Goal: Transaction & Acquisition: Purchase product/service

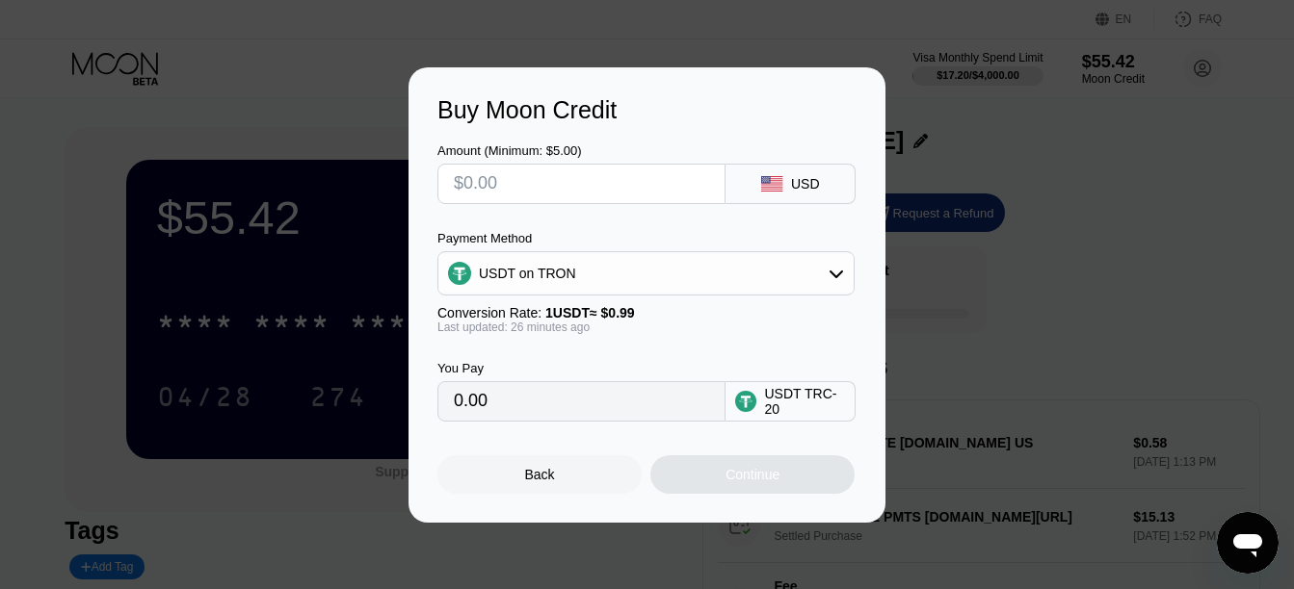
click at [501, 181] on input "text" at bounding box center [581, 184] width 255 height 39
click at [469, 171] on input "text" at bounding box center [581, 184] width 255 height 39
type input "$6"
type input "6.06"
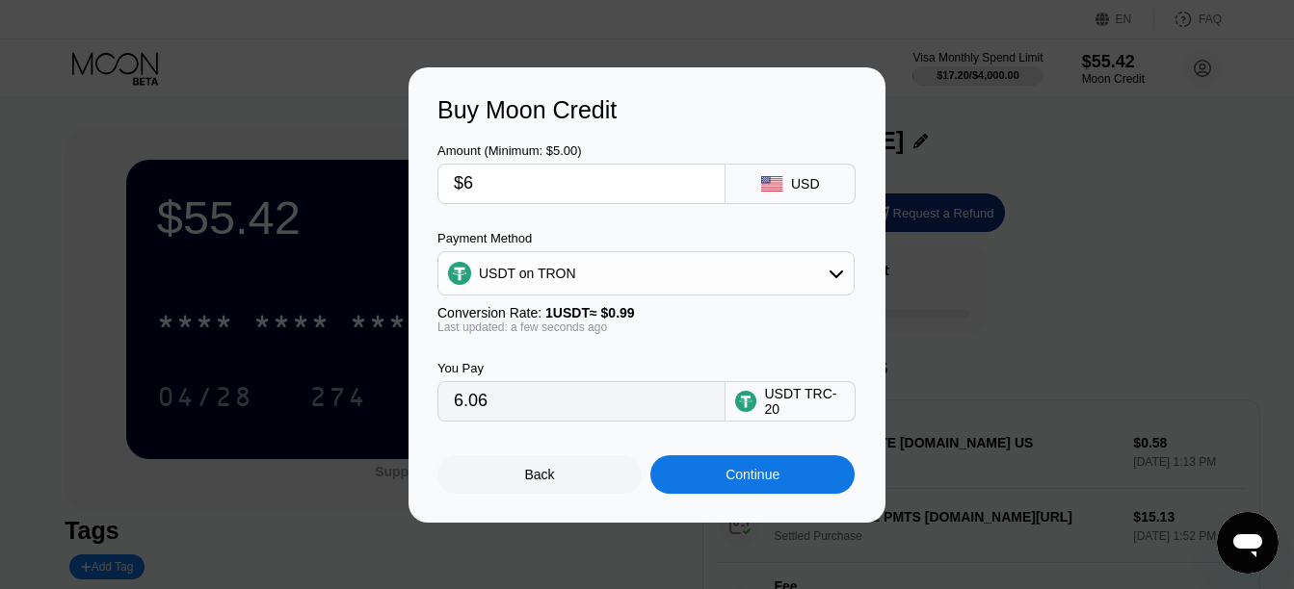
type input "$60"
type input "60.61"
type input "$60"
click at [817, 492] on div "Continue" at bounding box center [752, 475] width 204 height 39
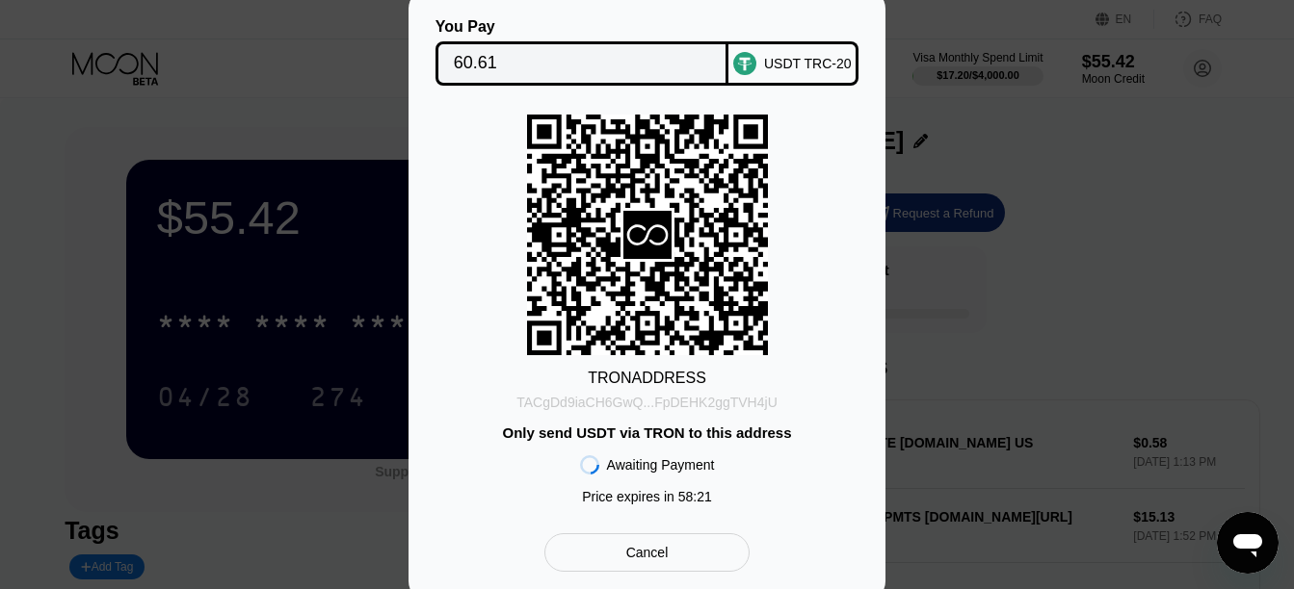
click at [658, 401] on div "TACgDd9iaCH6GwQ...FpDEHK2ggTVH4jU" at bounding box center [646, 402] width 261 height 15
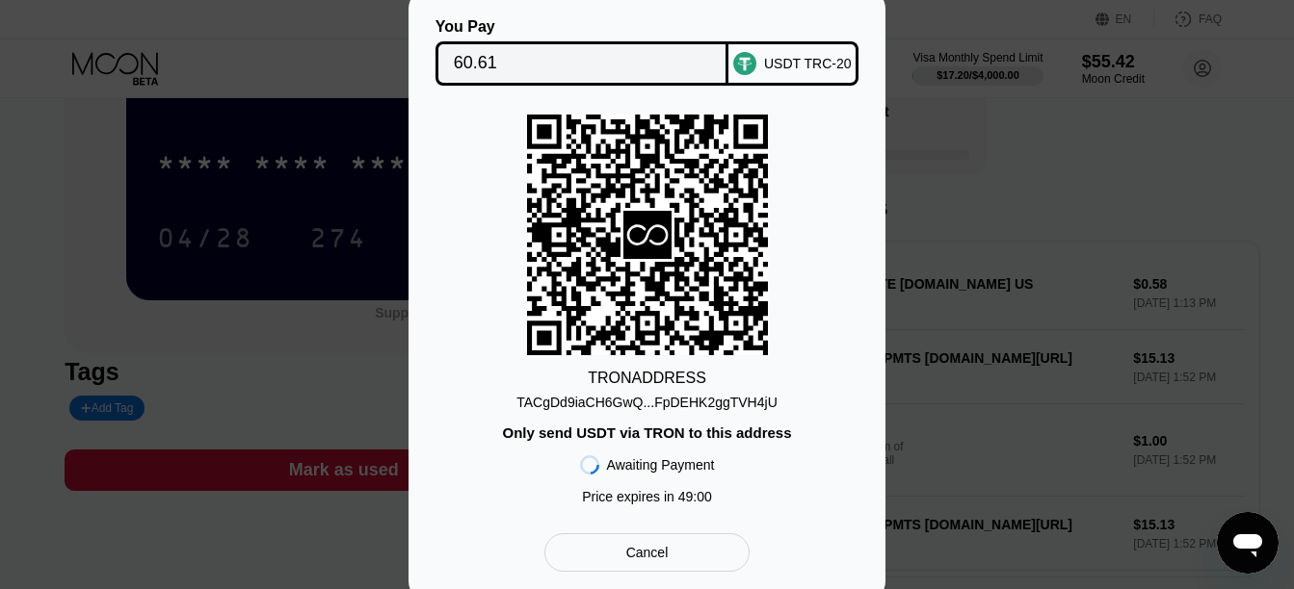
scroll to position [160, 0]
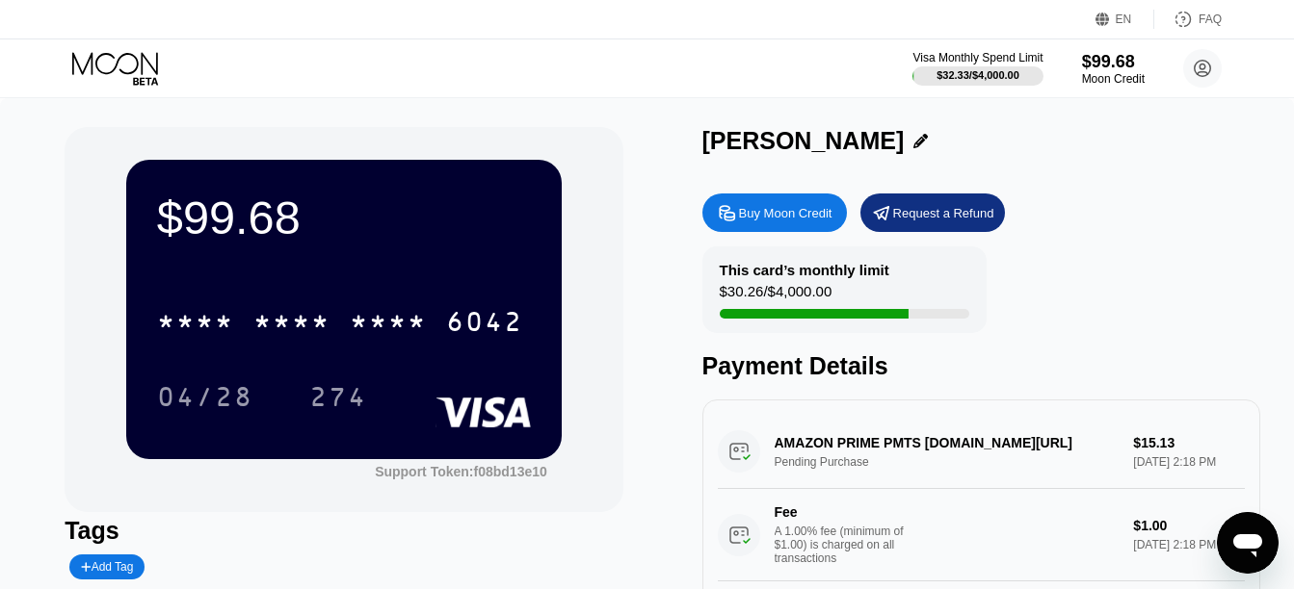
click at [118, 65] on icon at bounding box center [117, 69] width 90 height 34
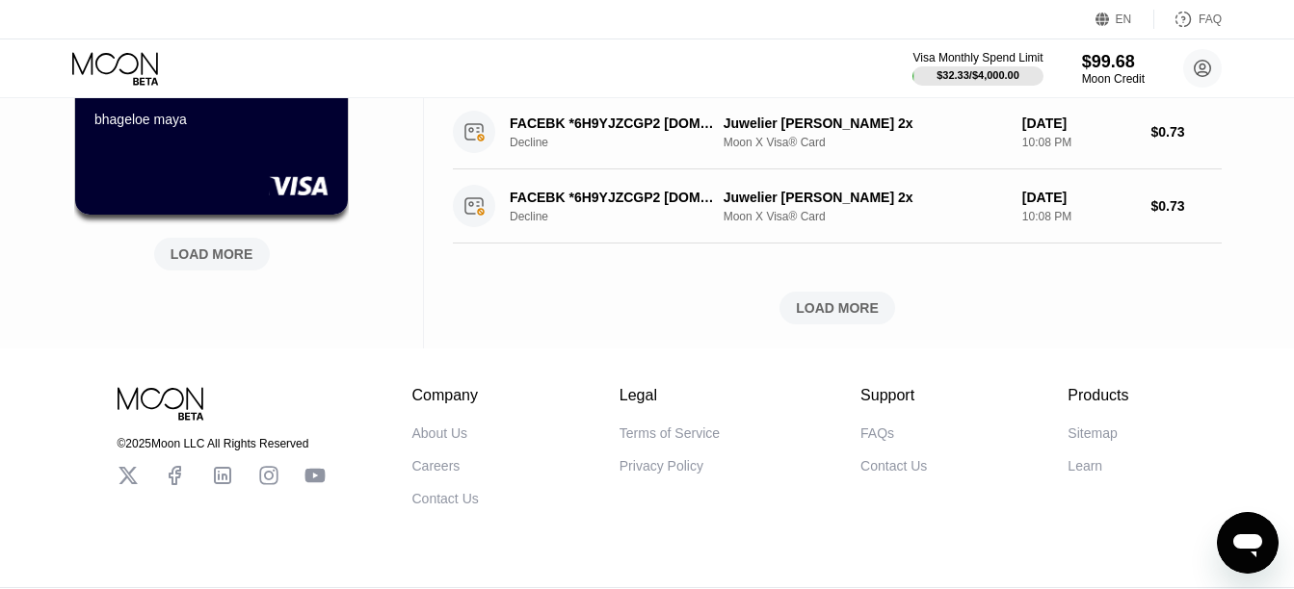
scroll to position [825, 0]
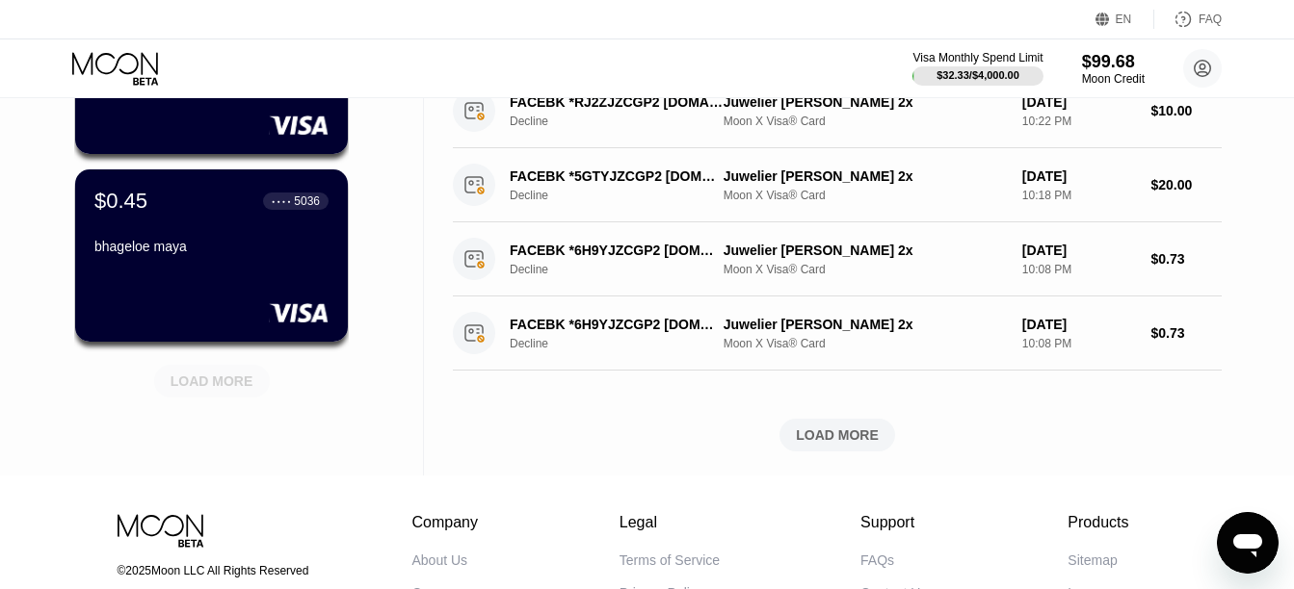
click at [240, 396] on div "LOAD MORE" at bounding box center [212, 381] width 116 height 33
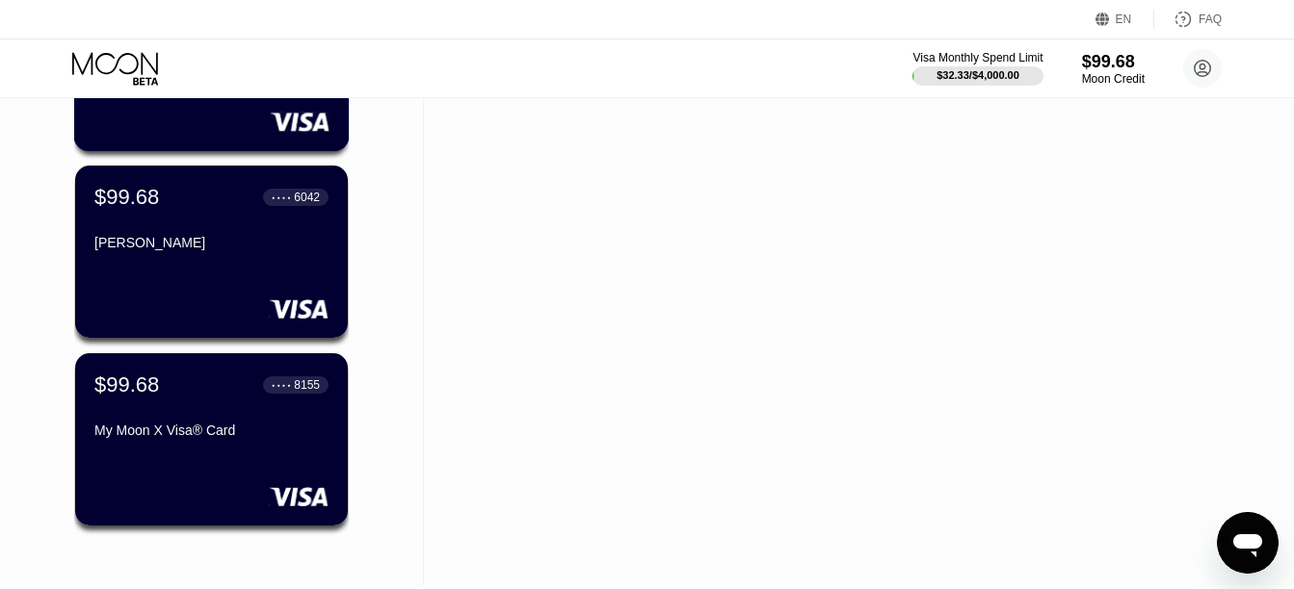
scroll to position [1205, 0]
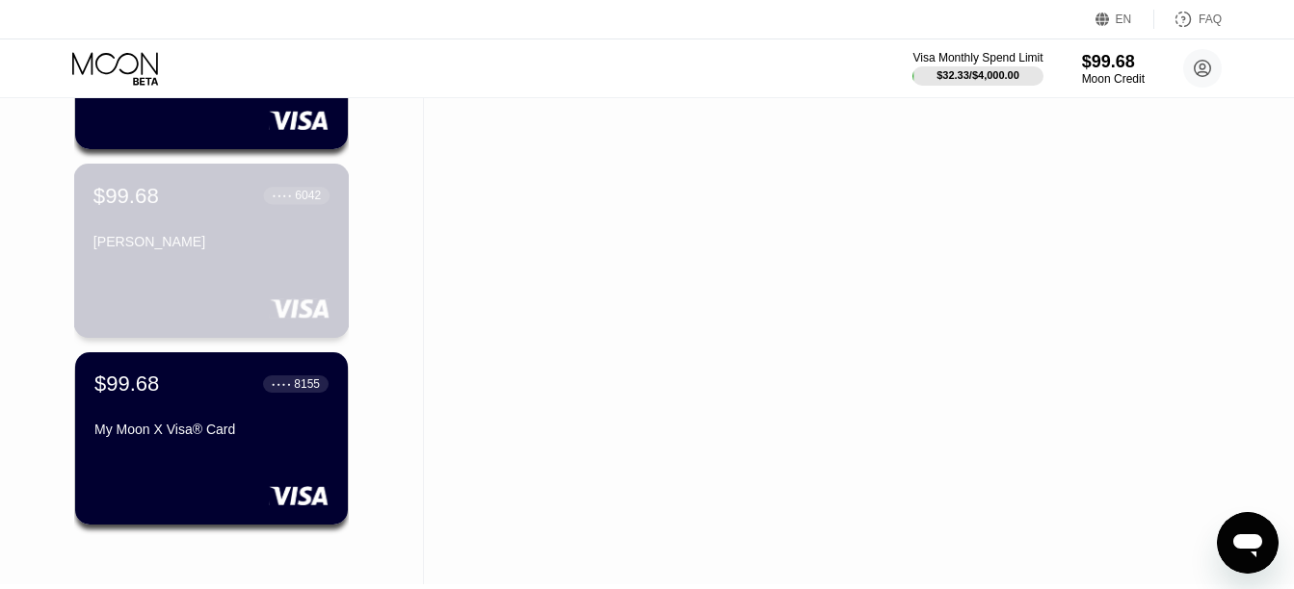
click at [248, 284] on div "$99.68 ● ● ● ● 6042 Raj K Singh" at bounding box center [211, 251] width 275 height 174
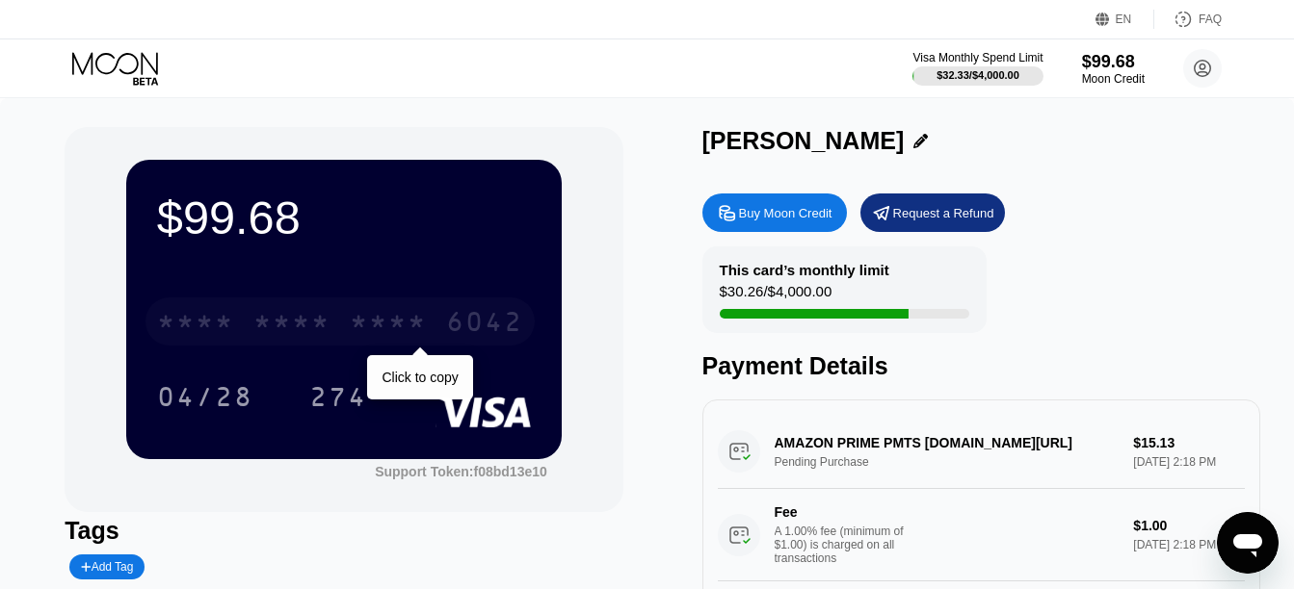
click at [406, 321] on div "* * * *" at bounding box center [388, 324] width 77 height 31
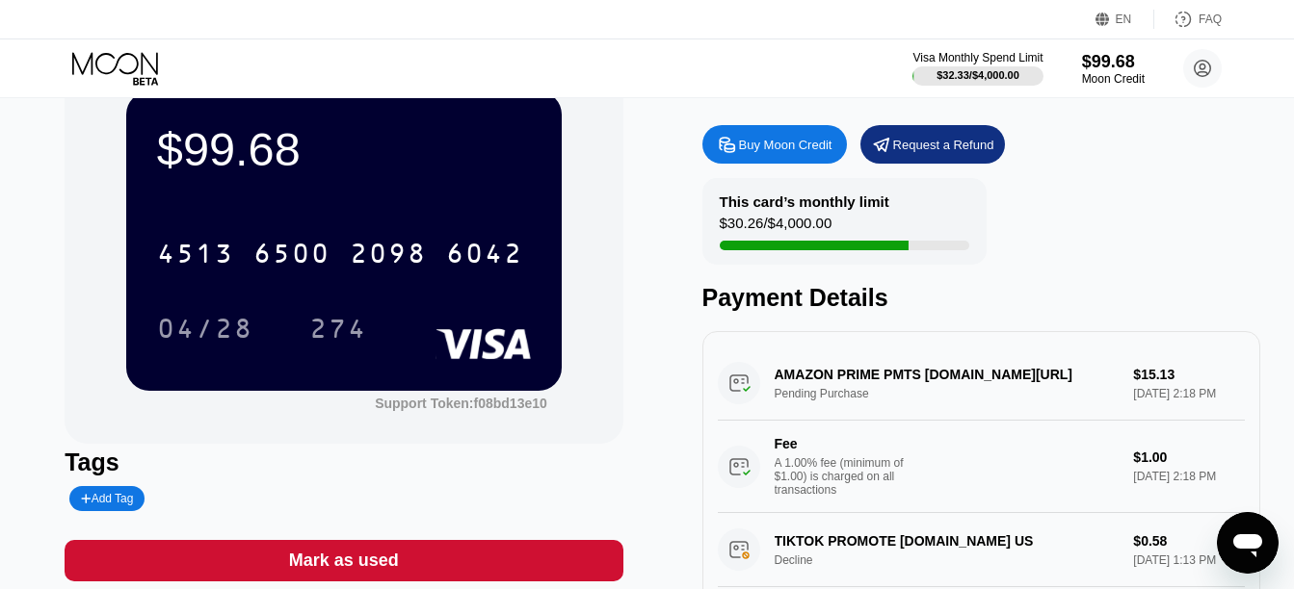
scroll to position [67, 0]
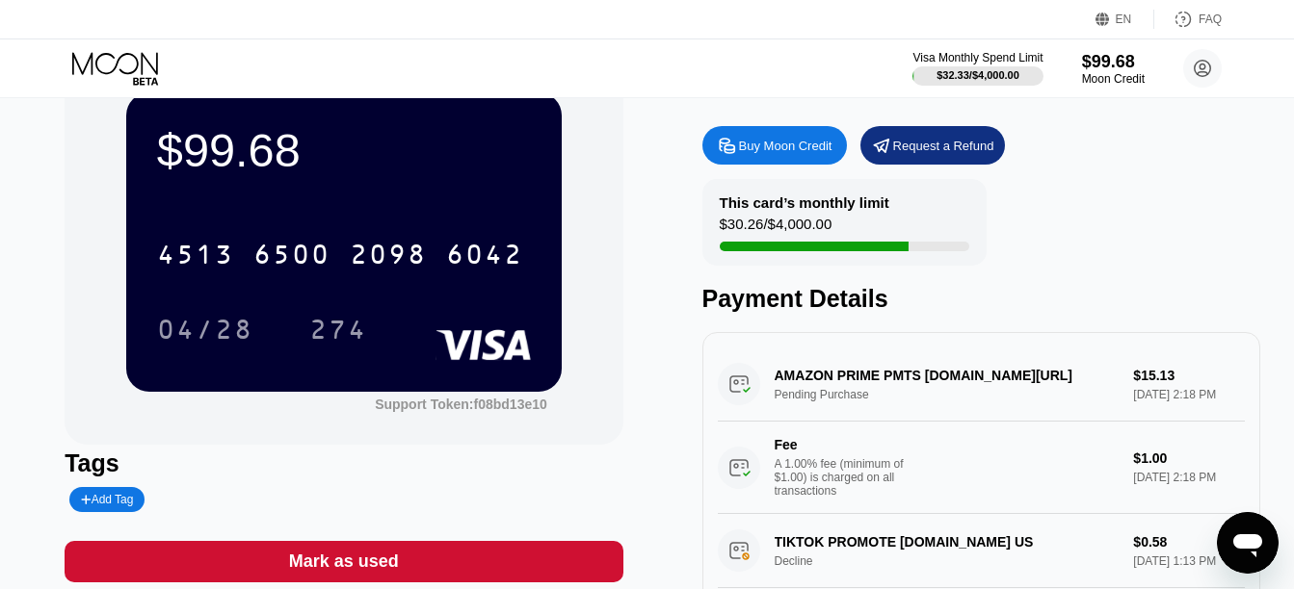
click at [441, 212] on div "$99.68 4513 6500 2098 6042 04/28 274" at bounding box center [343, 241] width 435 height 299
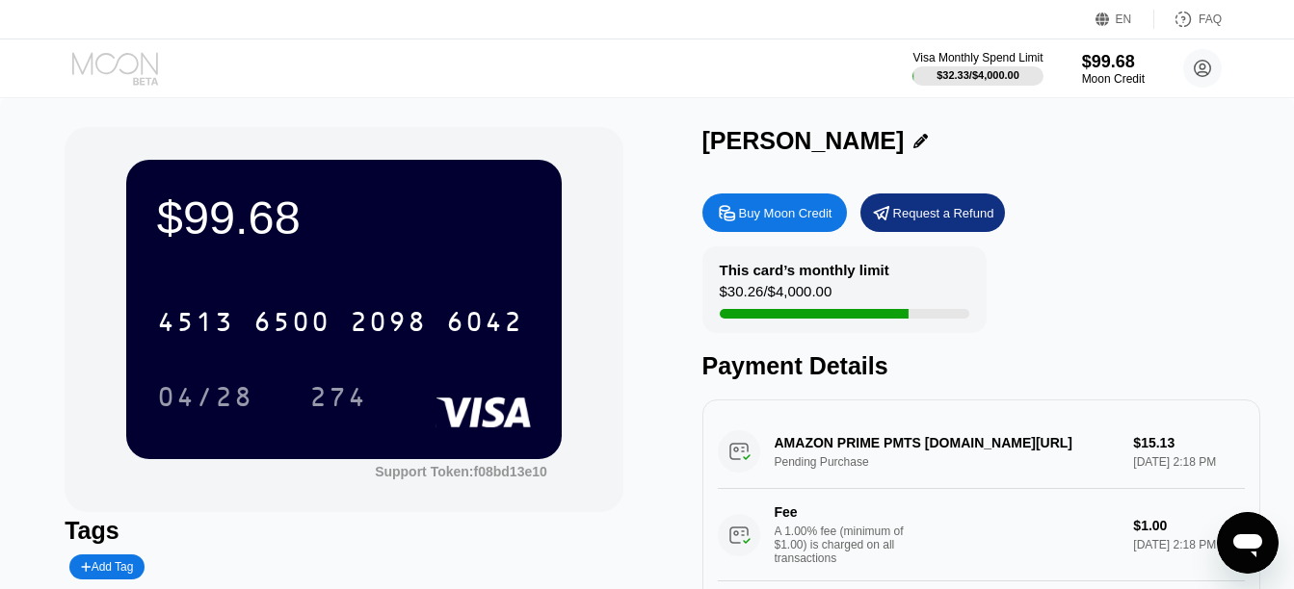
click at [141, 58] on icon at bounding box center [117, 69] width 90 height 34
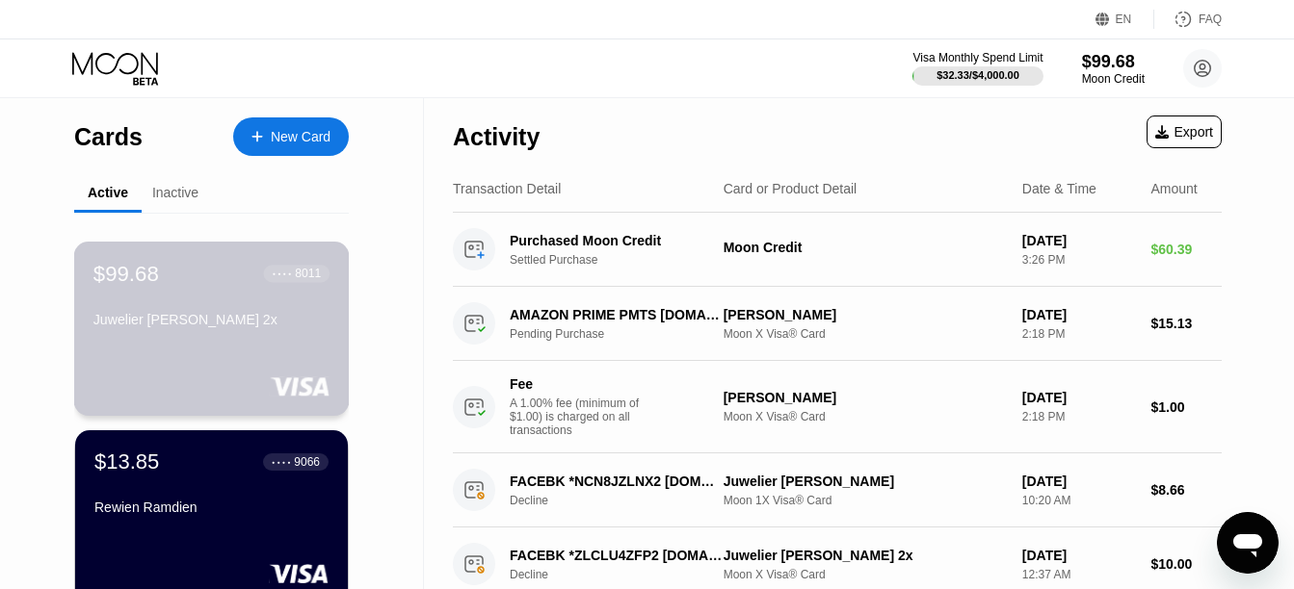
click at [266, 286] on div "● ● ● ● 8011" at bounding box center [297, 273] width 66 height 25
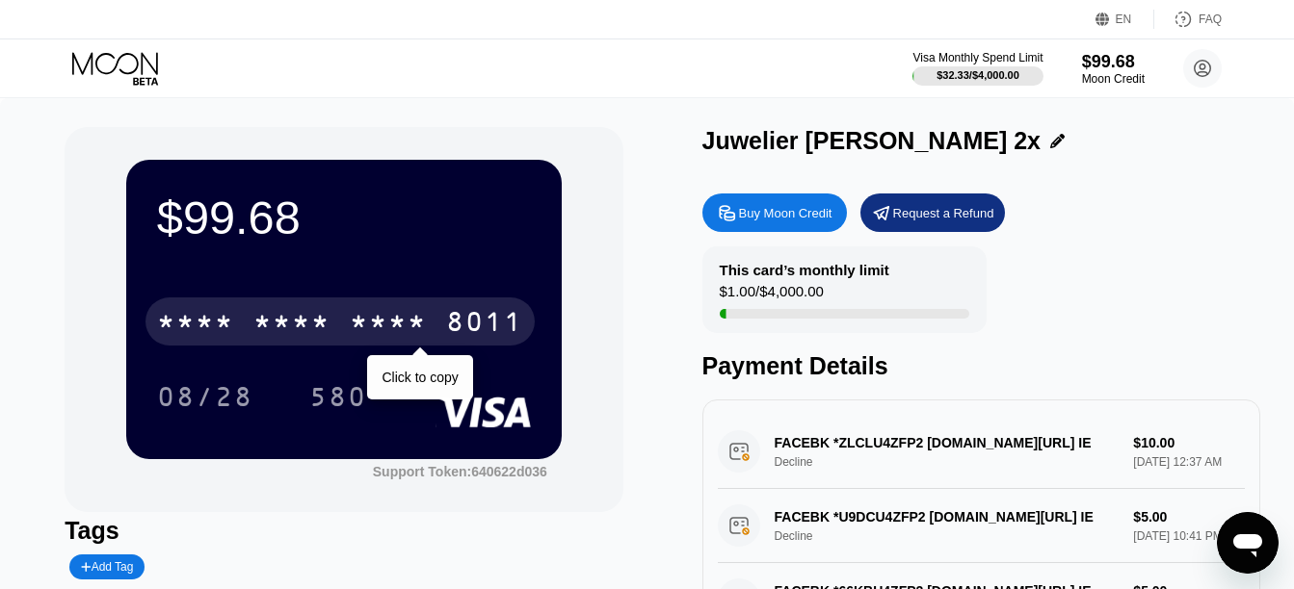
click at [368, 319] on div "* * * *" at bounding box center [388, 324] width 77 height 31
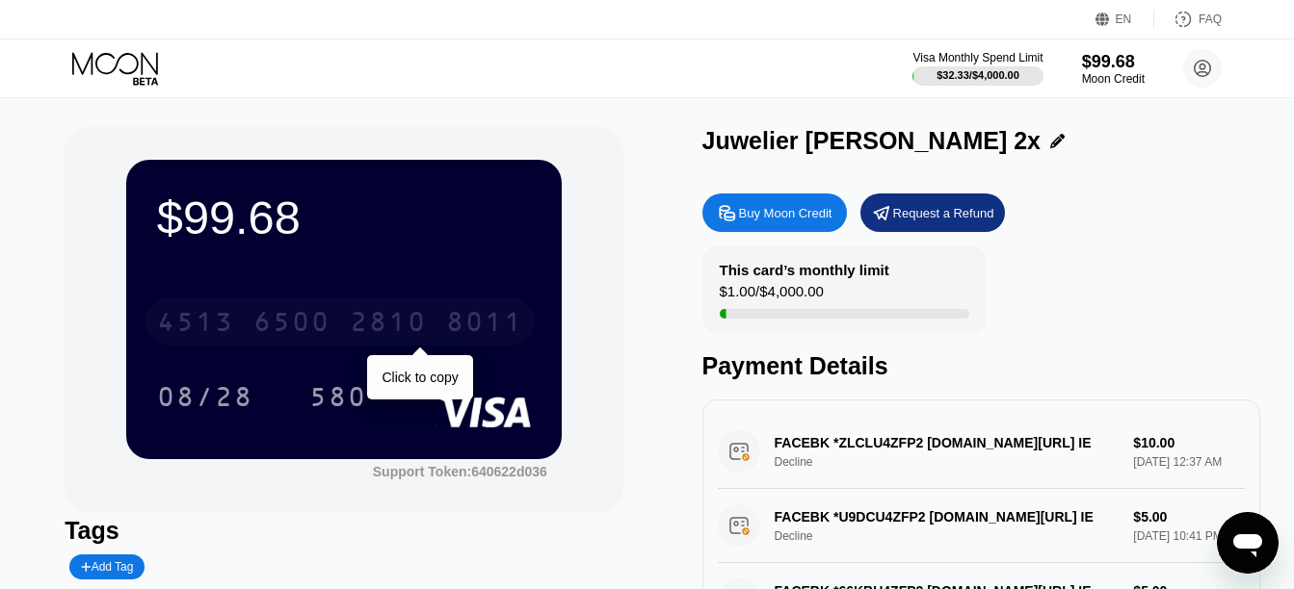
click at [266, 319] on div "6500" at bounding box center [291, 324] width 77 height 31
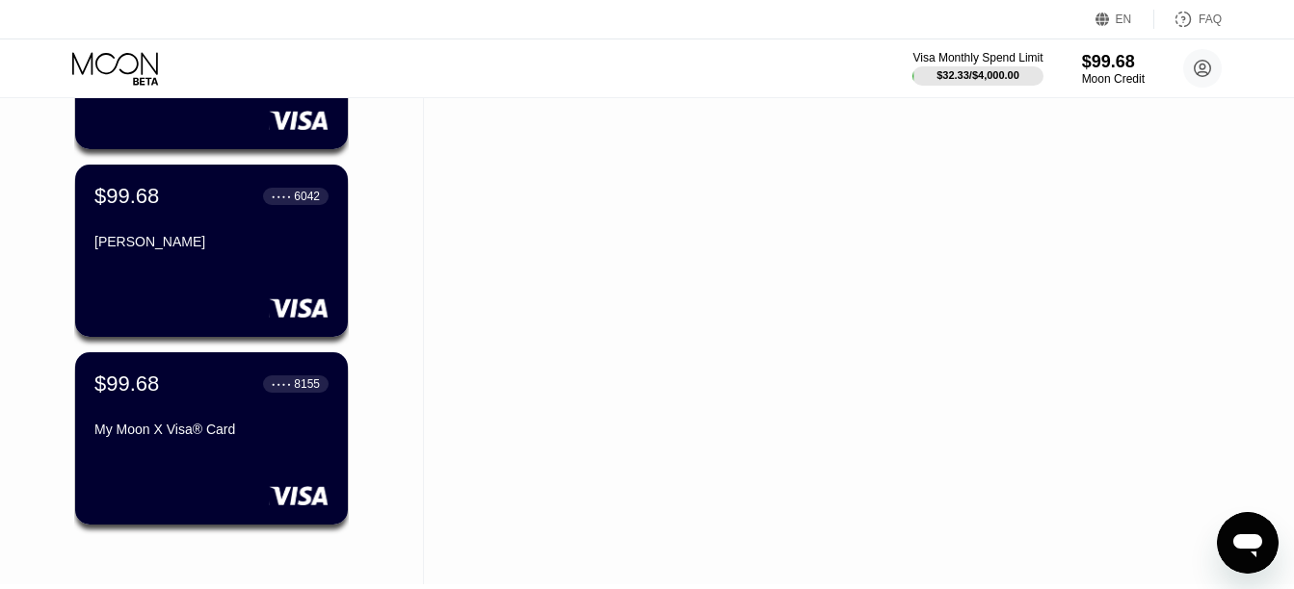
scroll to position [1166, 0]
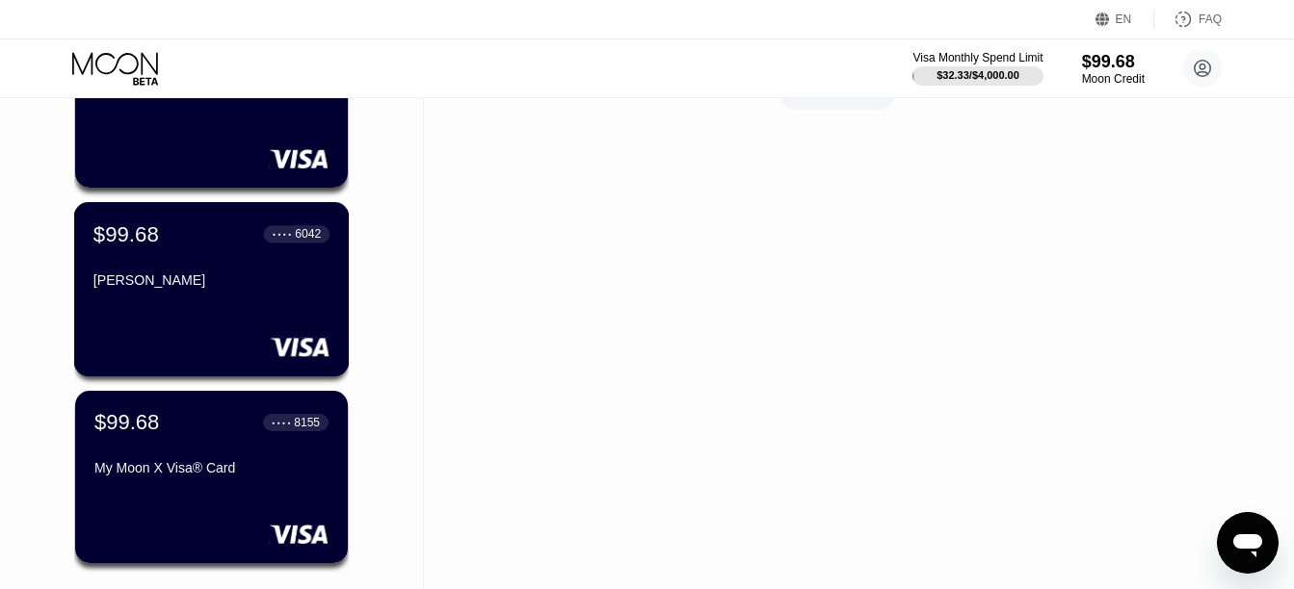
click at [213, 288] on div "[PERSON_NAME]" at bounding box center [211, 280] width 236 height 15
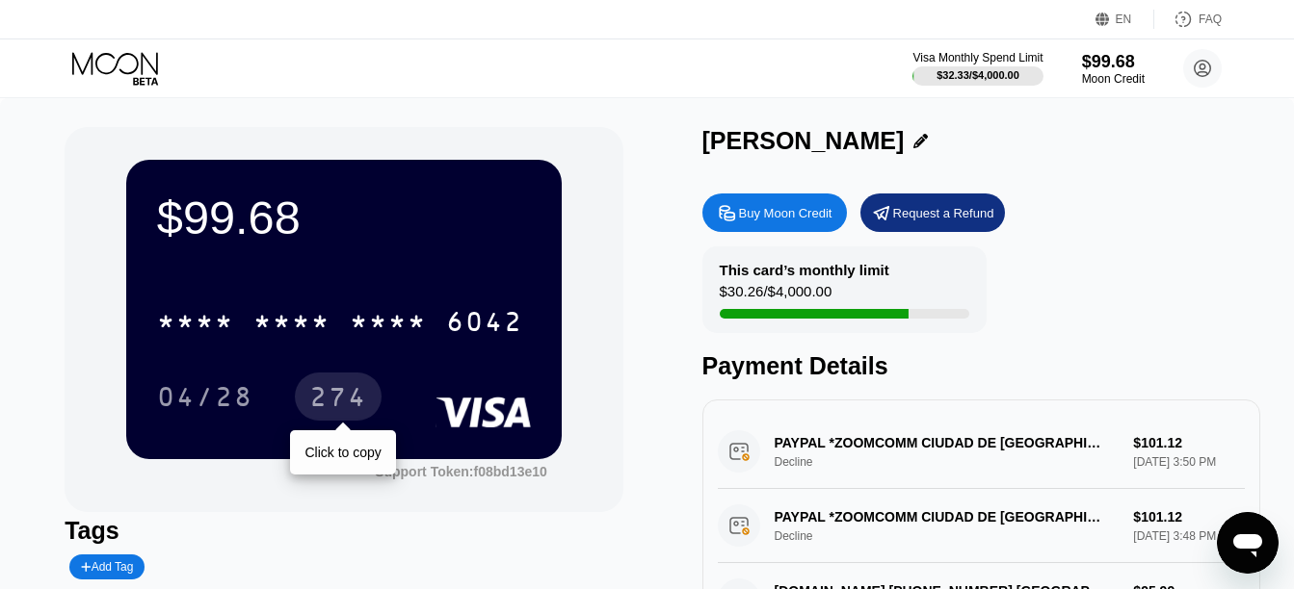
click at [333, 386] on div "274" at bounding box center [338, 397] width 87 height 48
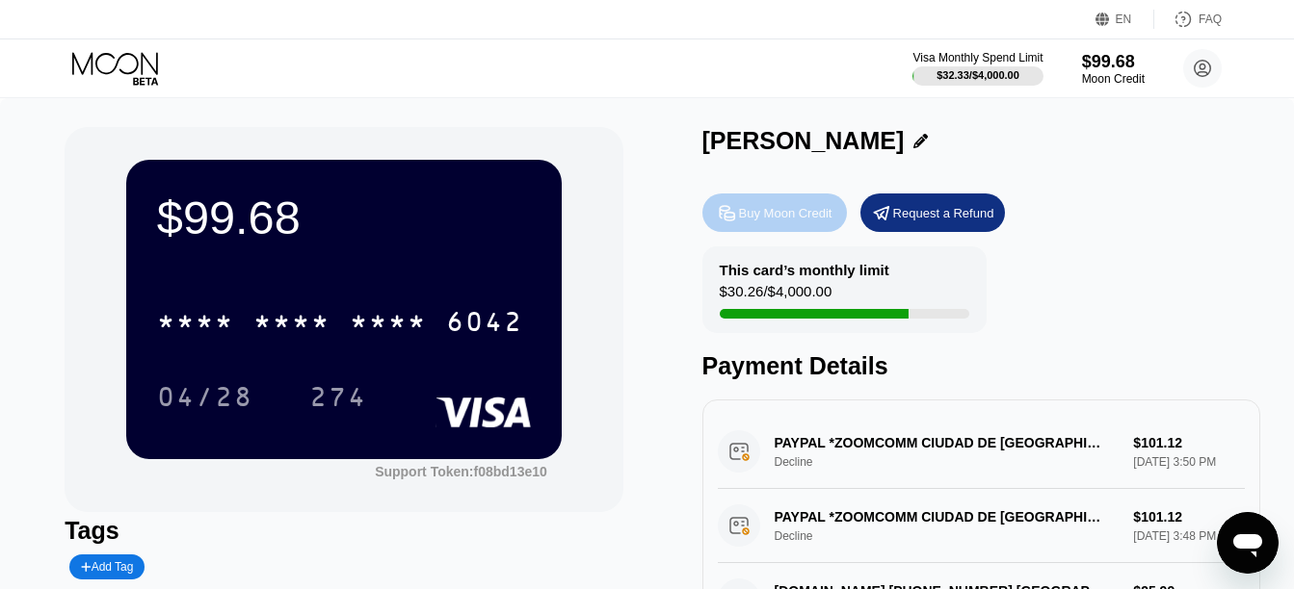
click at [745, 212] on div "Buy Moon Credit" at bounding box center [785, 213] width 93 height 16
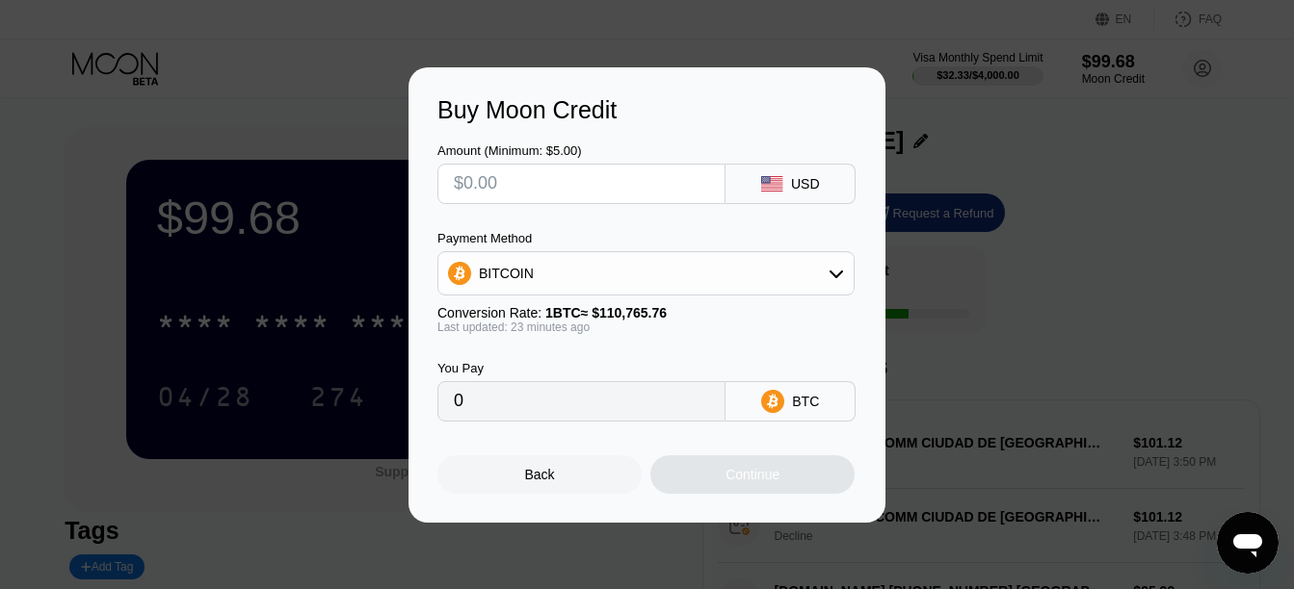
click at [636, 185] on input "text" at bounding box center [581, 184] width 255 height 39
type input "$1"
type input "0.00000902"
type input "$10"
type input "0.00009018"
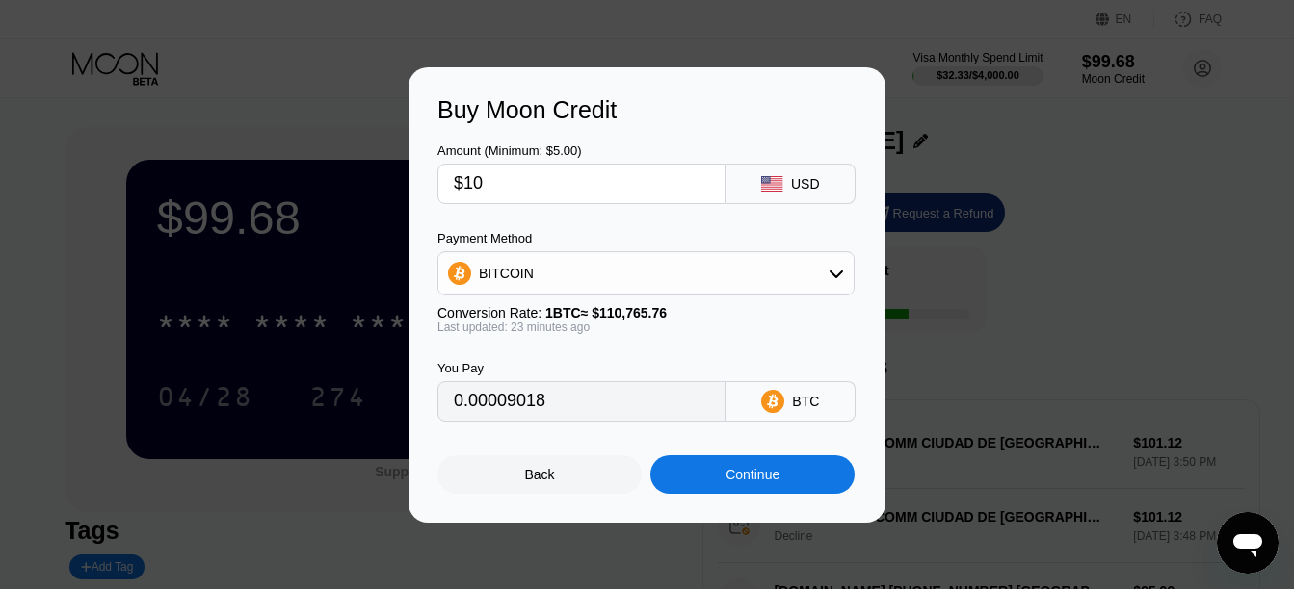
type input "$10"
click at [776, 253] on div "BITCOIN" at bounding box center [645, 273] width 417 height 44
click at [778, 257] on div "BITCOIN" at bounding box center [645, 273] width 415 height 39
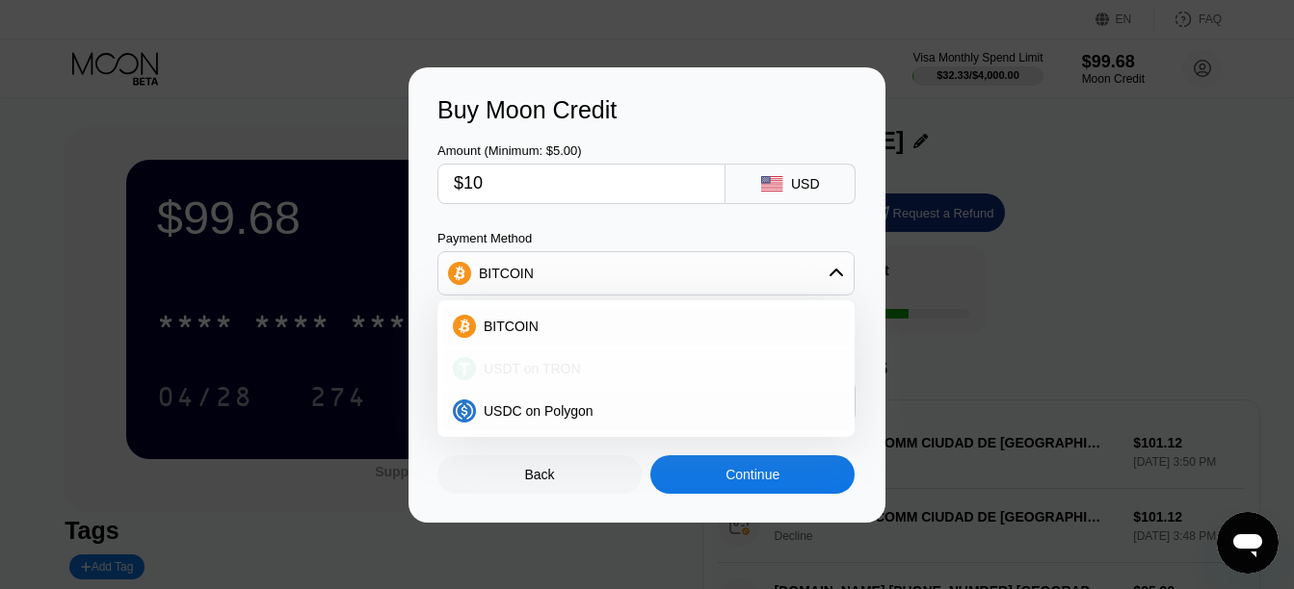
click at [578, 361] on div "USDT on TRON" at bounding box center [657, 368] width 363 height 15
type input "10.10"
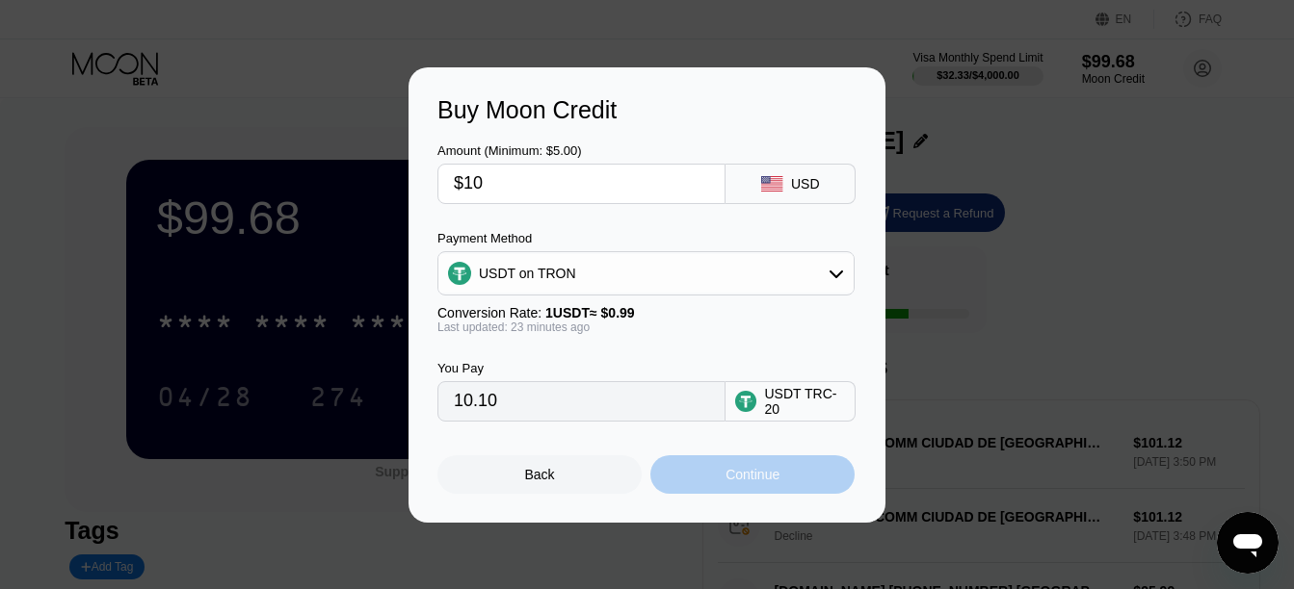
click at [752, 471] on div "Continue" at bounding box center [752, 475] width 204 height 39
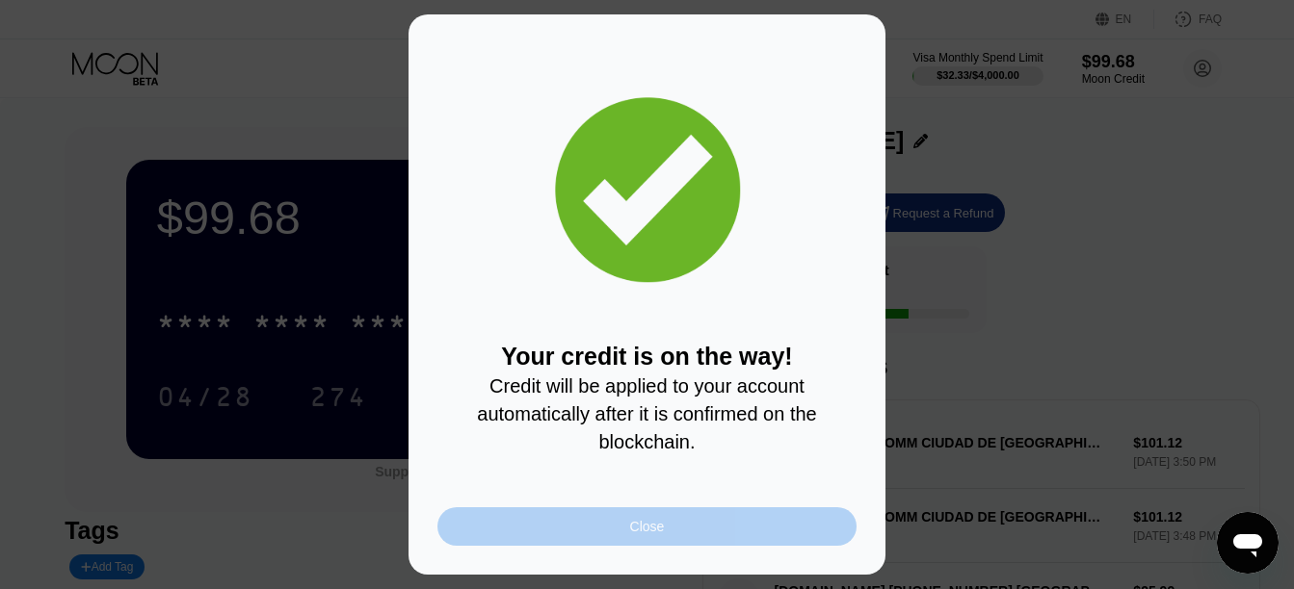
click at [632, 535] on div "Close" at bounding box center [647, 526] width 35 height 15
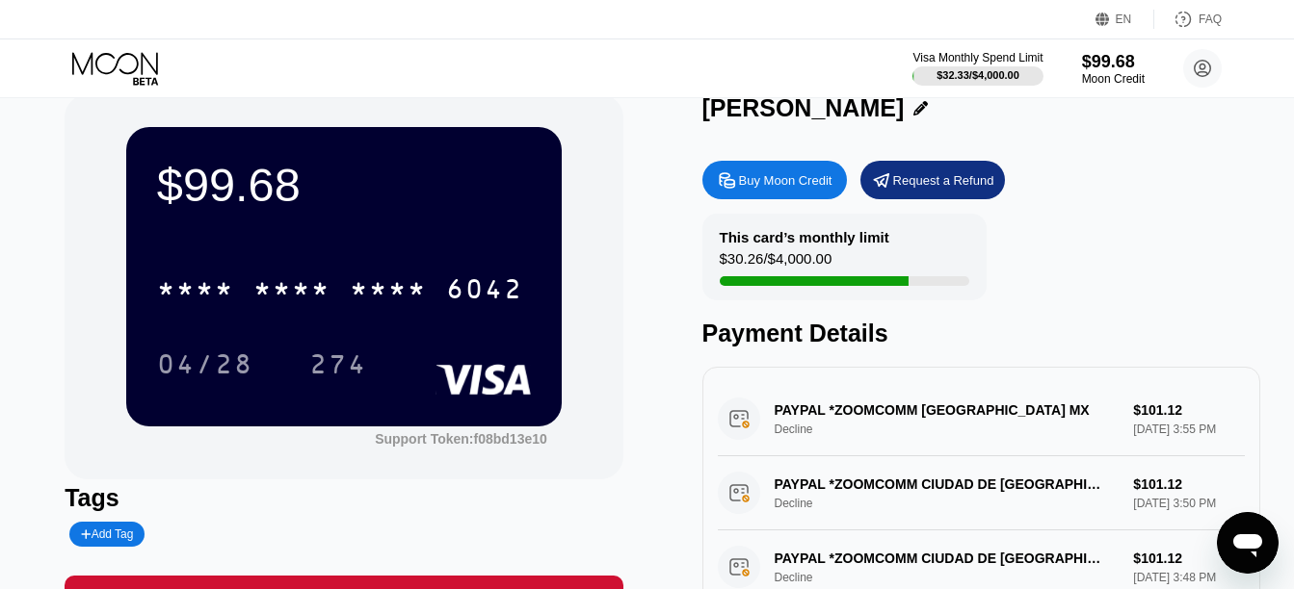
scroll to position [34, 0]
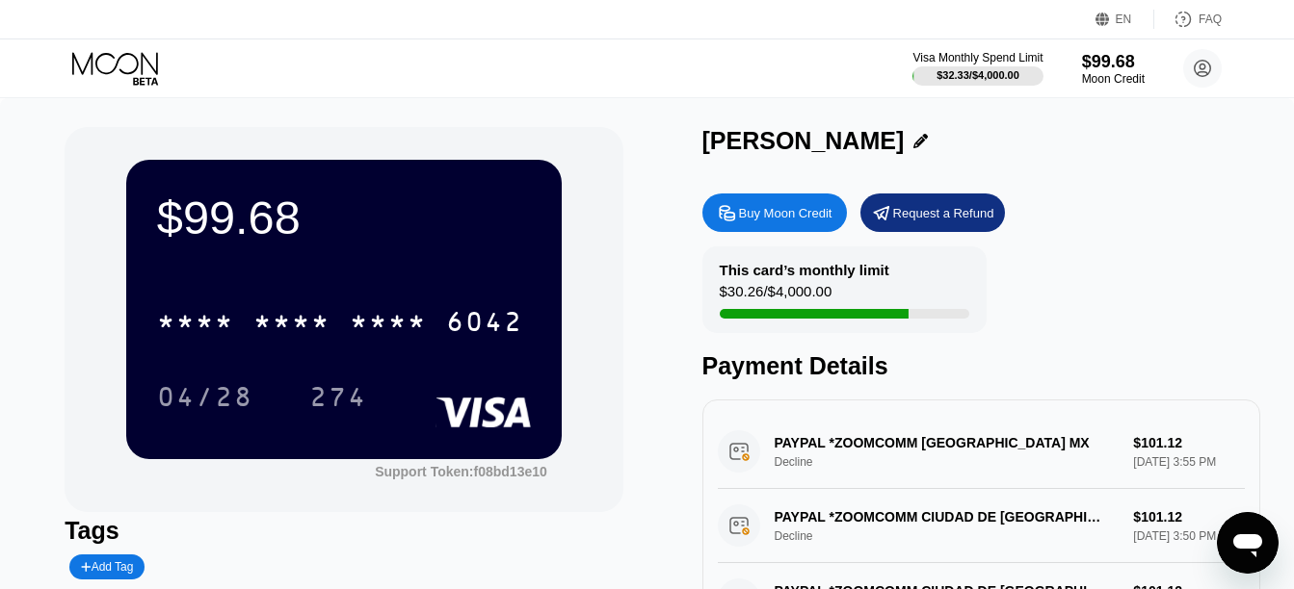
click at [118, 55] on icon at bounding box center [117, 69] width 90 height 34
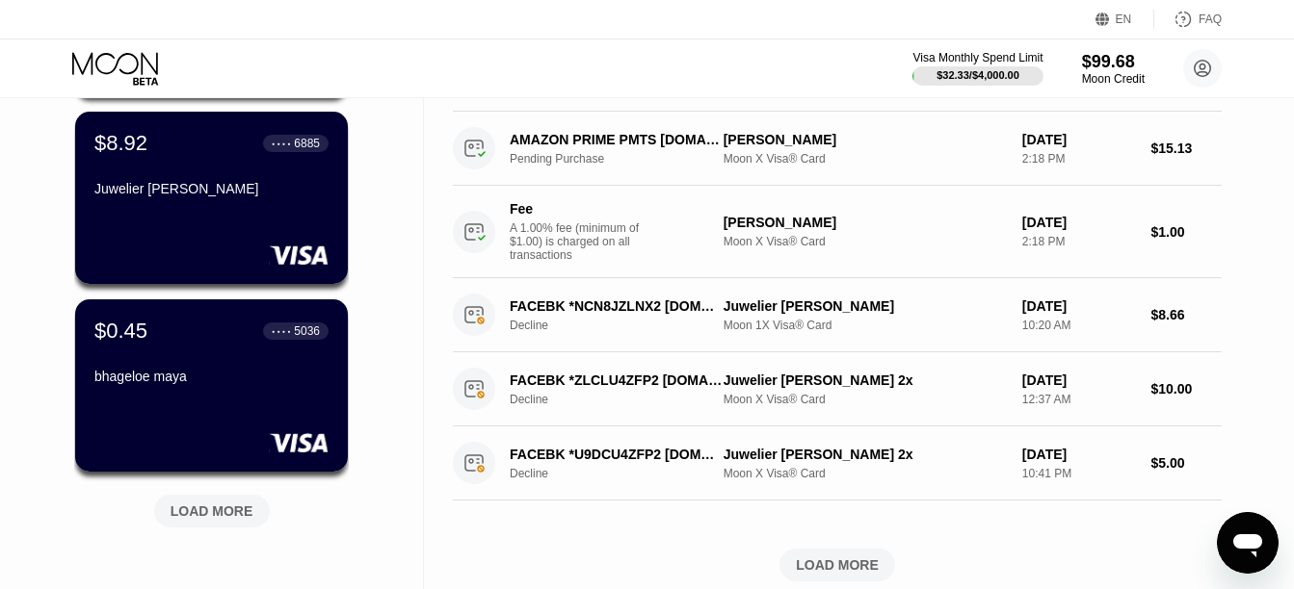
scroll to position [695, 0]
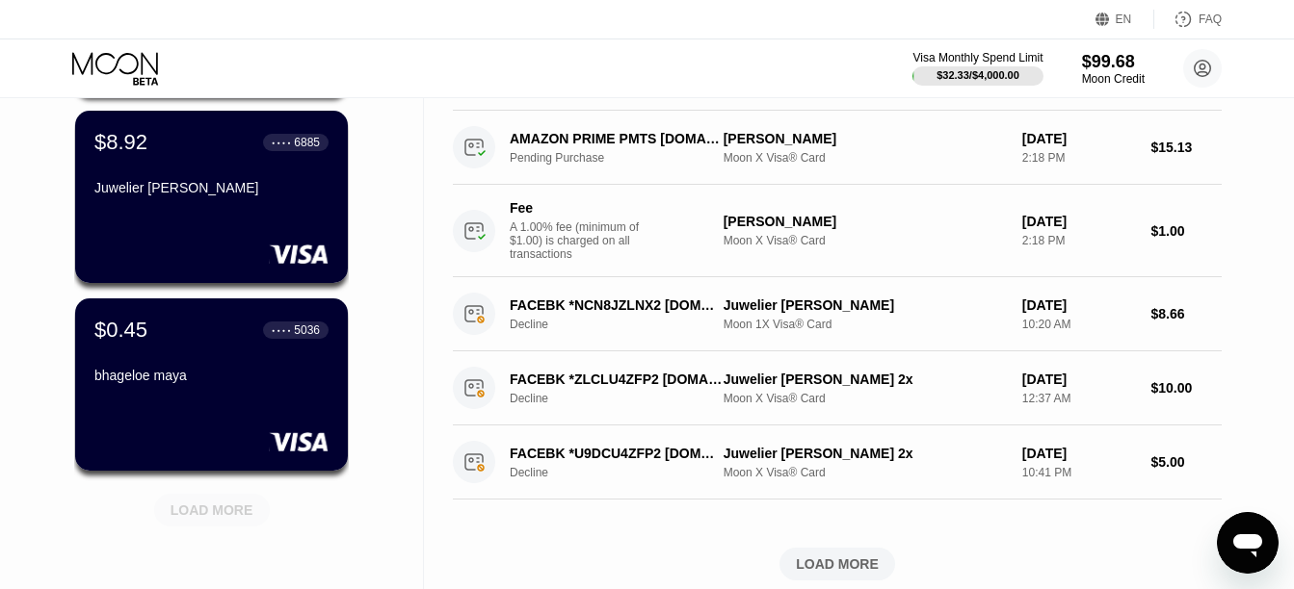
click at [223, 510] on div "LOAD MORE" at bounding box center [211, 510] width 83 height 17
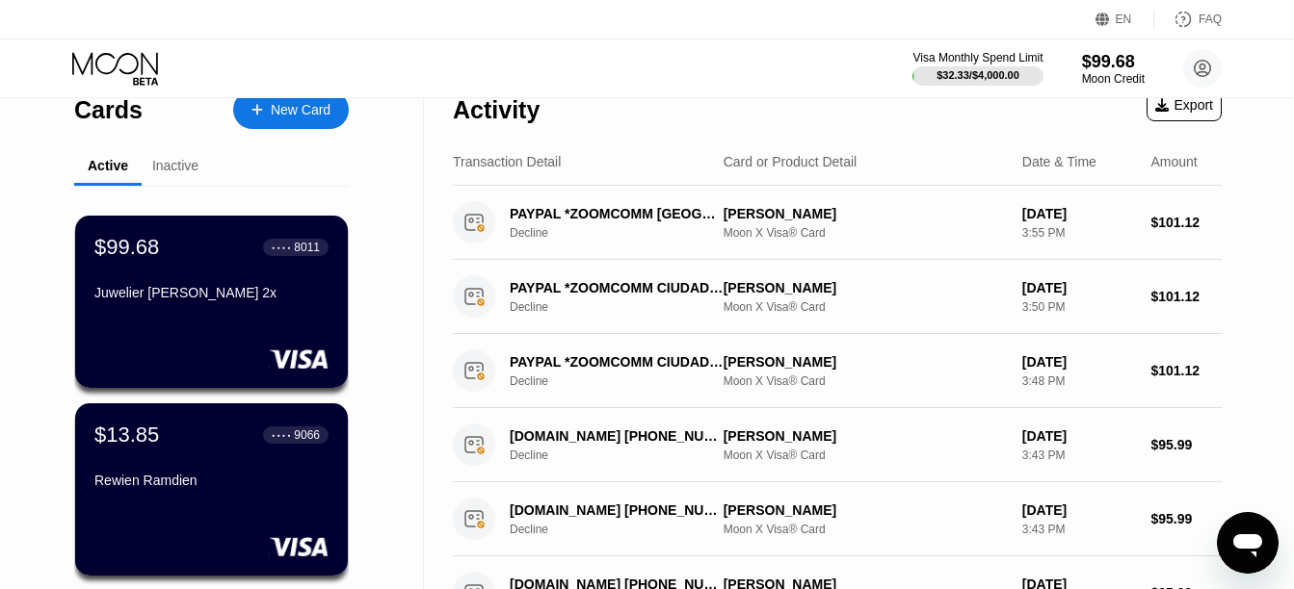
scroll to position [21, 0]
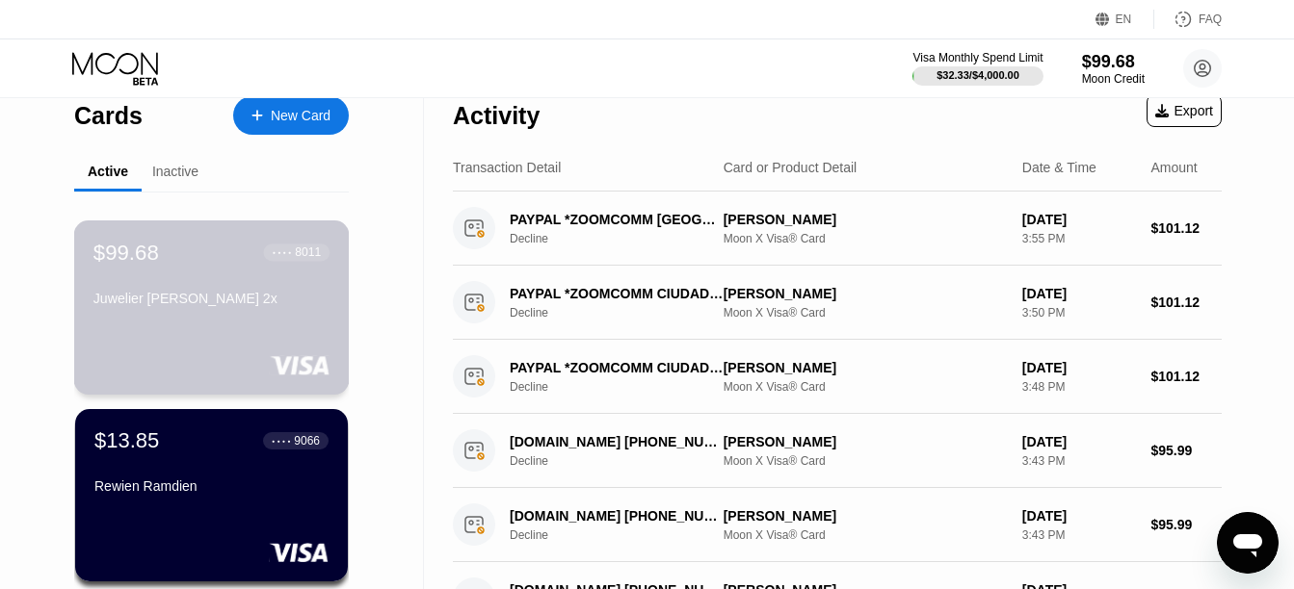
click at [256, 293] on div "$99.68 ● ● ● ● 8011 Juwelier Terry Singh 2x" at bounding box center [211, 277] width 236 height 74
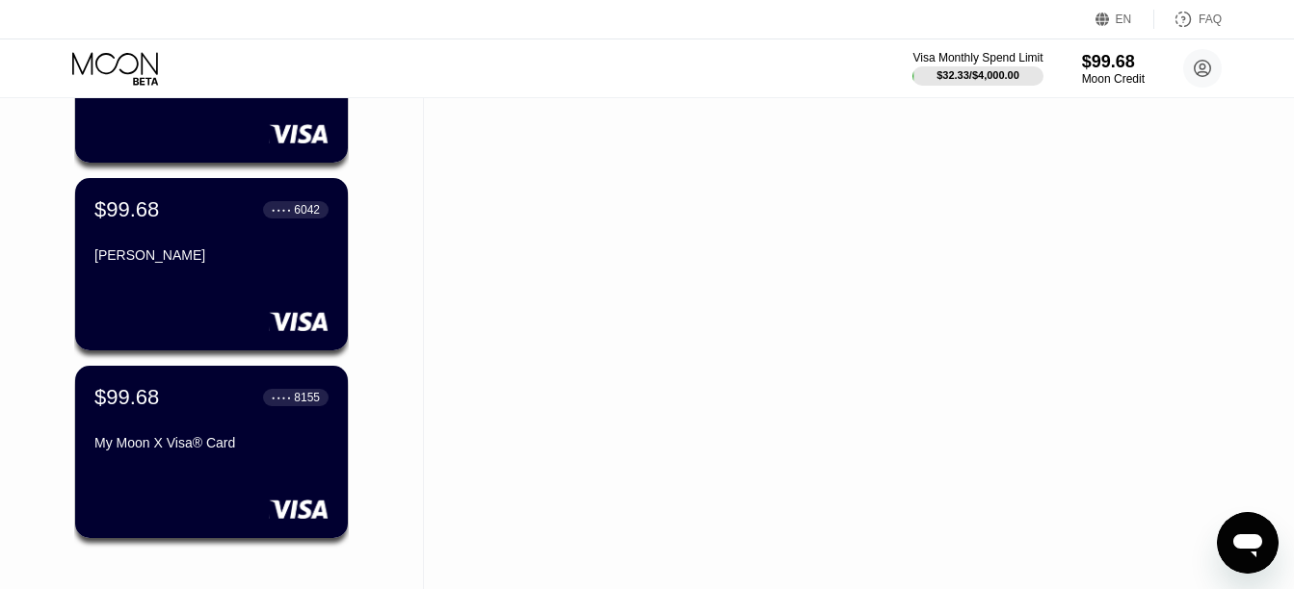
scroll to position [1196, 0]
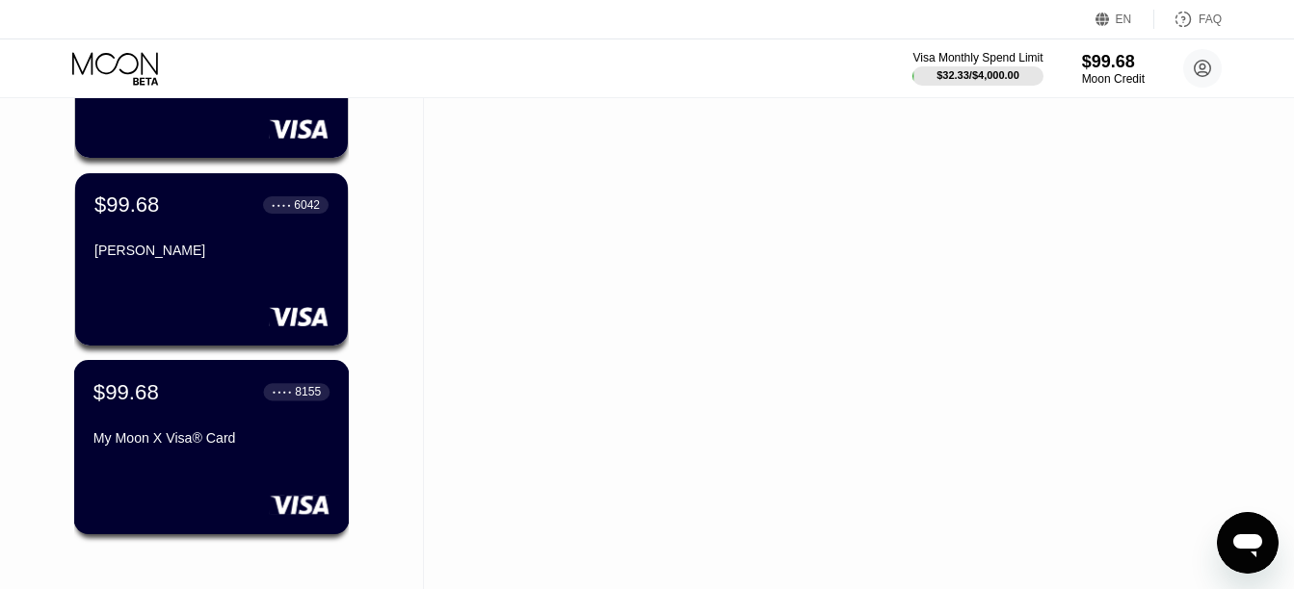
click at [194, 414] on div "$99.68 ● ● ● ● 8155 My Moon X Visa® Card" at bounding box center [211, 417] width 236 height 74
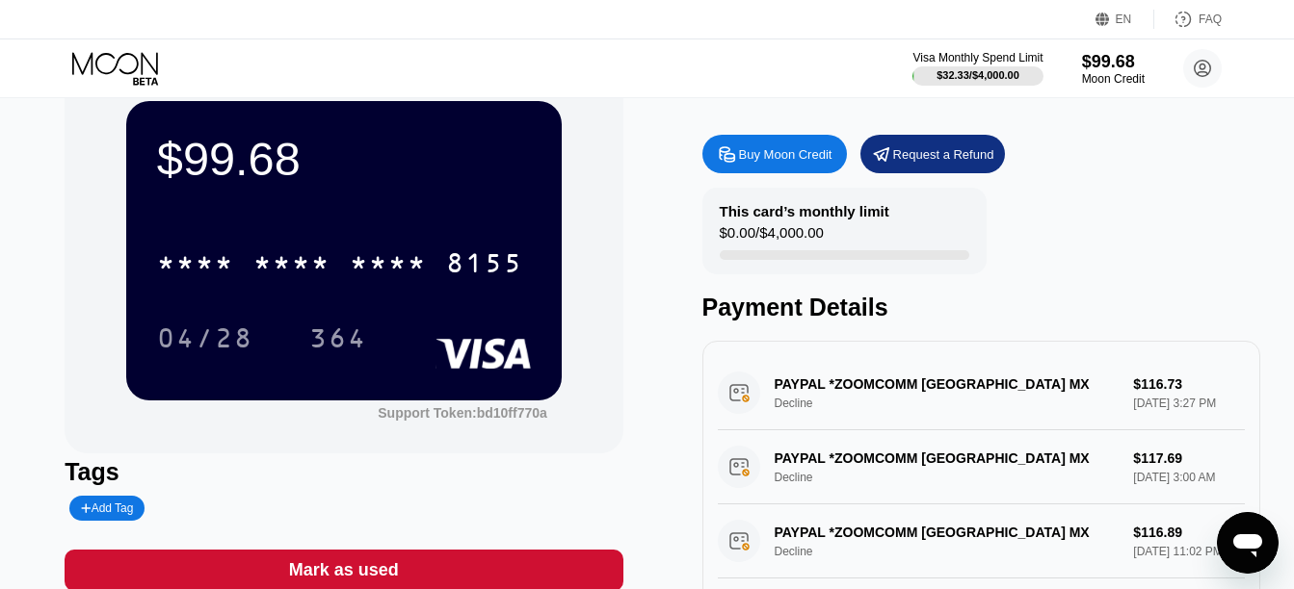
scroll to position [60, 0]
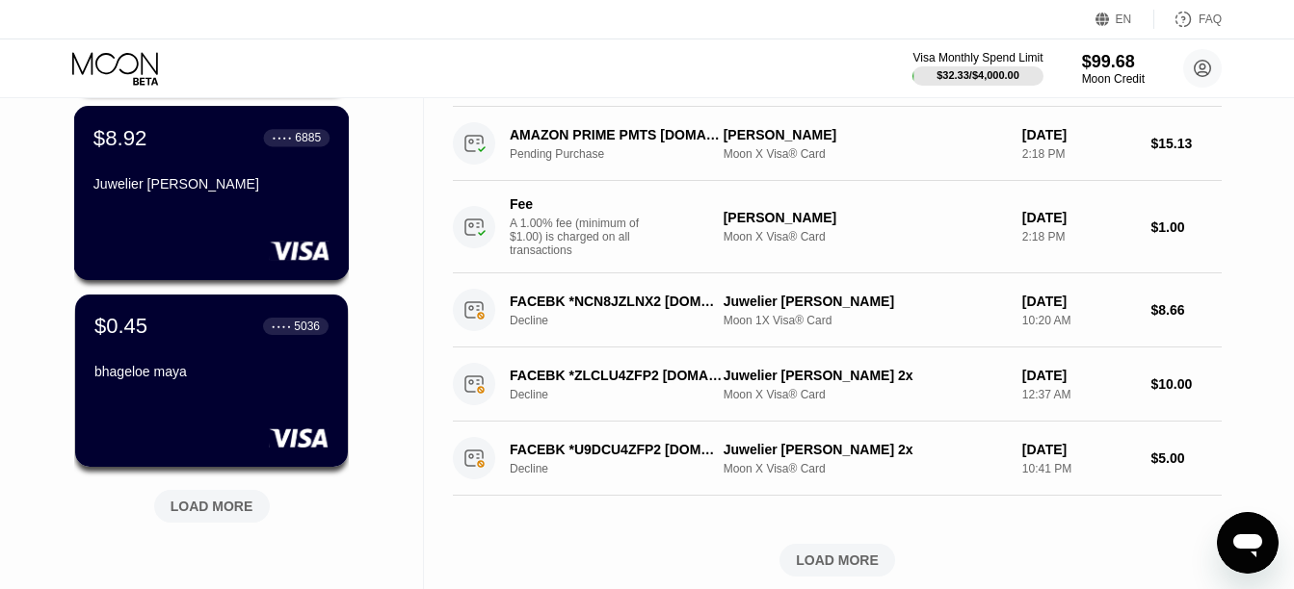
scroll to position [700, 0]
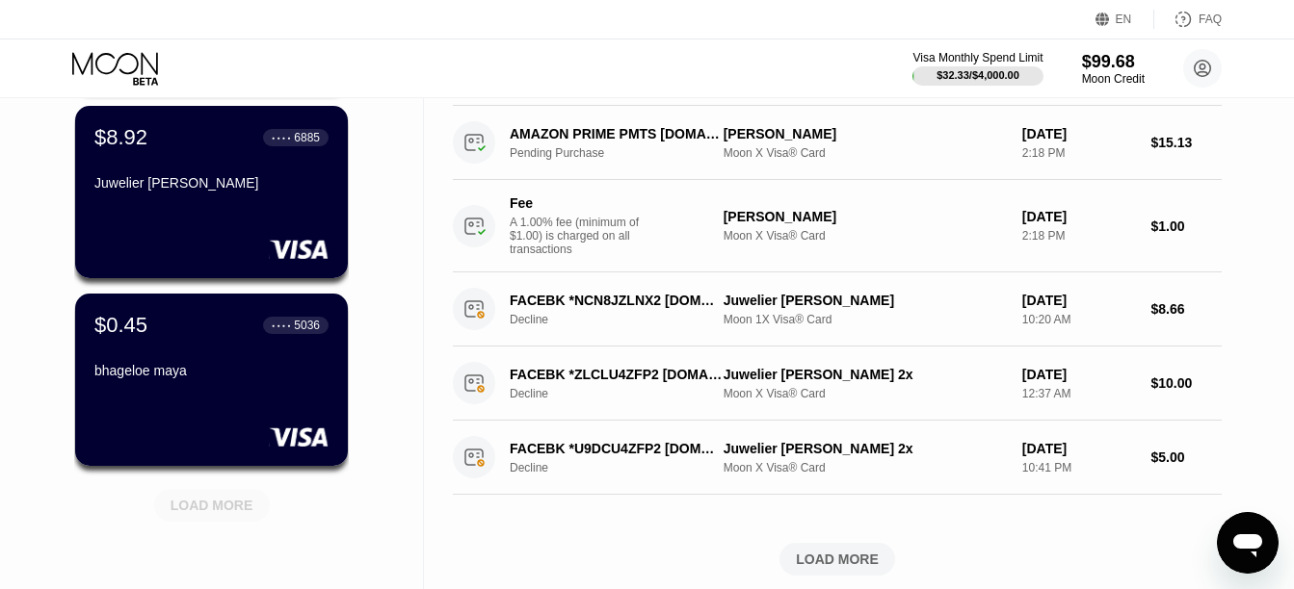
click at [230, 514] on div "LOAD MORE" at bounding box center [211, 505] width 83 height 17
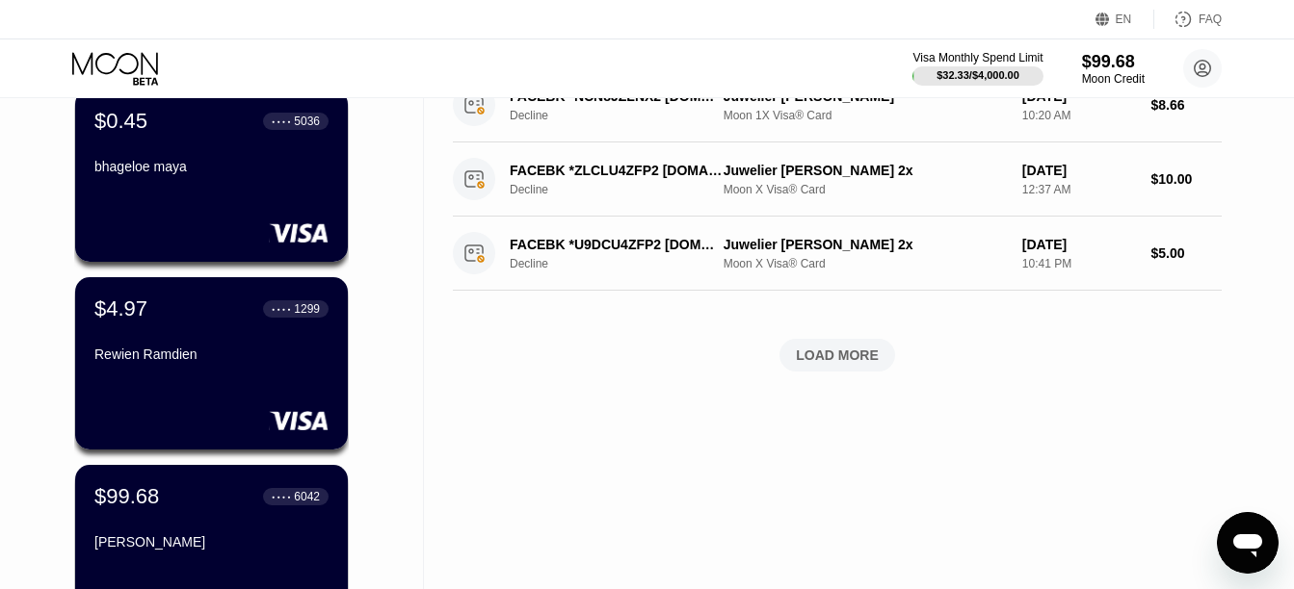
scroll to position [1204, 0]
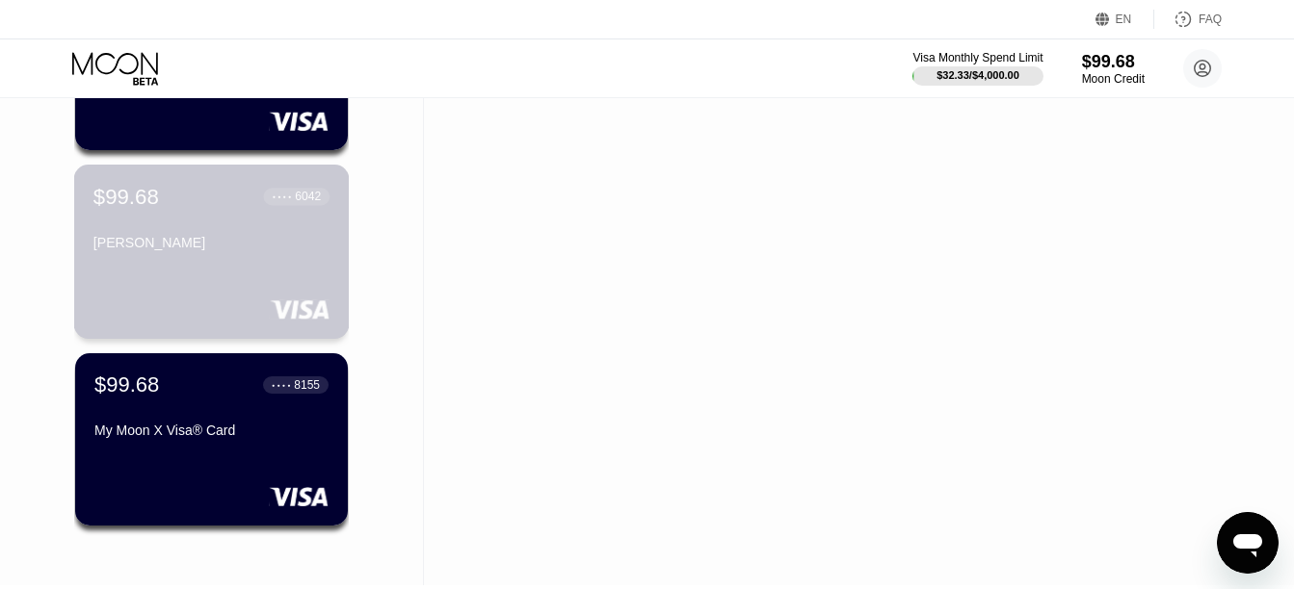
click at [235, 233] on div "$99.68 ● ● ● ● 6042 Raj K Singh" at bounding box center [211, 221] width 236 height 74
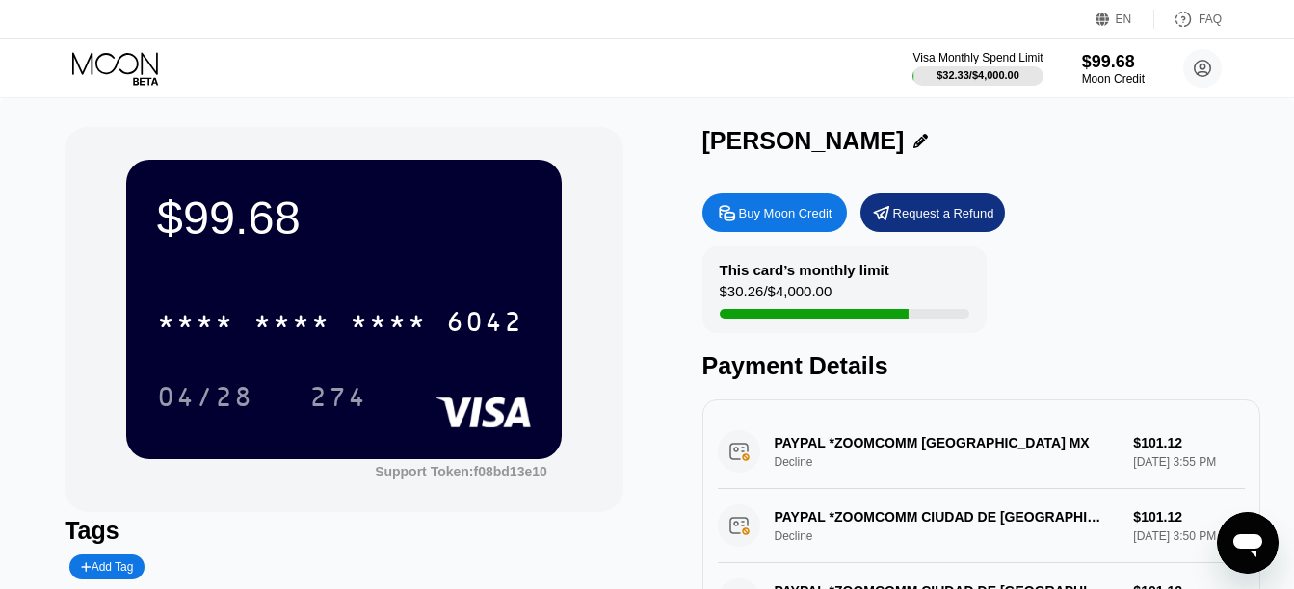
click at [1243, 532] on icon "Open messaging window" at bounding box center [1247, 543] width 35 height 35
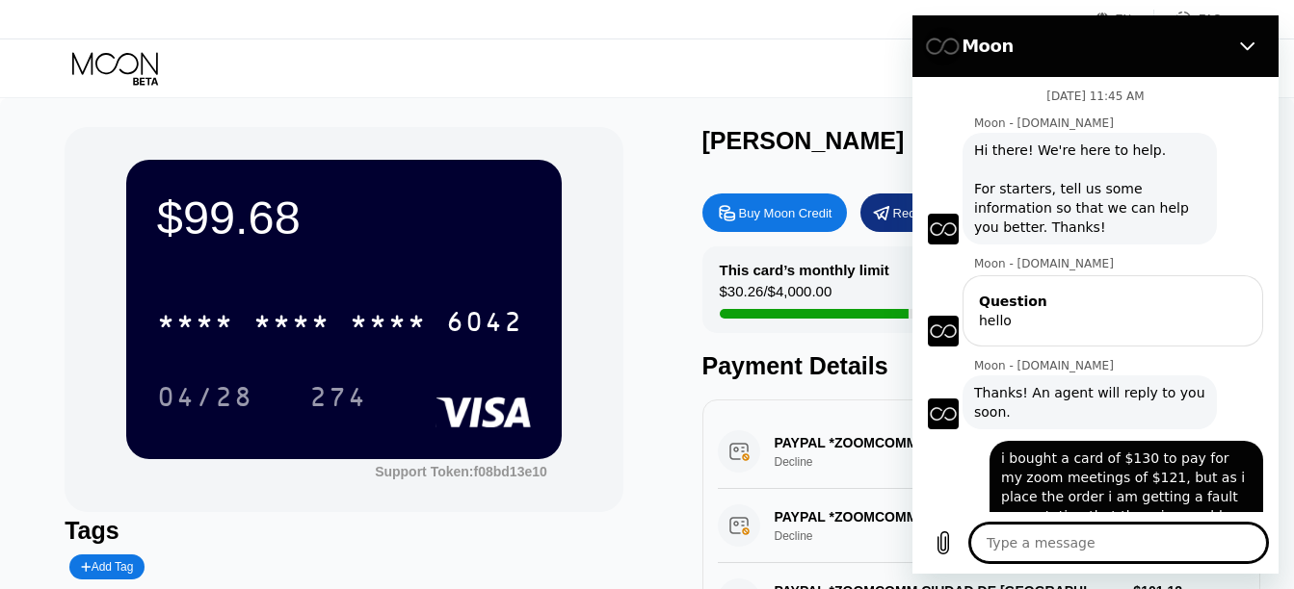
type textarea "x"
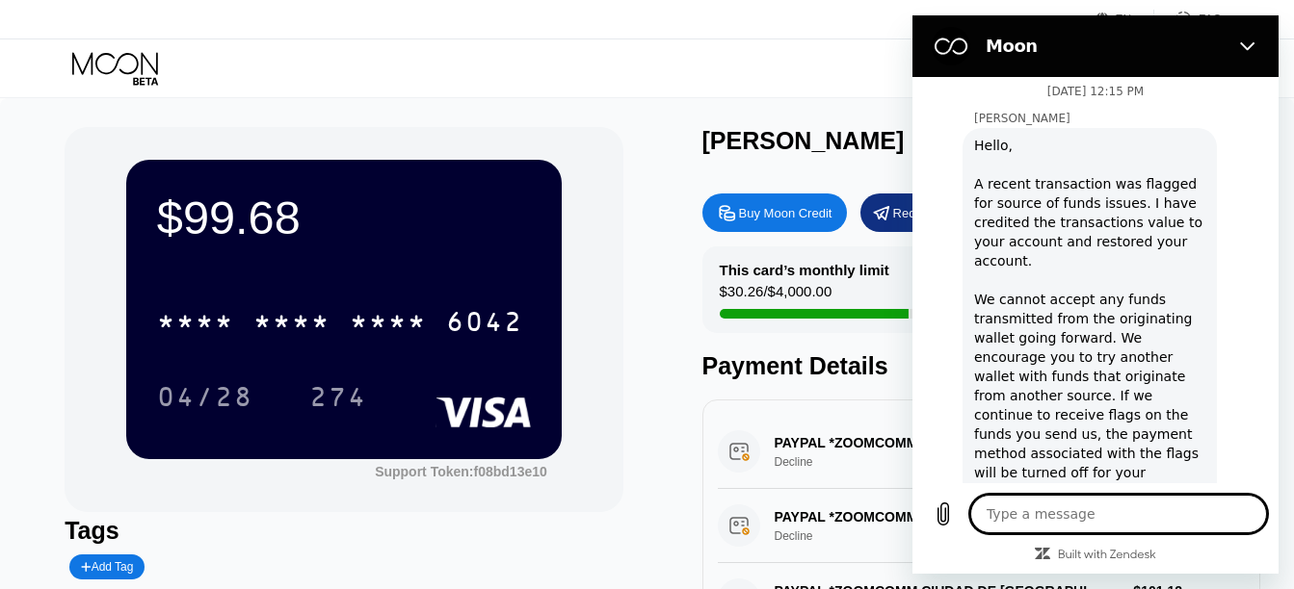
click at [1139, 513] on textarea at bounding box center [1118, 514] width 297 height 39
type textarea "i"
type textarea "x"
type textarea "i"
type textarea "x"
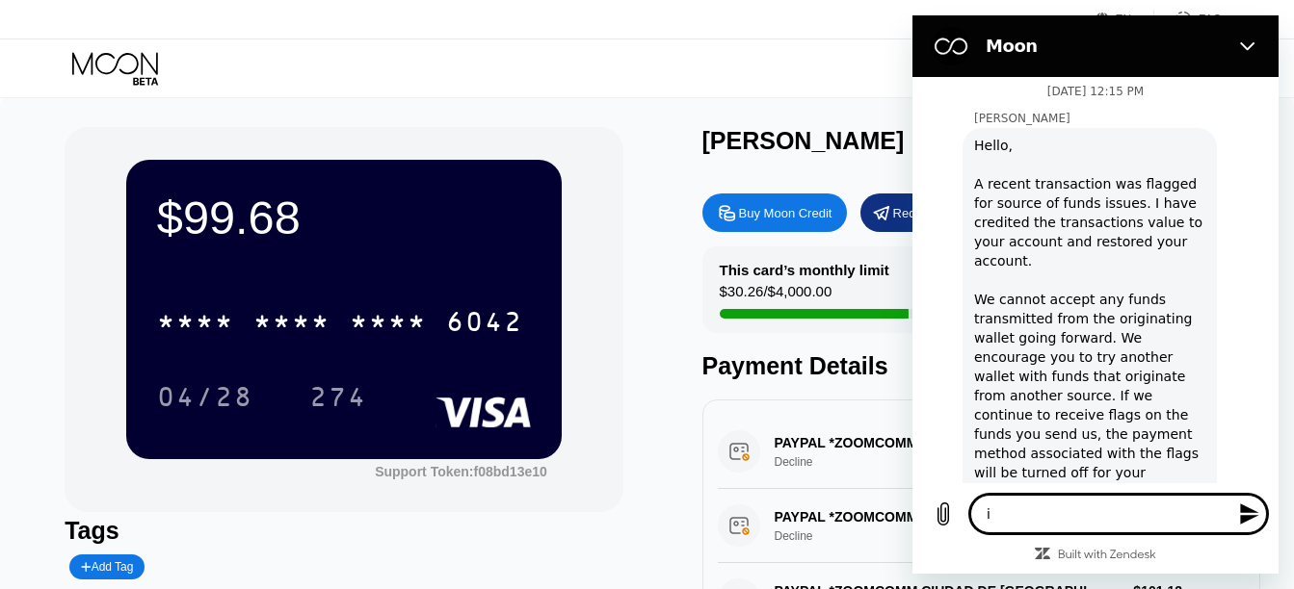
type textarea "i s"
type textarea "x"
type textarea "i se"
type textarea "x"
type textarea "i sen"
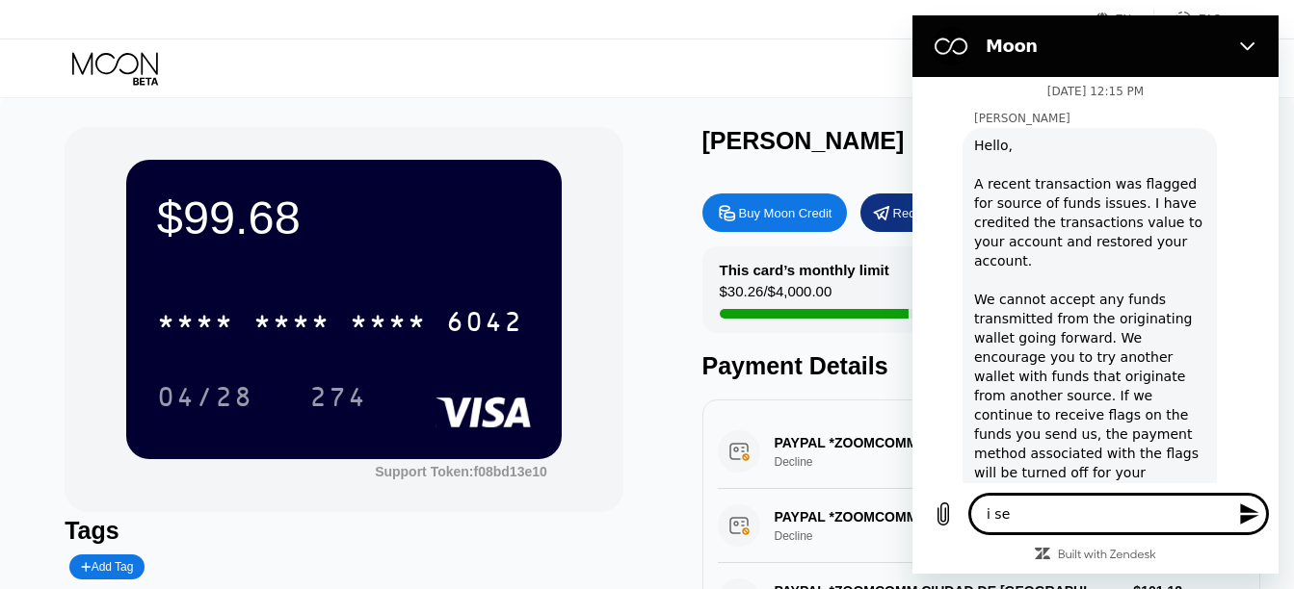
type textarea "x"
type textarea "i sent"
type textarea "x"
type textarea "i sent"
type textarea "x"
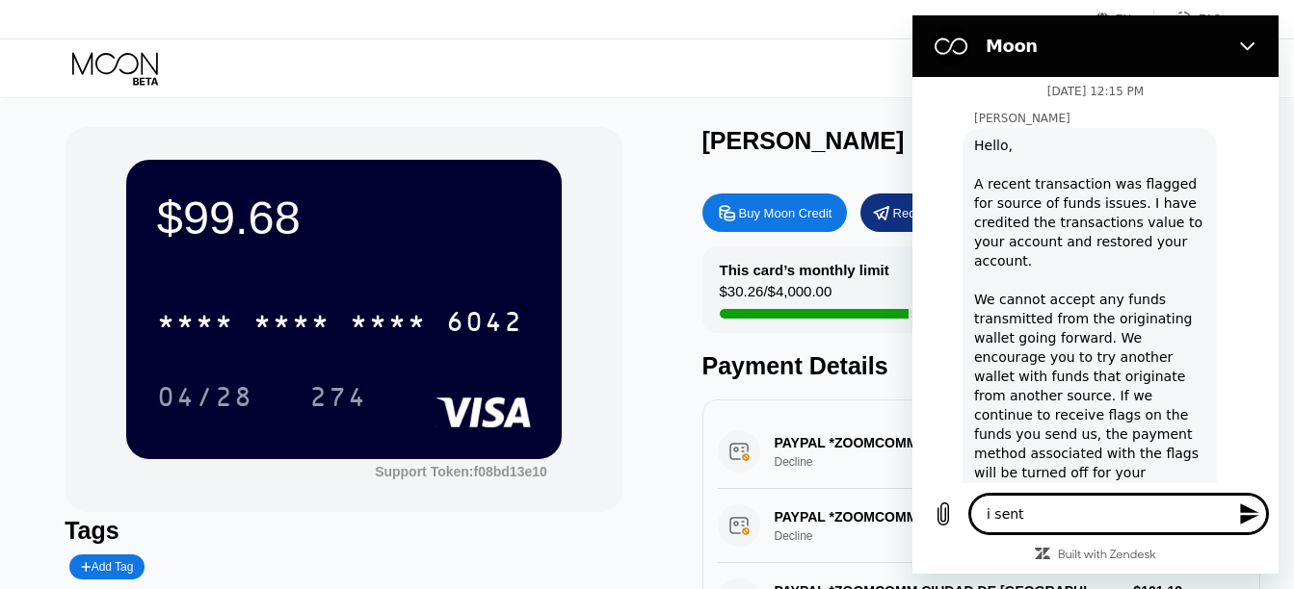
type textarea "i sent $"
type textarea "x"
type textarea "i sent $1"
type textarea "x"
type textarea "i sent $1-"
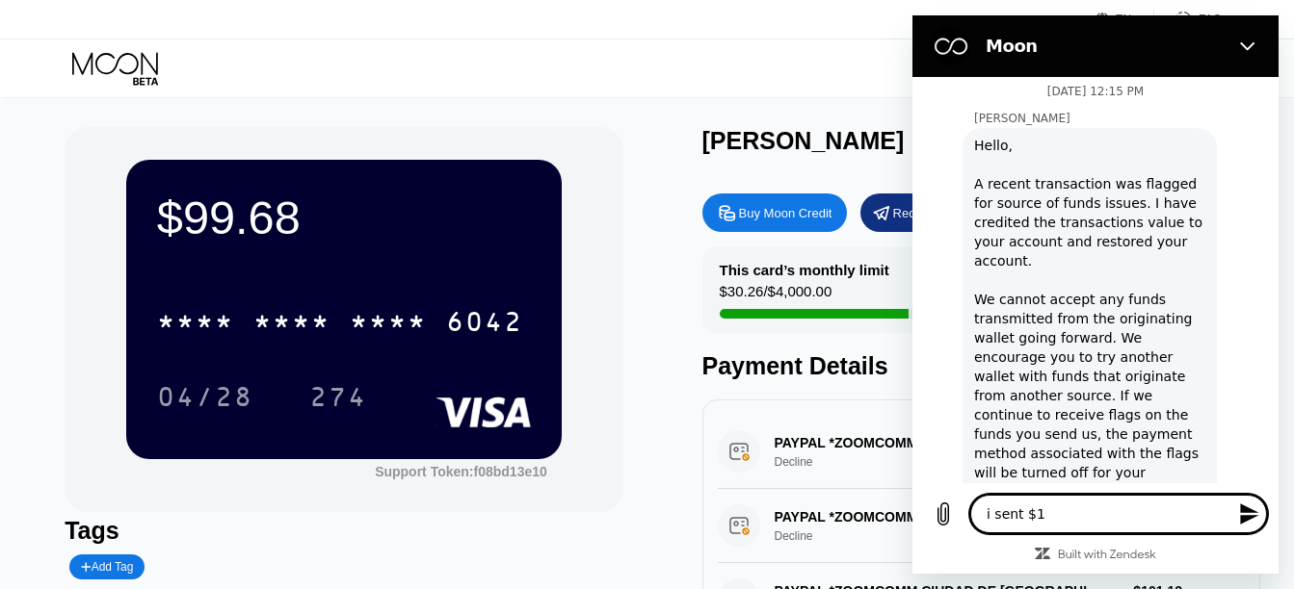
type textarea "x"
type textarea "i sent $1"
type textarea "x"
type textarea "i sent $10"
type textarea "x"
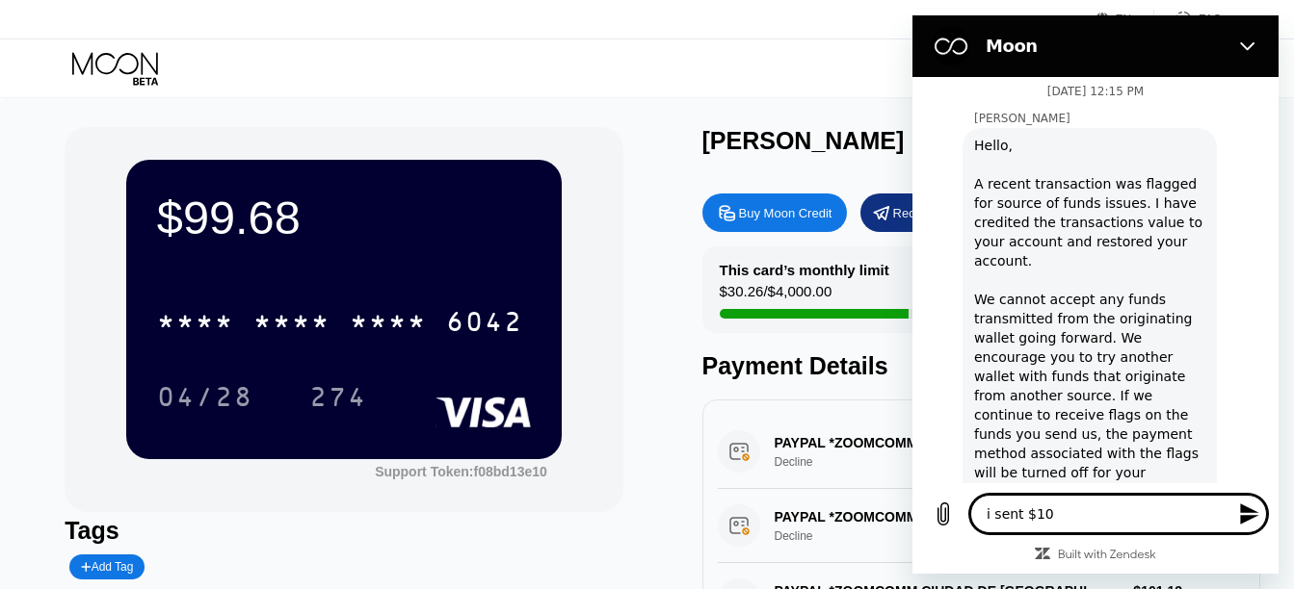
type textarea "i sent $10"
type textarea "x"
type textarea "i sent $10 t"
type textarea "x"
type textarea "i sent $10 to"
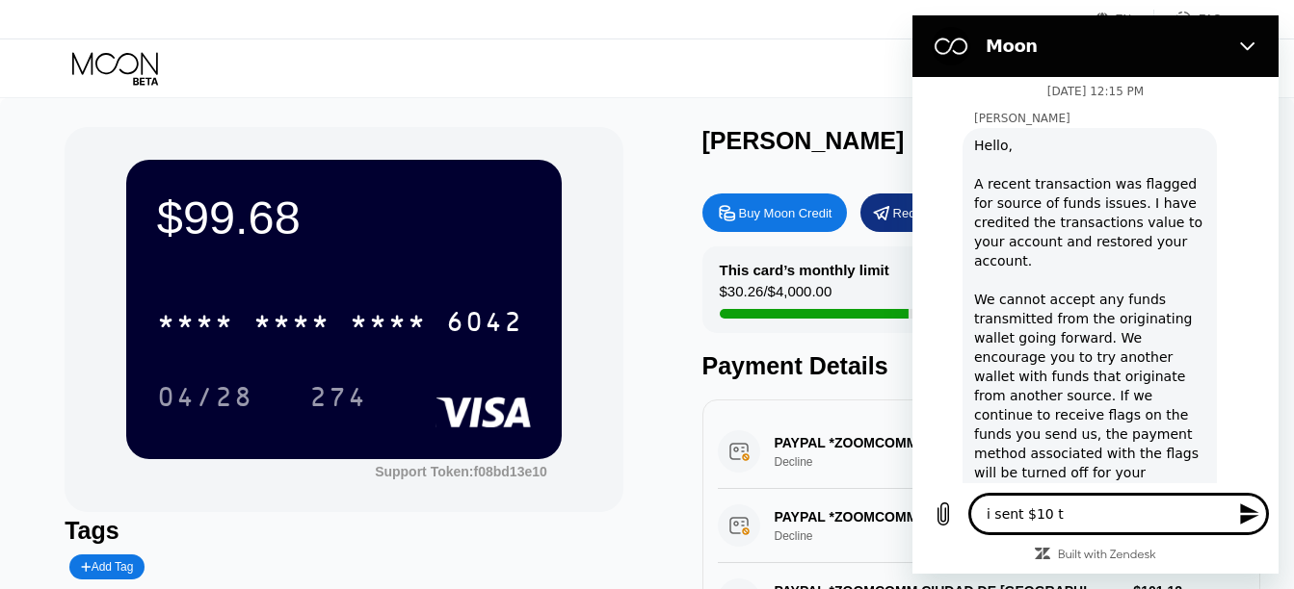
type textarea "x"
type textarea "i sent $10 to"
type textarea "x"
type textarea "i sent $10 to b"
type textarea "x"
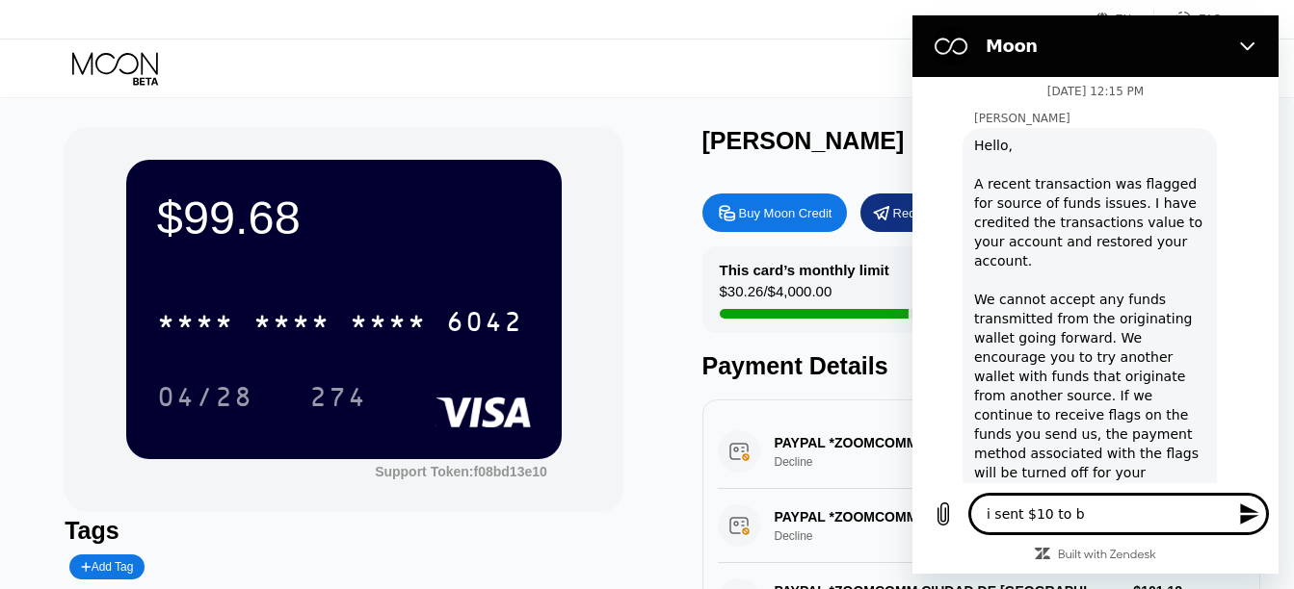
type textarea "i sent $10 to bu"
type textarea "x"
type textarea "i sent $10 to buy"
type textarea "x"
type textarea "i sent $10 to buy"
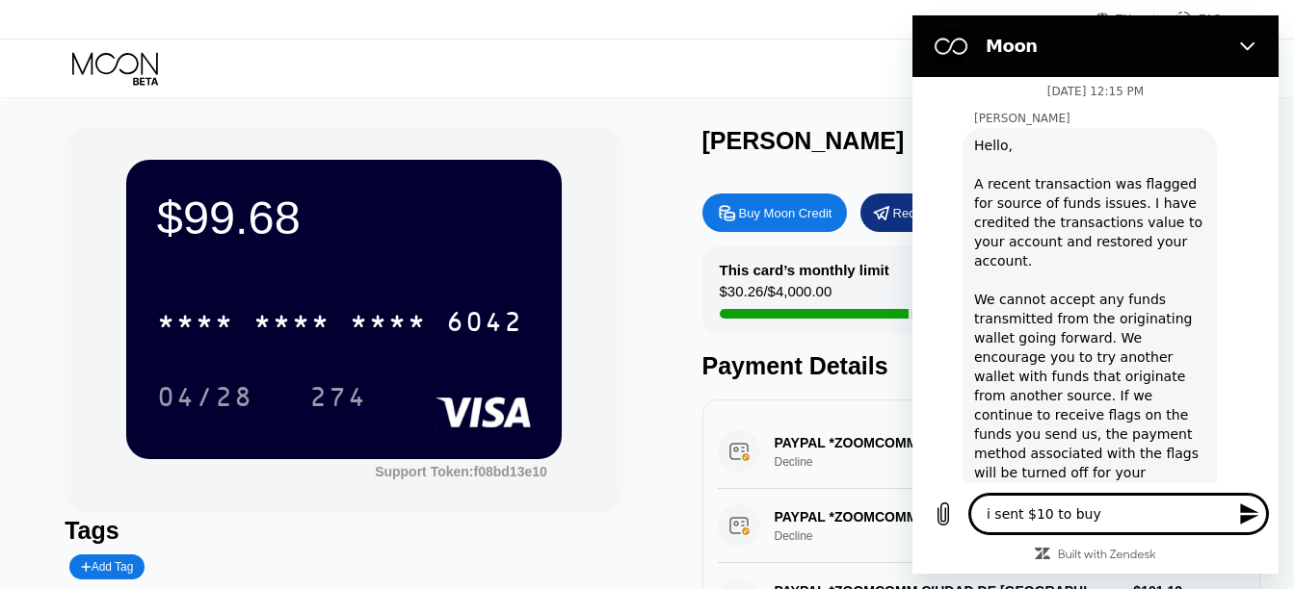
type textarea "x"
type textarea "i sent $10 to buy m"
type textarea "x"
type textarea "i sent $10 to buy mo"
type textarea "x"
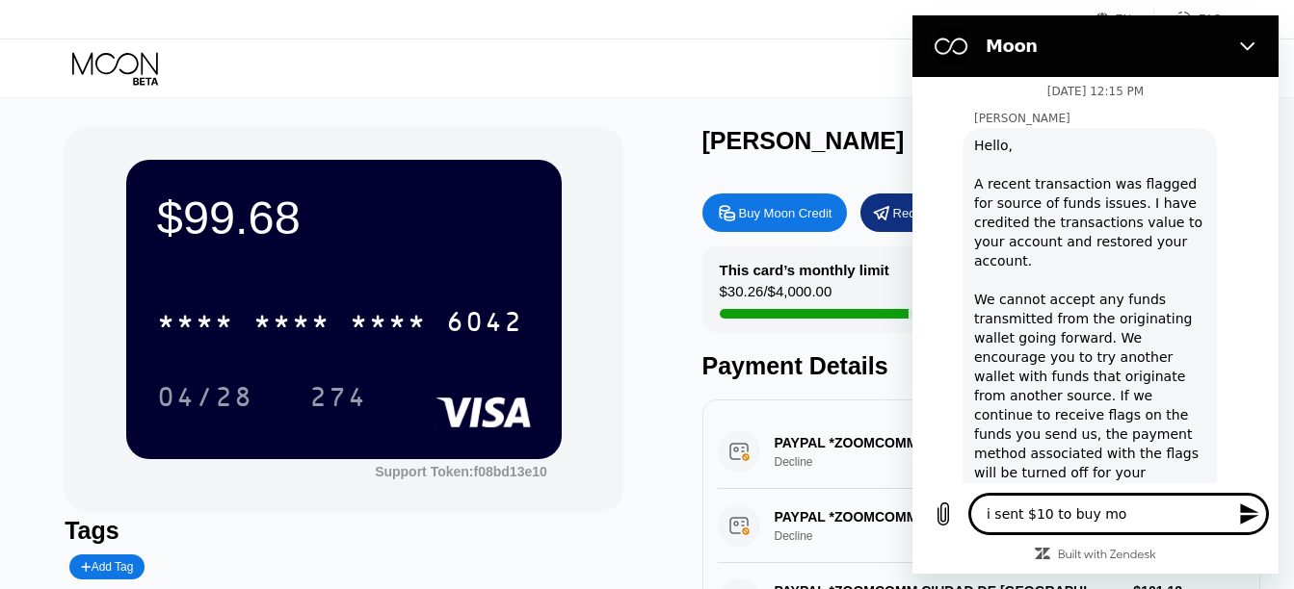
type textarea "i sent $10 to buy moo"
type textarea "x"
type textarea "i sent $10 to buy moon"
type textarea "x"
type textarea "i sent $10 to buy moon"
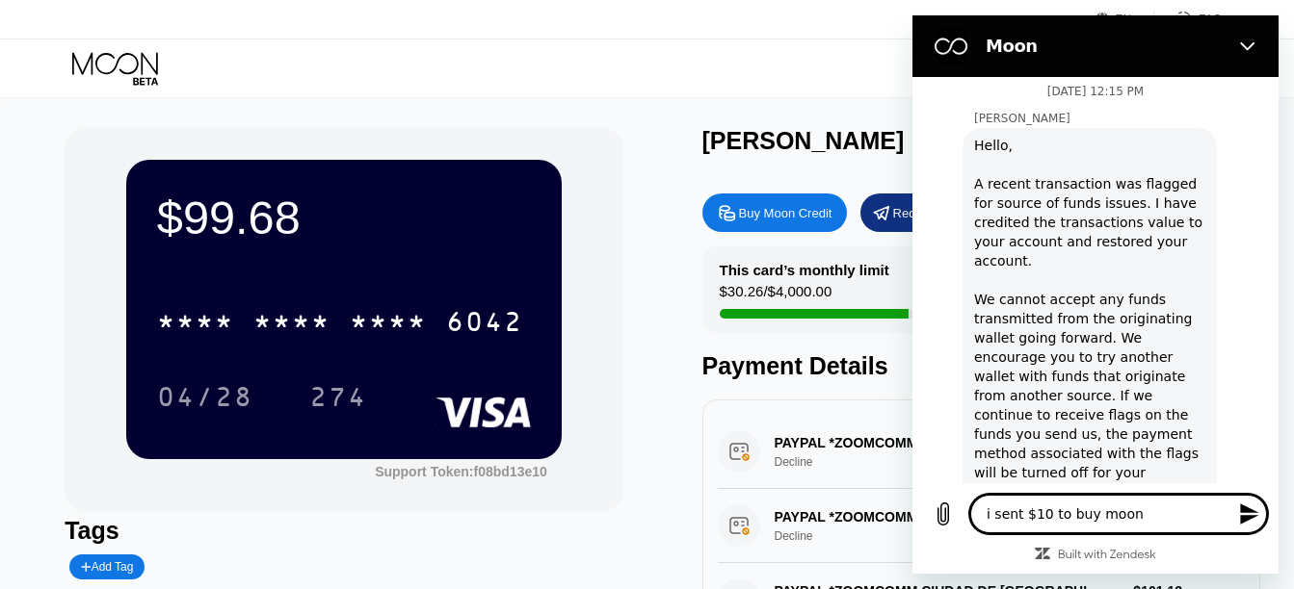
type textarea "x"
type textarea "i sent $10 to buy moon c"
type textarea "x"
type textarea "i sent $10 to buy moon cr"
type textarea "x"
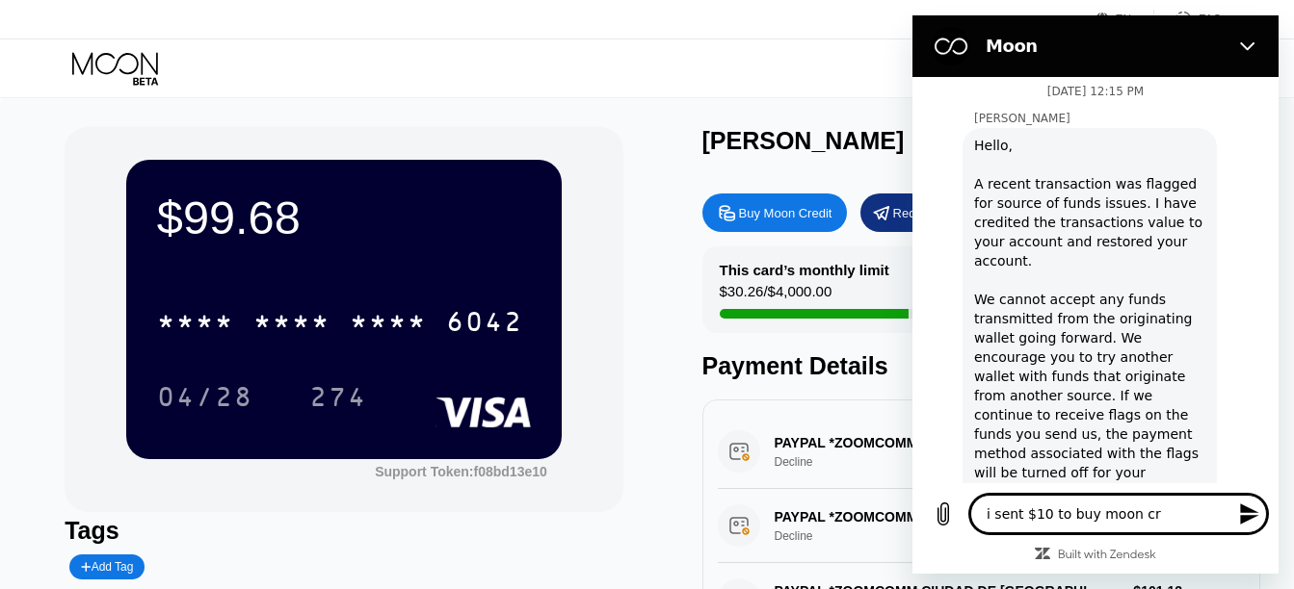
type textarea "i sent $10 to buy moon cre"
type textarea "x"
type textarea "i sent $10 to buy moon cred"
type textarea "x"
type textarea "i sent $10 to buy moon credi"
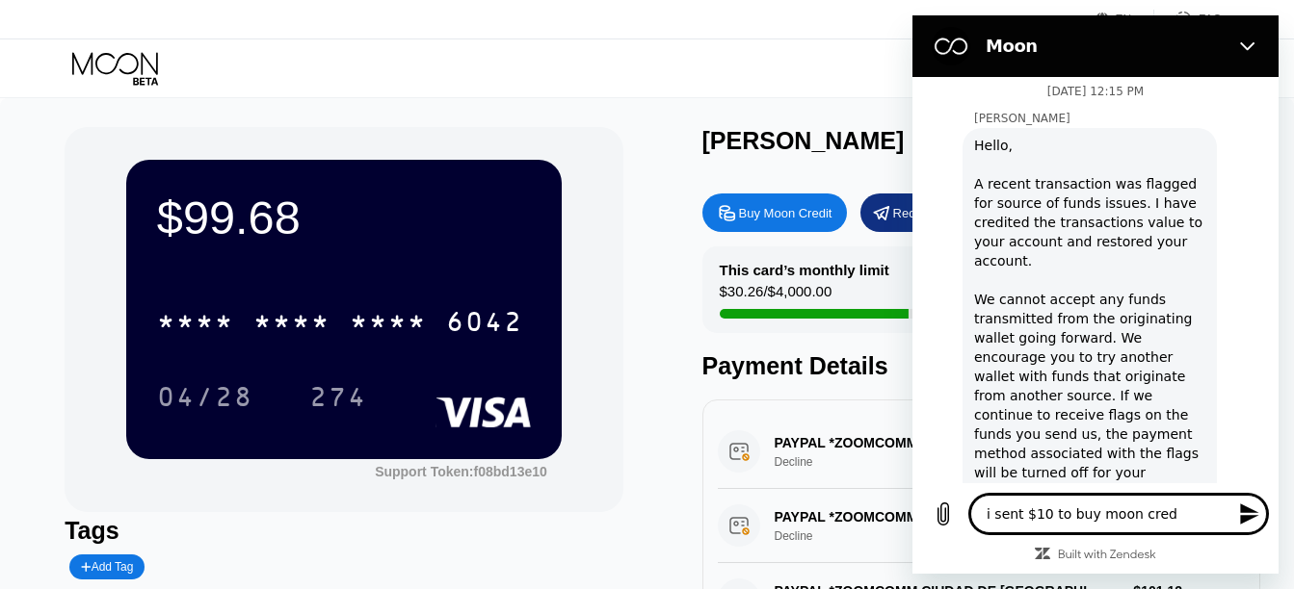
type textarea "x"
type textarea "i sent $10 to buy moon credit"
type textarea "x"
type textarea "i sent $10 to buy moon credits"
type textarea "x"
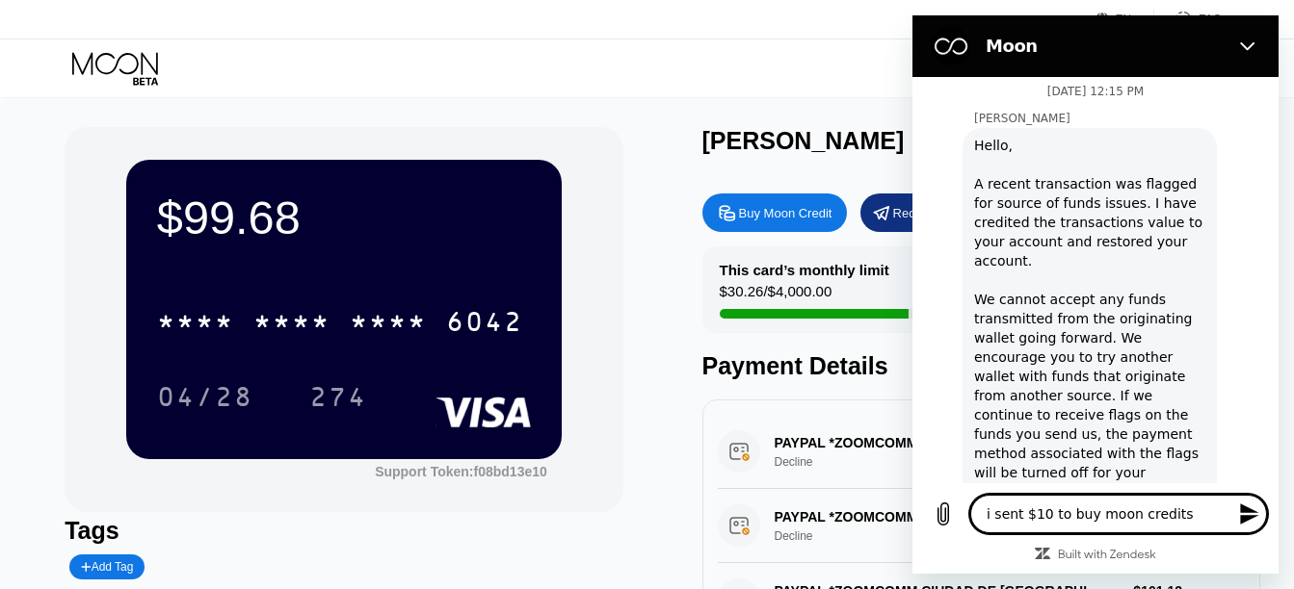
type textarea "i sent $10 to buy moon credits,"
type textarea "x"
type textarea "i sent $10 to buy moon credits,"
type textarea "x"
type textarea "i sent $10 to buy moon credits, b"
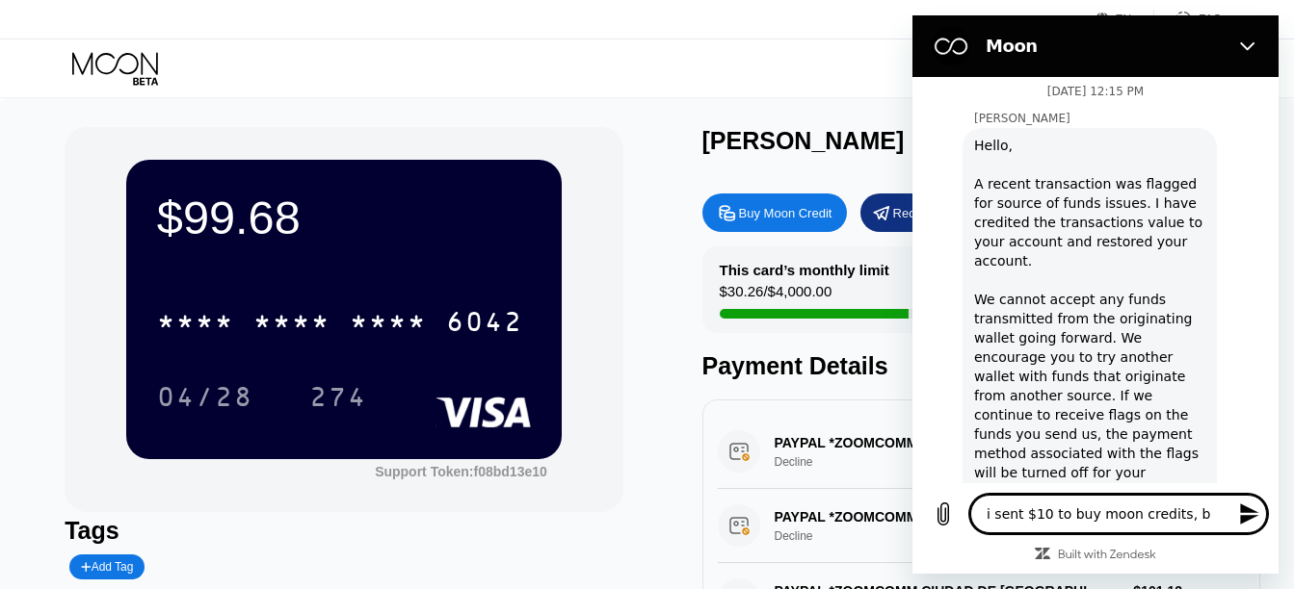
type textarea "x"
type textarea "i sent $10 to buy moon credits, bu"
type textarea "x"
type textarea "i sent $10 to buy moon credits, but"
type textarea "x"
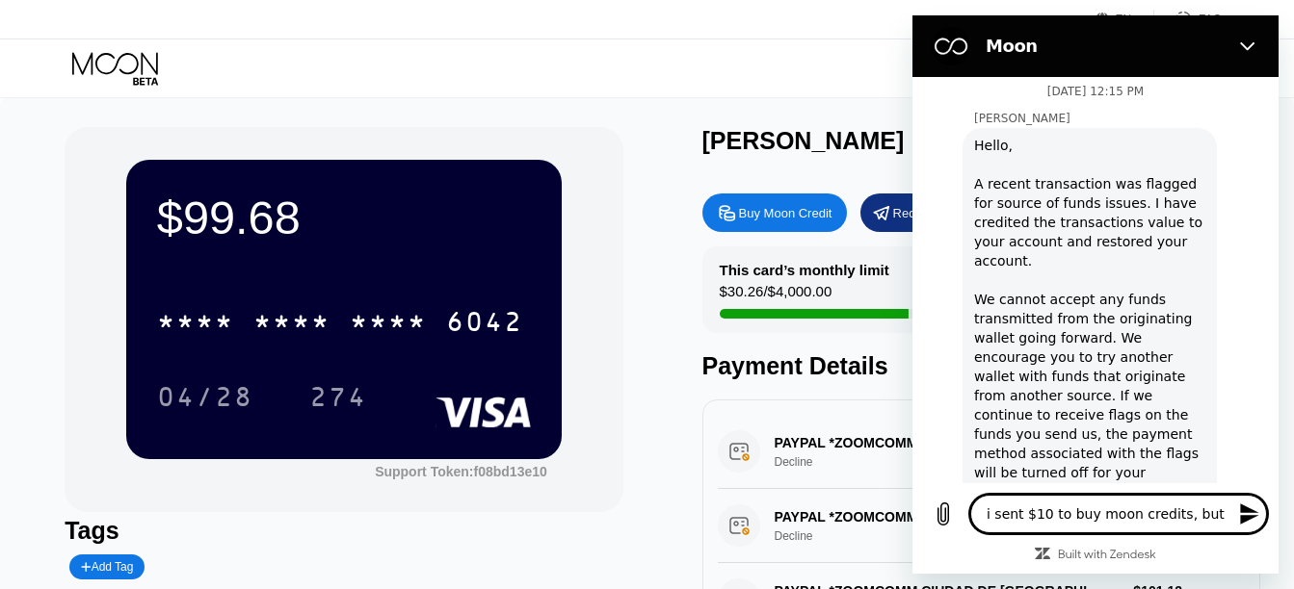
type textarea "i sent $10 to buy moon credits, but"
type textarea "x"
type textarea "i sent $10 to buy moon credits, but i"
type textarea "x"
type textarea "i sent $10 to buy moon credits, but i"
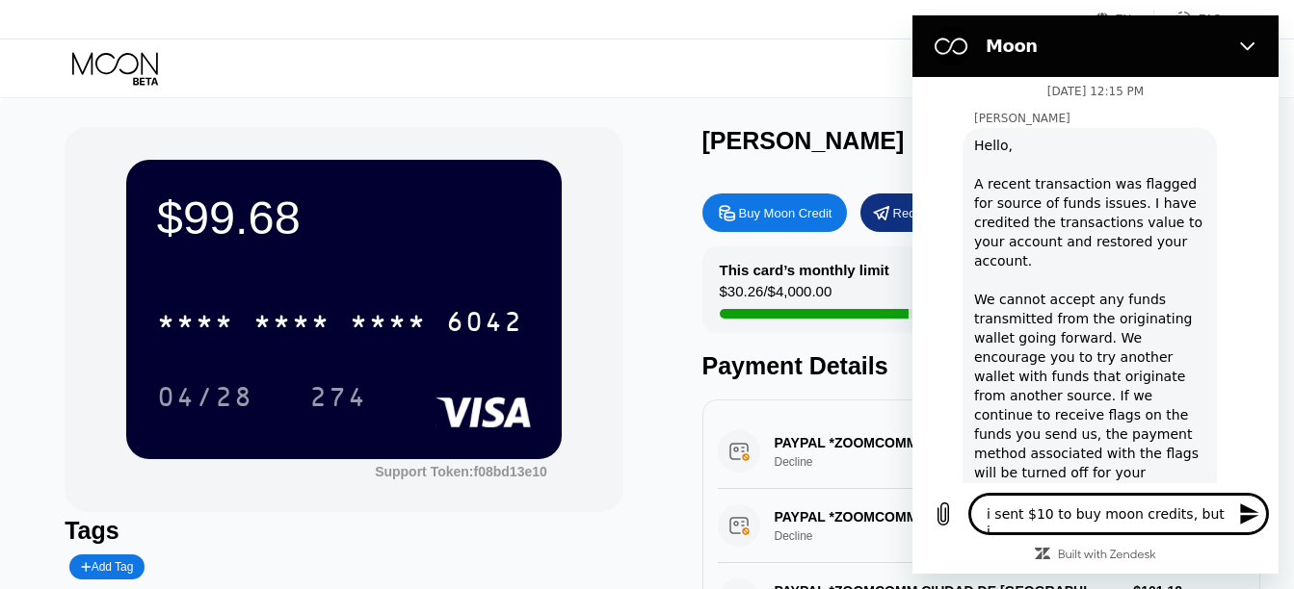
type textarea "x"
type textarea "i sent $10 to buy moon credits, but i d"
type textarea "x"
type textarea "i sent $10 to buy moon credits, but i do"
type textarea "x"
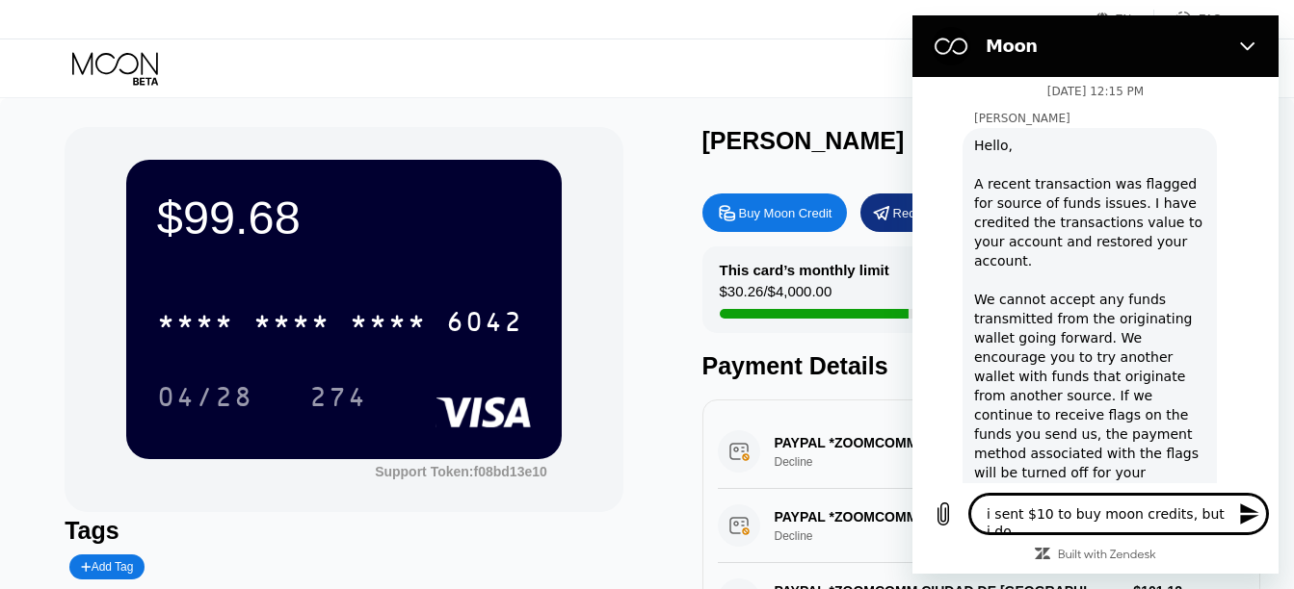
type textarea "i sent $10 to buy moon credits, but i don"
type textarea "x"
type textarea "i sent $10 to buy moon credits, but i dont"
type textarea "x"
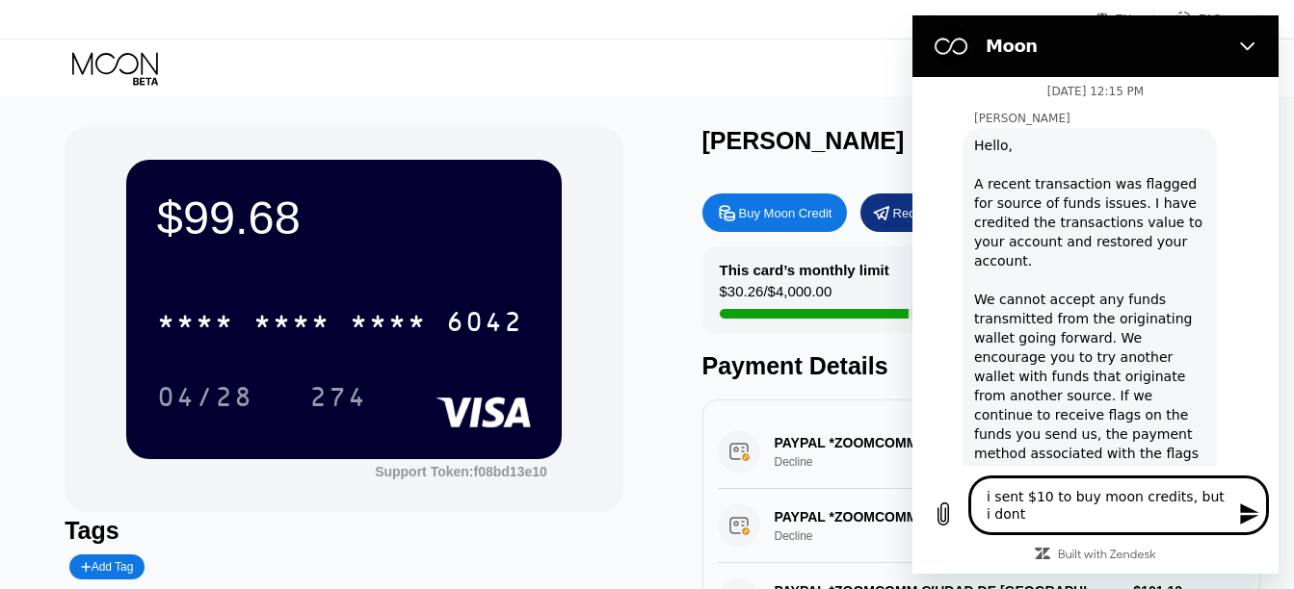
type textarea "i sent $10 to buy moon credits, but i dont"
type textarea "x"
type textarea "i sent $10 to buy moon credits, but i dont s"
type textarea "x"
type textarea "i sent $10 to buy moon credits, but i dont se"
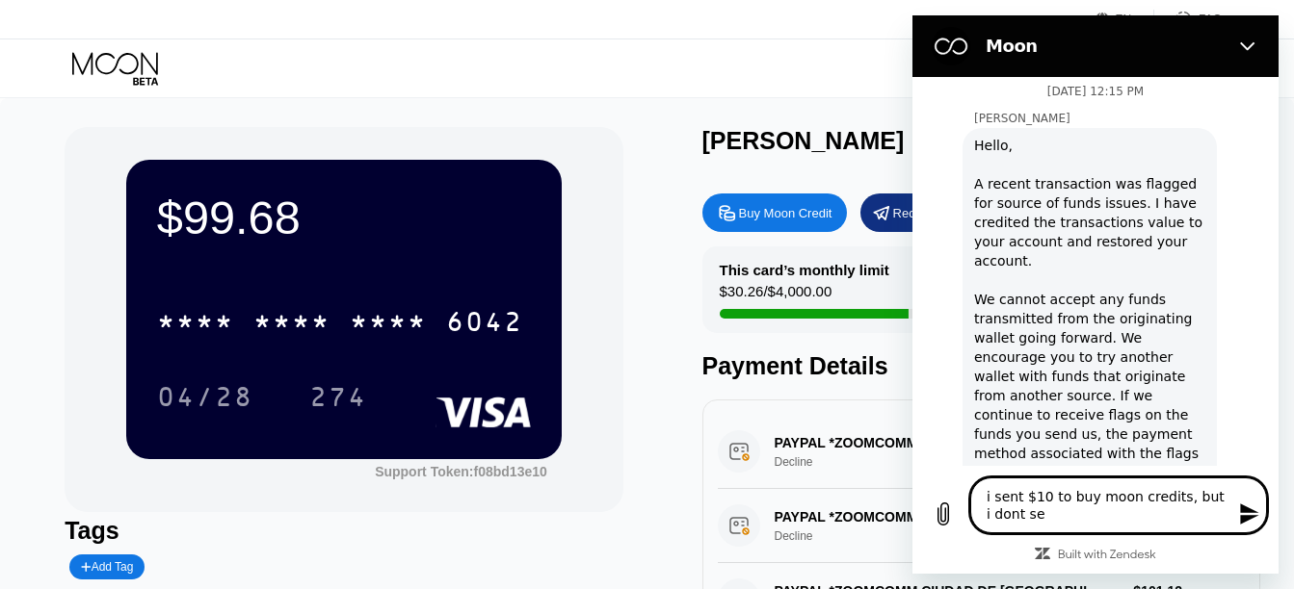
type textarea "x"
type textarea "i sent $10 to buy moon credits, but i dont see"
type textarea "x"
type textarea "i sent $10 to buy moon credits, but i dont see"
type textarea "x"
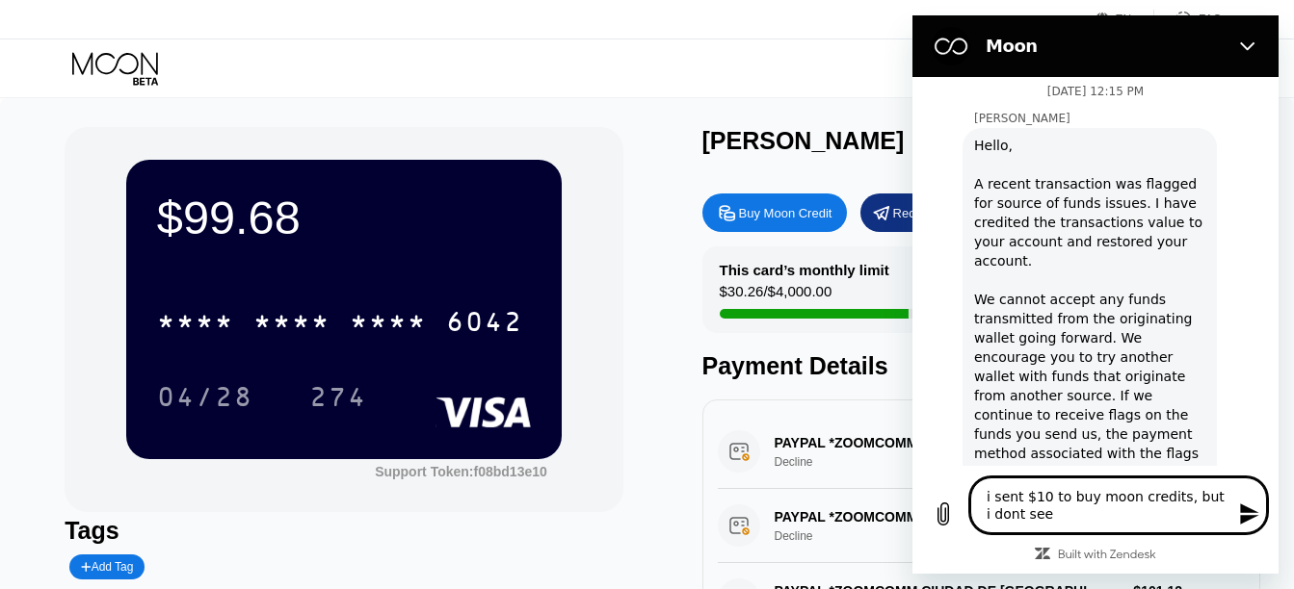
type textarea "i sent $10 to buy moon credits, but i dont see i"
type textarea "x"
type textarea "i sent $10 to buy moon credits, but i dont see it"
type textarea "x"
type textarea "i sent $10 to buy moon credits, but i dont see it"
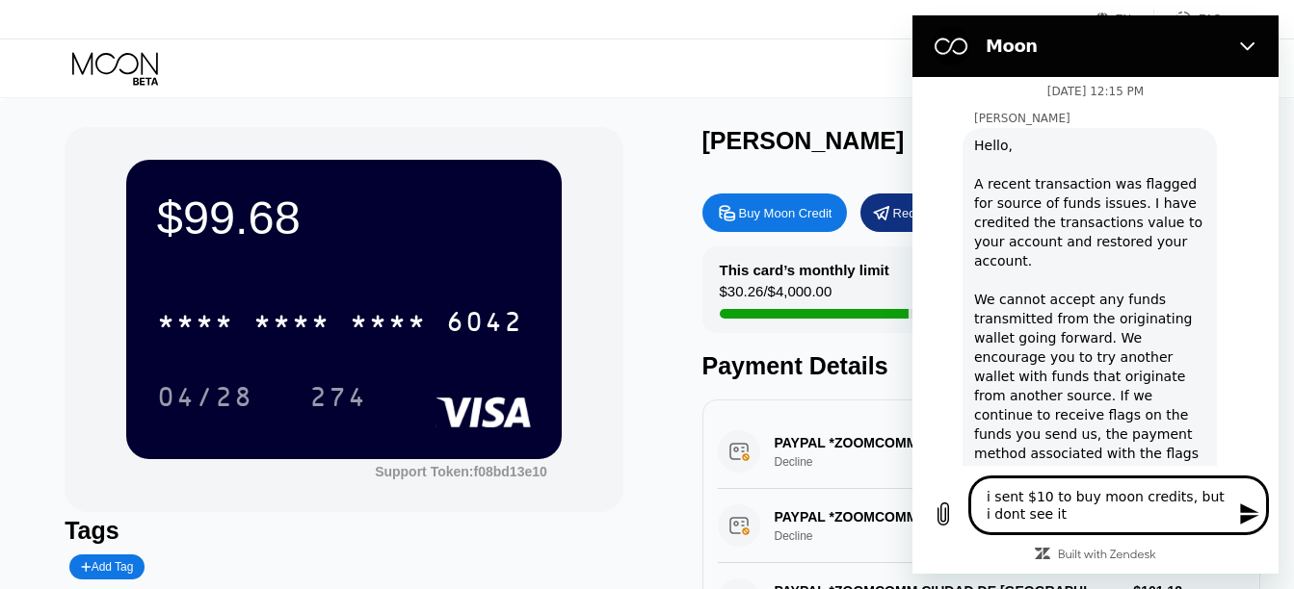
type textarea "x"
type textarea "i sent $10 to buy moon credits, but i dont see it o"
type textarea "x"
type textarea "i sent $10 to buy moon credits, but i dont see it on"
type textarea "x"
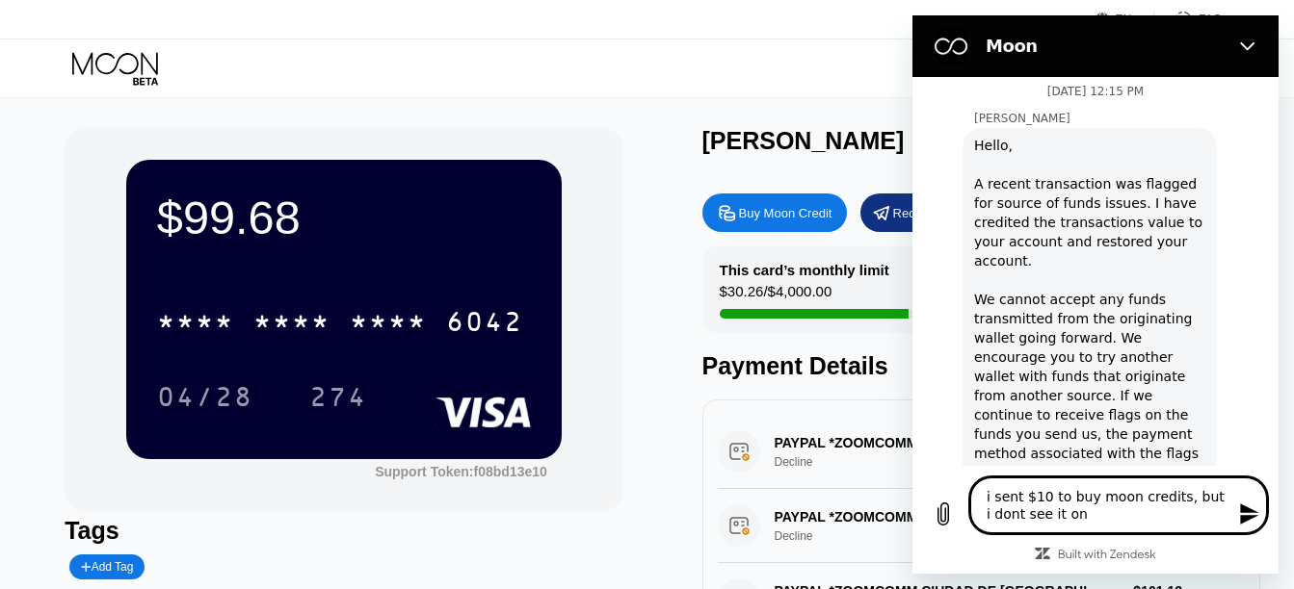
type textarea "i sent $10 to buy moon credits, but i dont see it on"
type textarea "x"
type textarea "i sent $10 to buy moon credits, but i dont see it on m"
type textarea "x"
type textarea "i sent $10 to buy moon credits, but i dont see it on my"
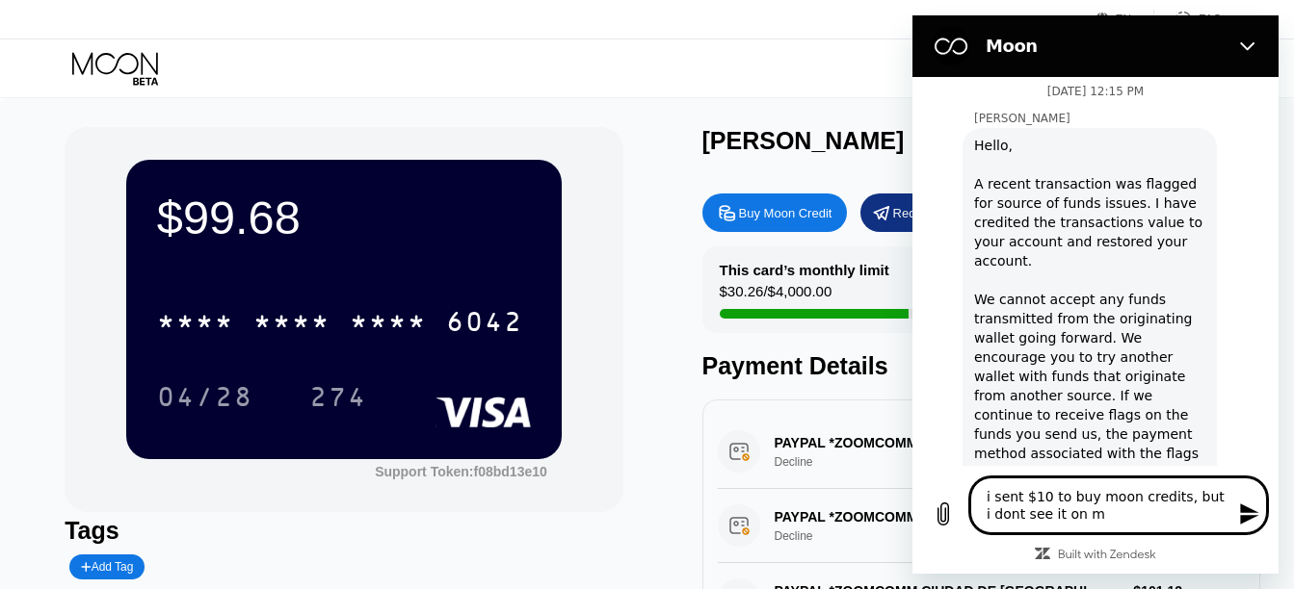
type textarea "x"
type textarea "i sent $10 to buy moon credits, but i dont see it on my"
type textarea "x"
type textarea "i sent $10 to buy moon credits, but i dont see it on my c"
type textarea "x"
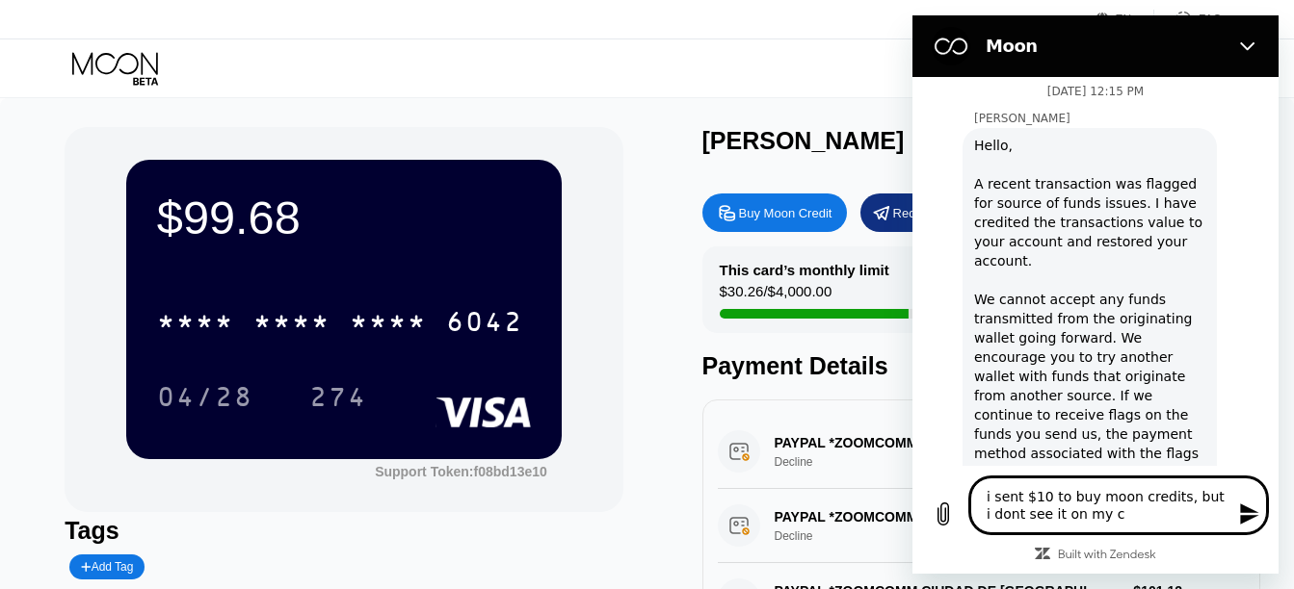
type textarea "i sent $10 to buy moon credits, but i dont see it on my ca"
type textarea "x"
type textarea "i sent $10 to buy moon credits, but i dont see it on my car"
type textarea "x"
type textarea "i sent $10 to buy moon credits, but i dont see it on my card"
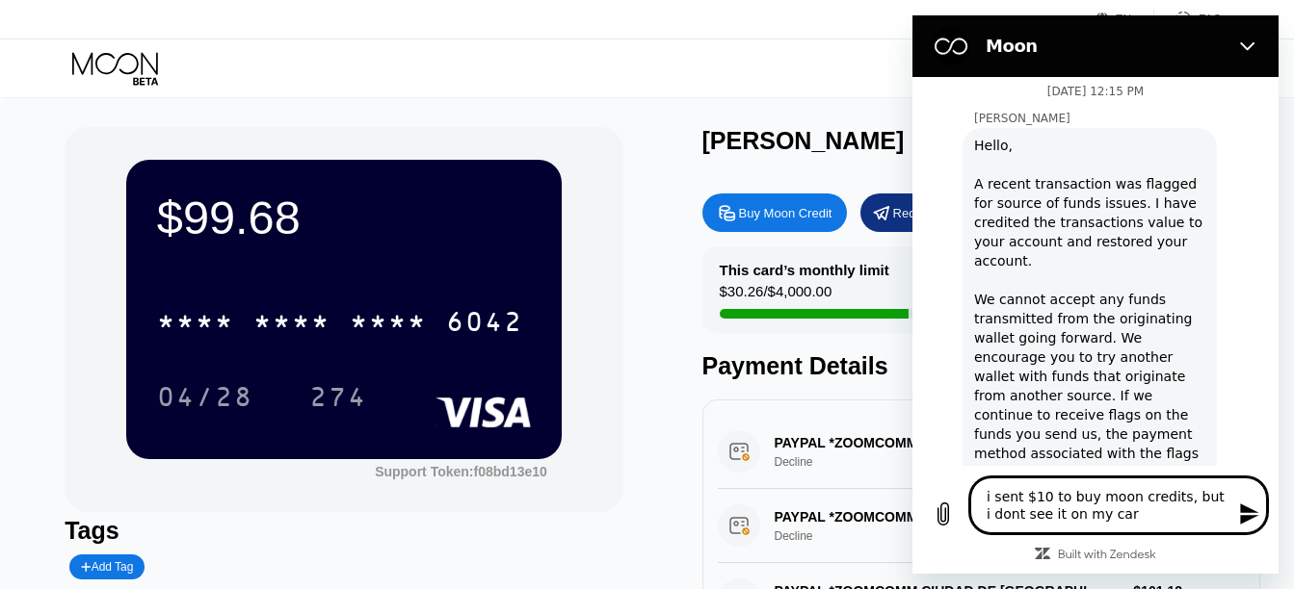
type textarea "x"
type textarea "i sent $10 to buy moon credits, but i dont see it on my card"
type textarea "x"
type textarea "i sent $10 to buy moon credits, but i dont see it on my card y"
type textarea "x"
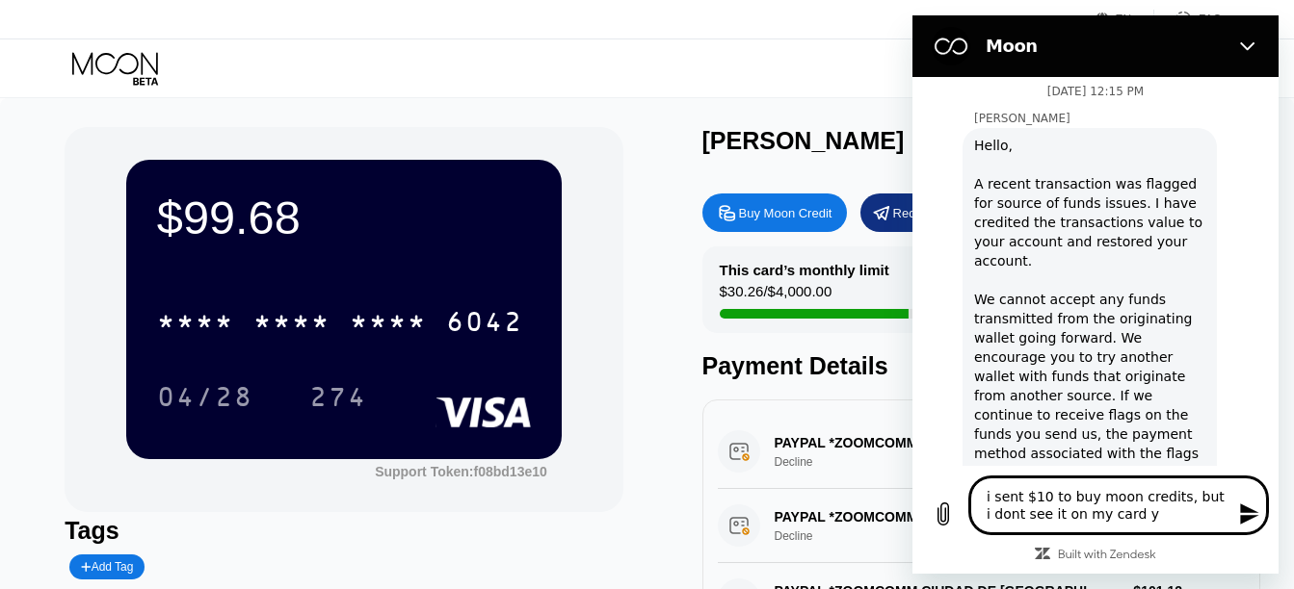
type textarea "i sent $10 to buy moon credits, but i dont see it on my card ye"
type textarea "x"
type textarea "i sent $10 to buy moon credits, but i dont see it on my card yet"
type textarea "x"
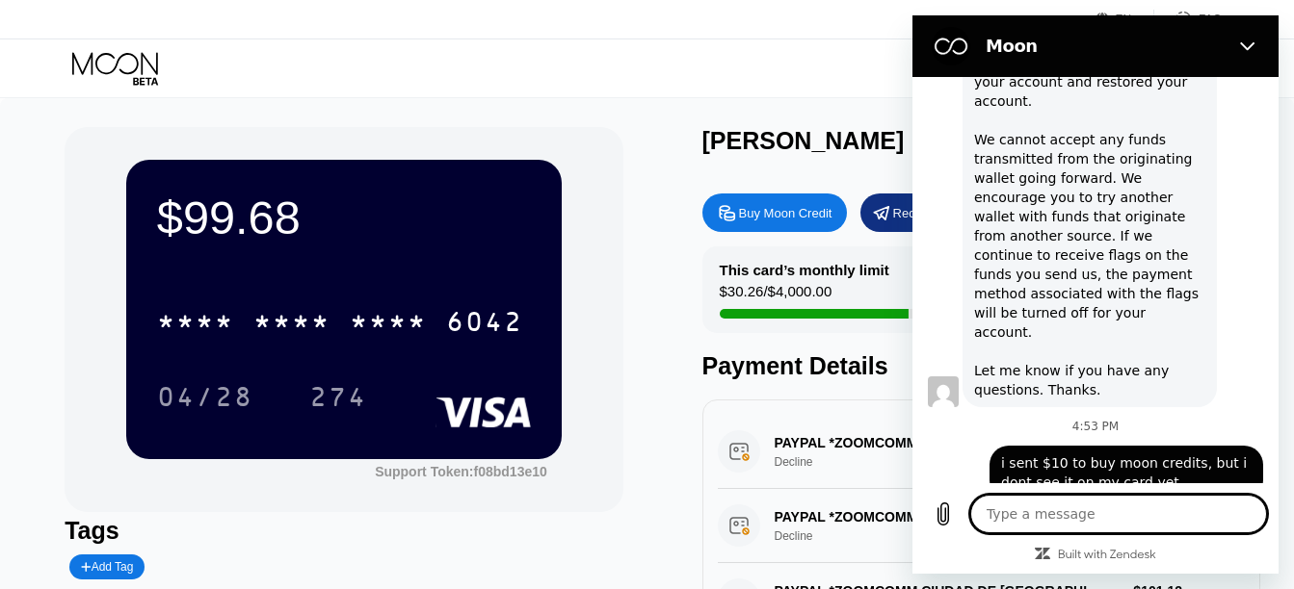
scroll to position [2376, 0]
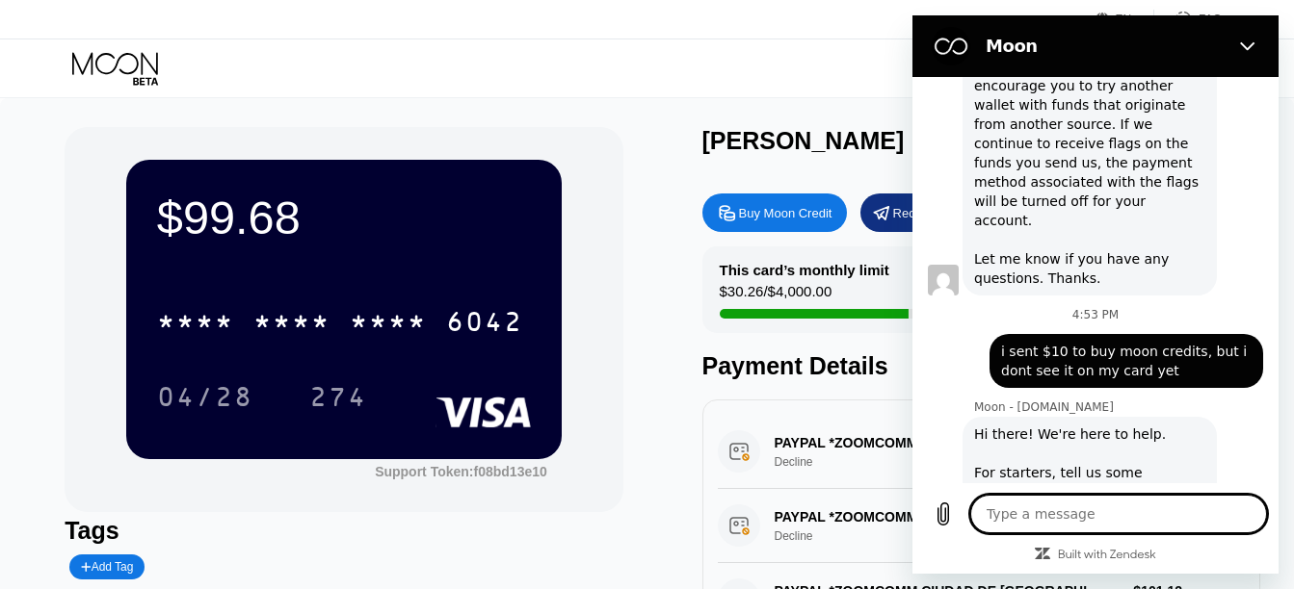
type textarea "x"
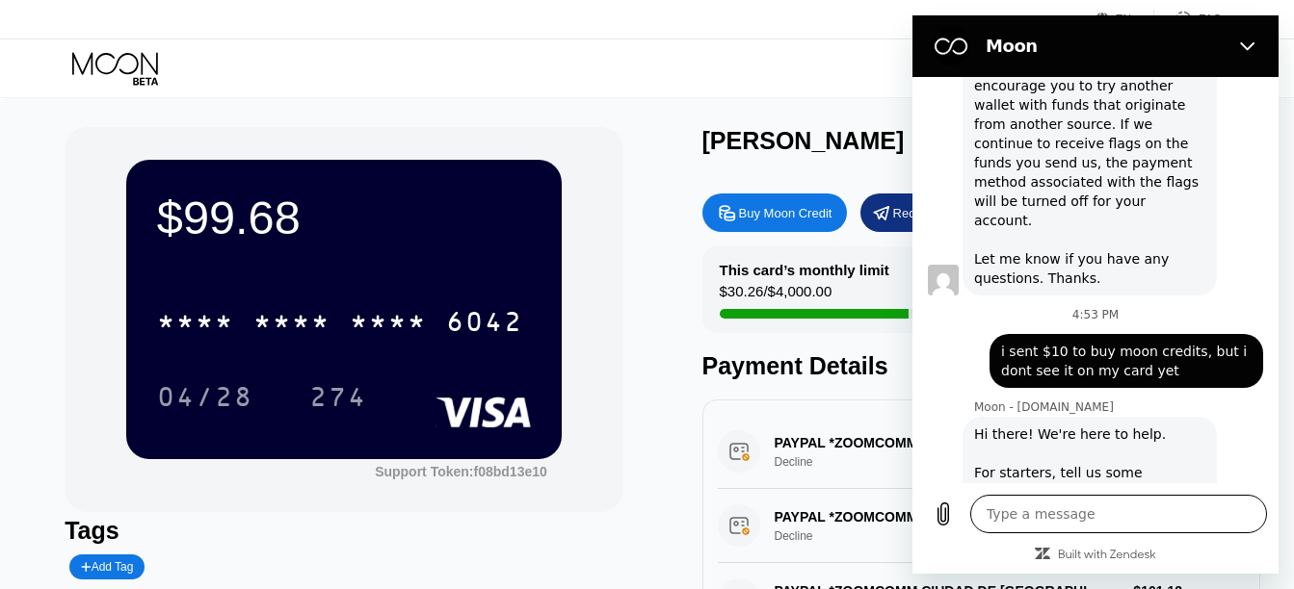
scroll to position [2629, 0]
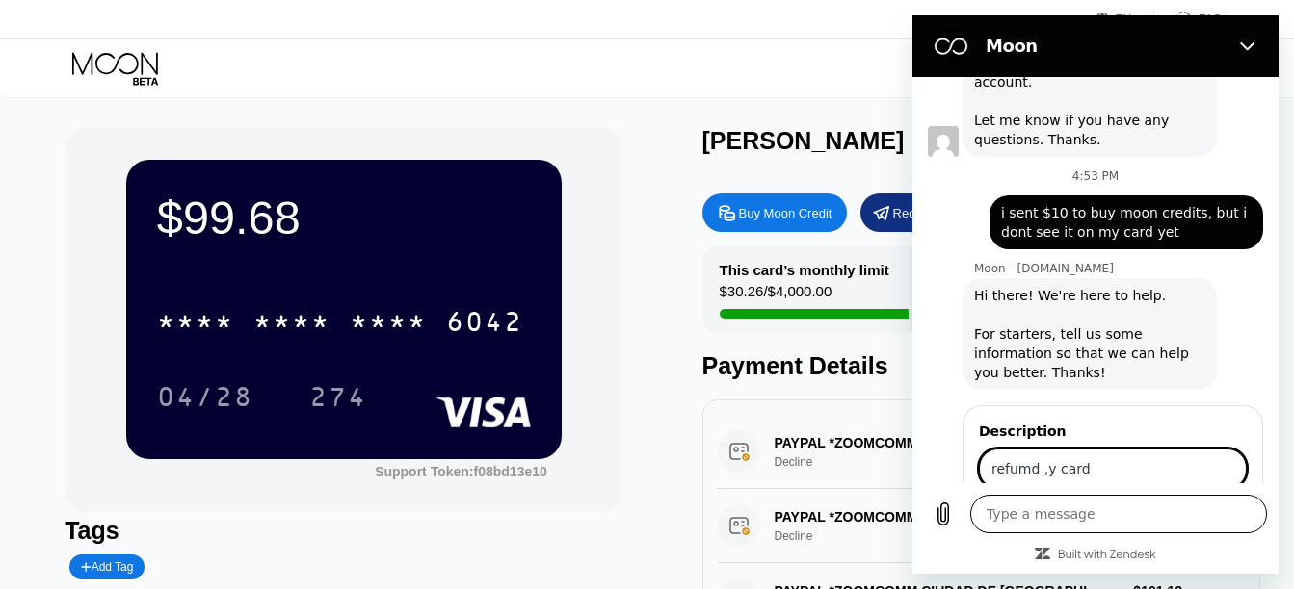
type input "refumd ,y card"
click at [1180, 505] on button "Send" at bounding box center [1213, 524] width 66 height 39
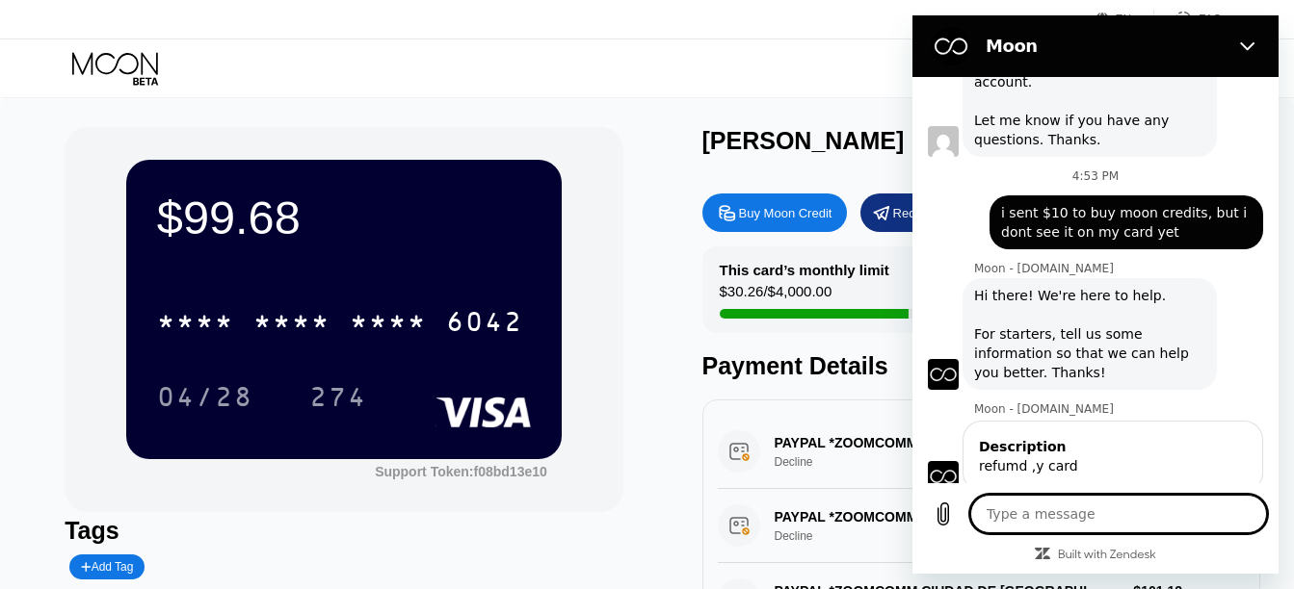
scroll to position [2604, 0]
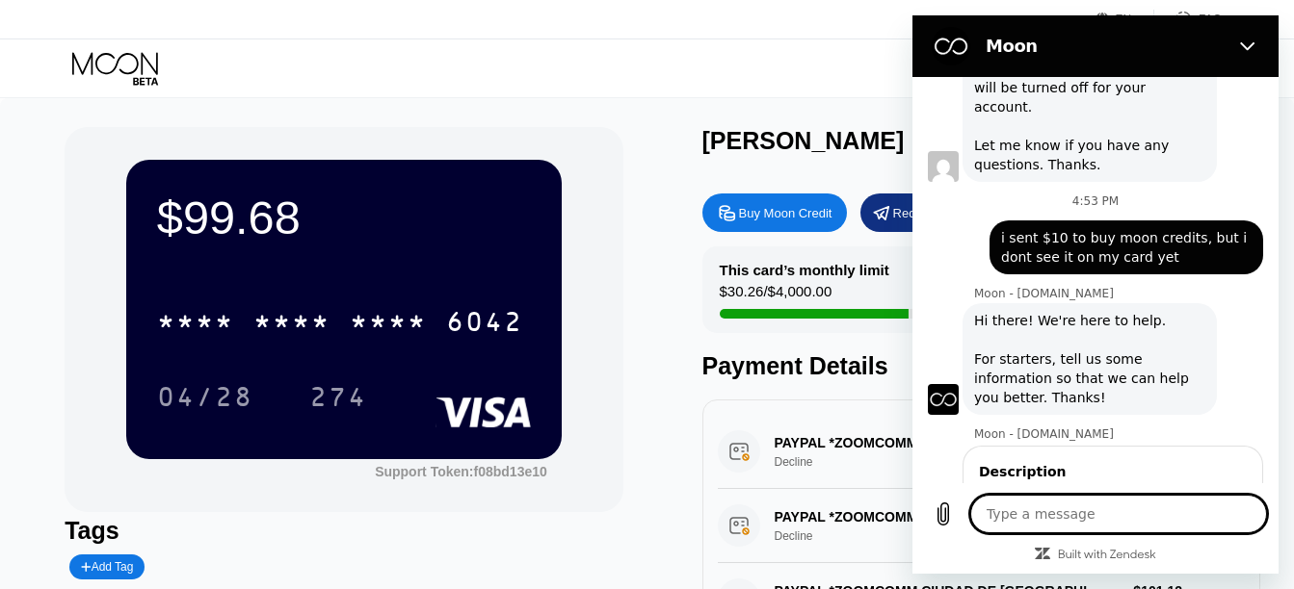
type textarea "x"
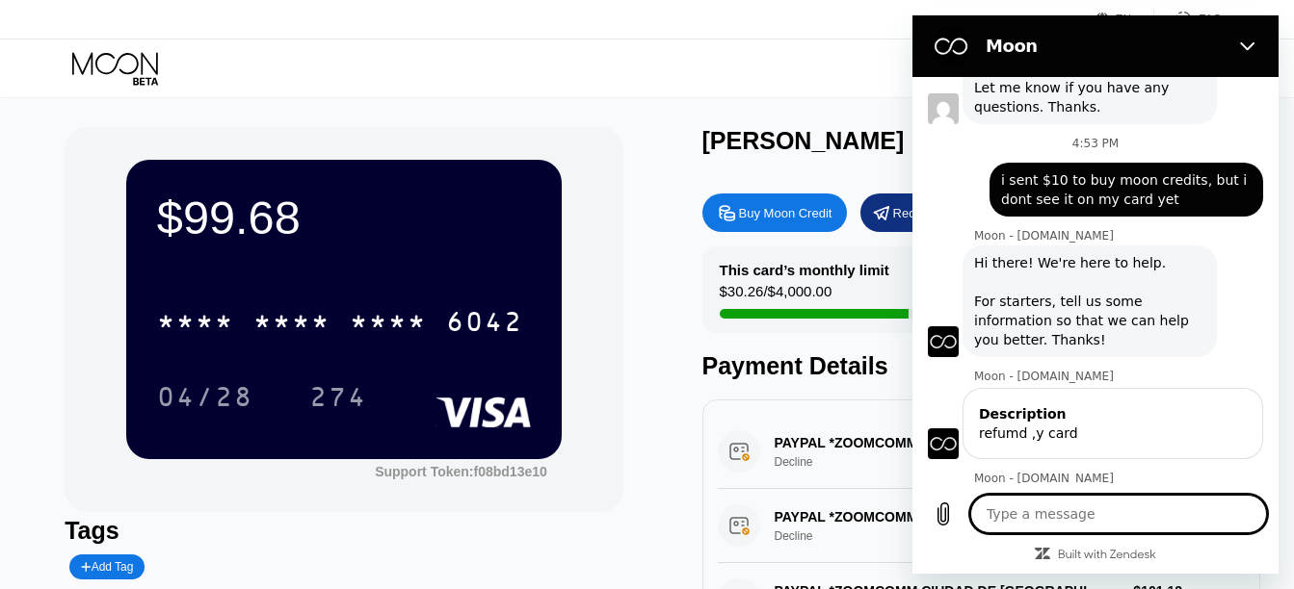
scroll to position [2665, 0]
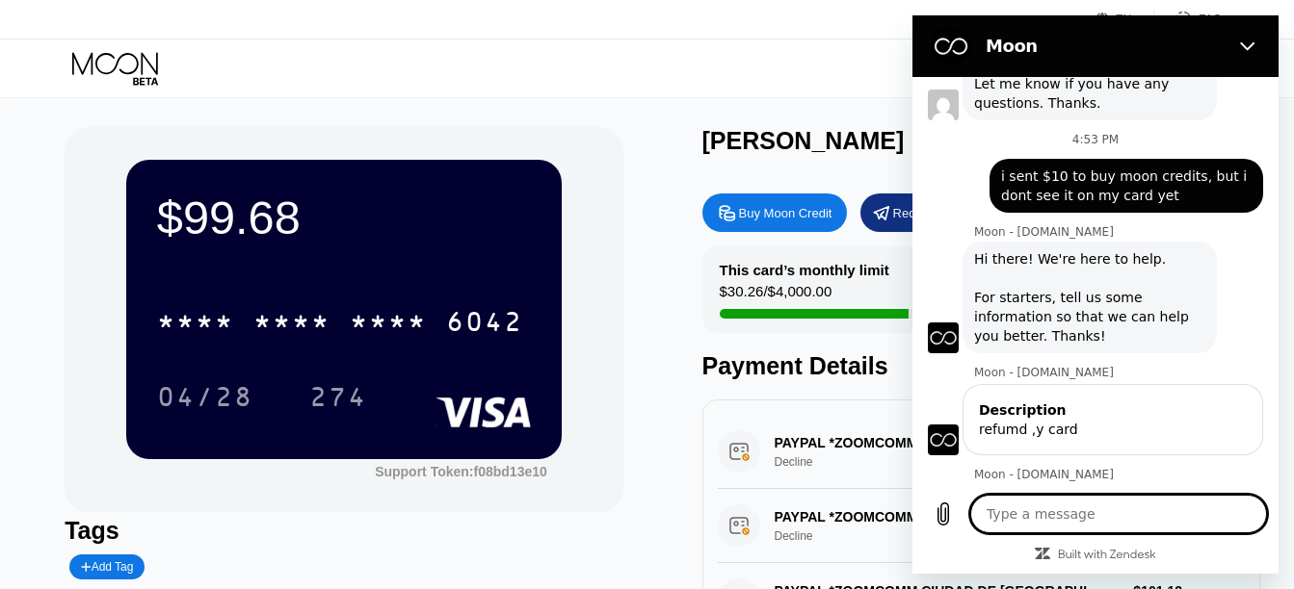
type textarea "o"
type textarea "x"
type textarea "ok"
type textarea "x"
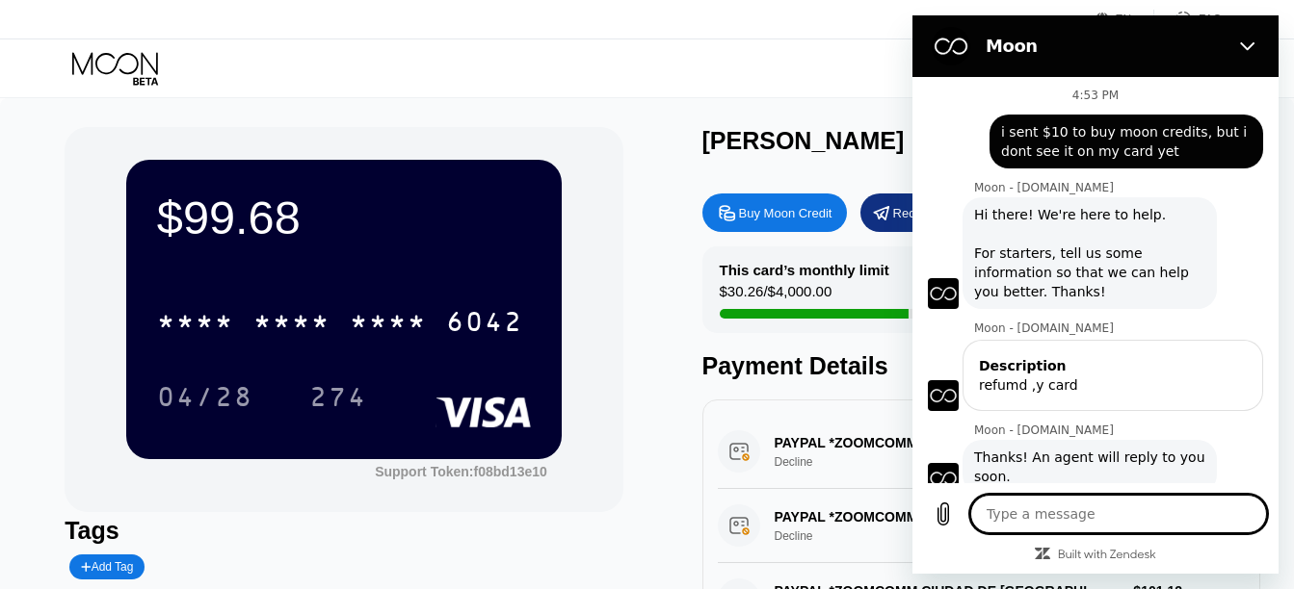
type textarea "x"
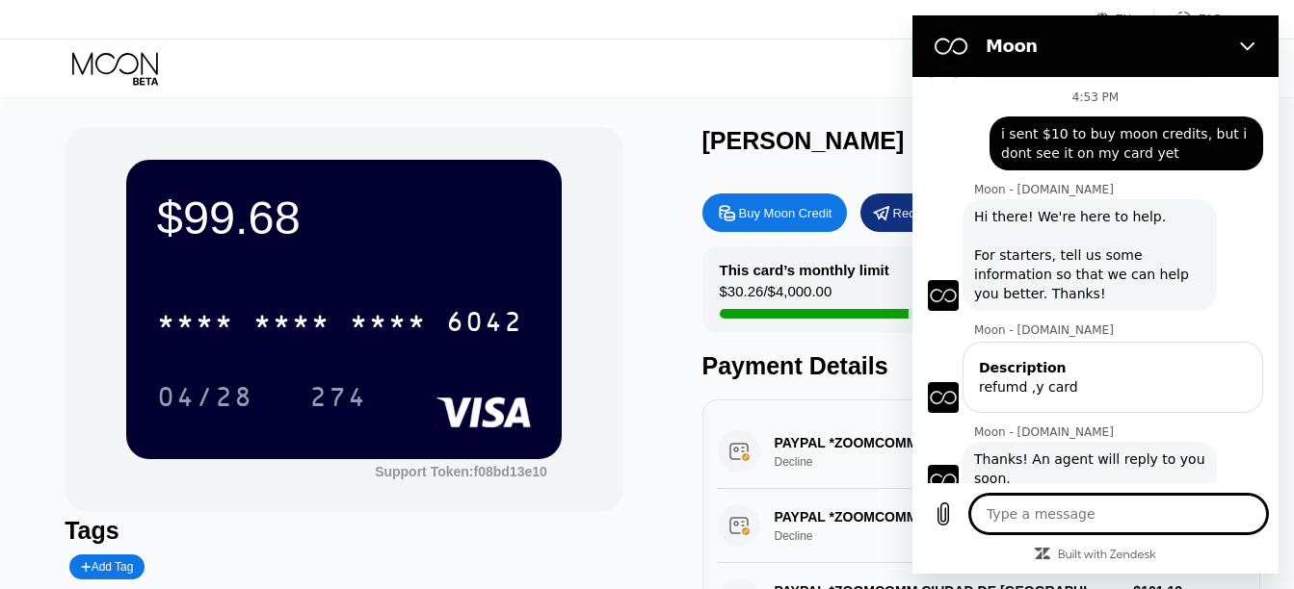
scroll to position [2711, 0]
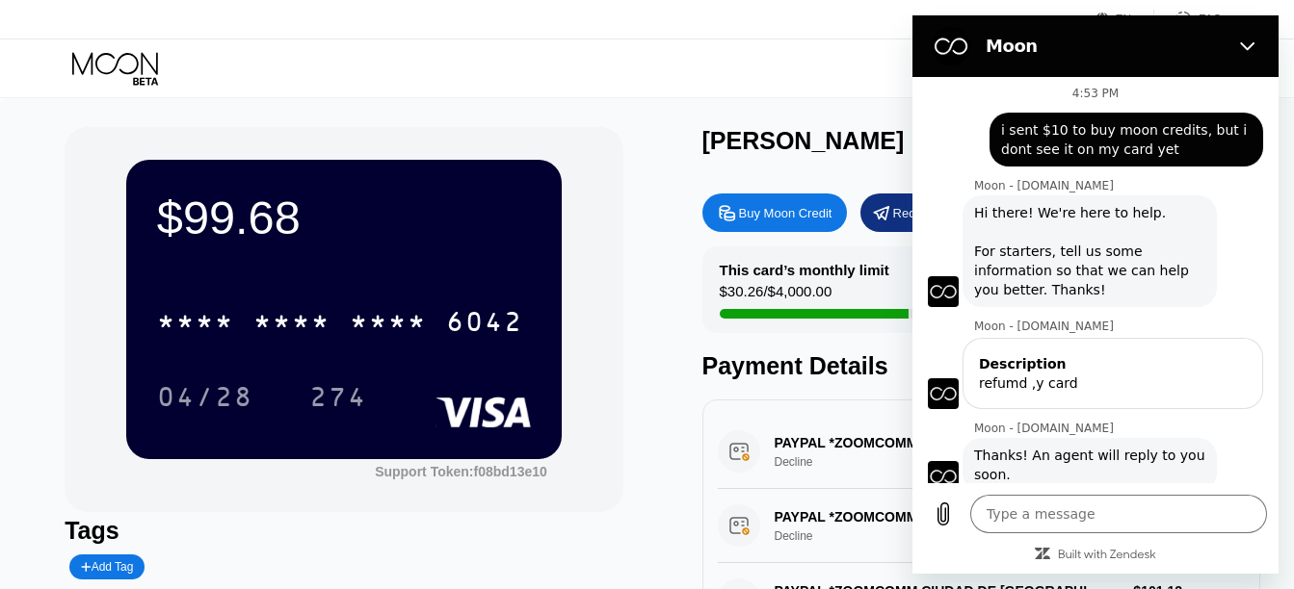
click at [624, 175] on div "$99.68 * * * * * * * * * * * * 6042 04/28 274 Support Token: f08bd13e10 Tags Ad…" at bounding box center [647, 432] width 1165 height 610
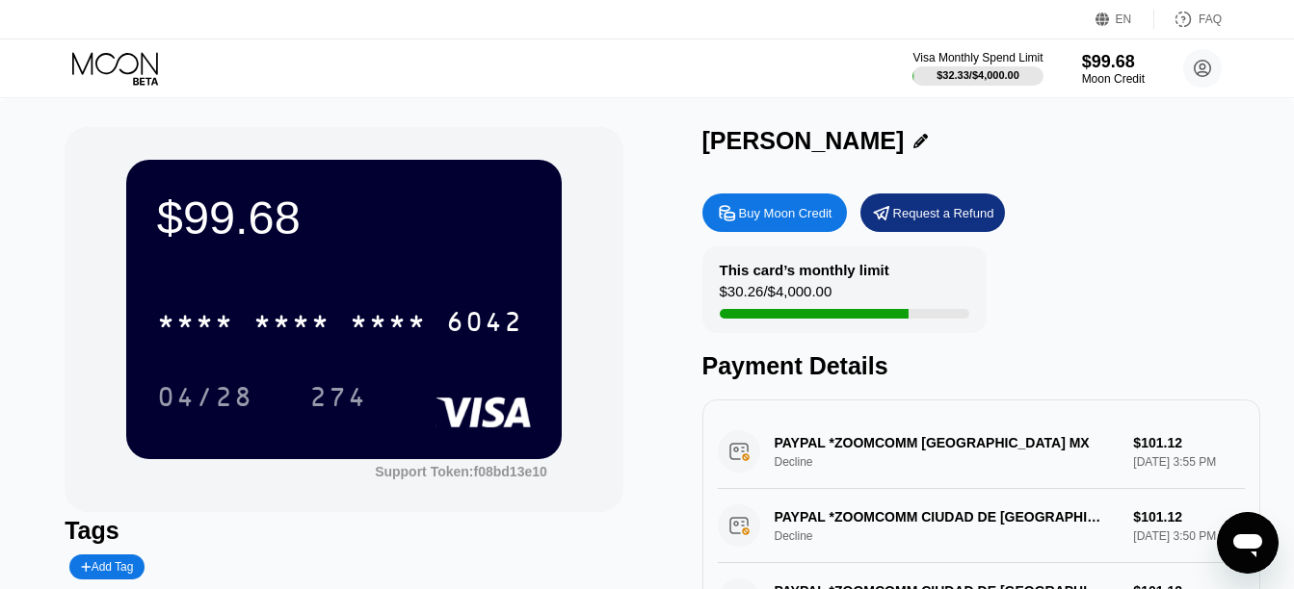
click at [1249, 538] on icon "Open messaging window" at bounding box center [1247, 546] width 29 height 23
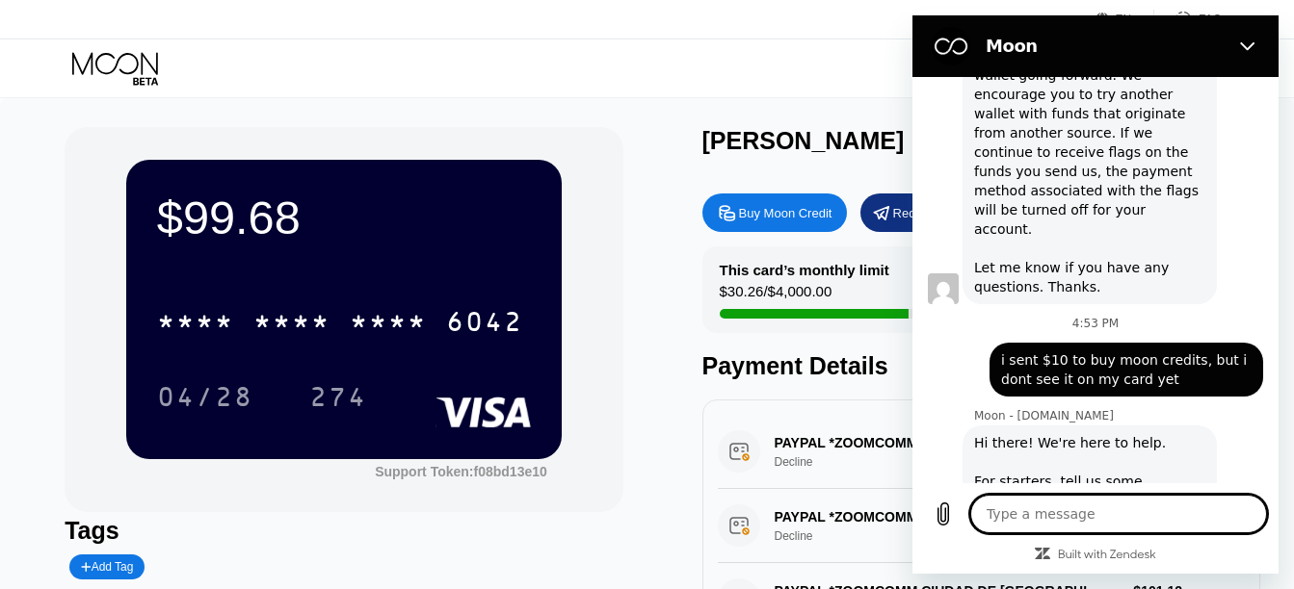
scroll to position [2681, 0]
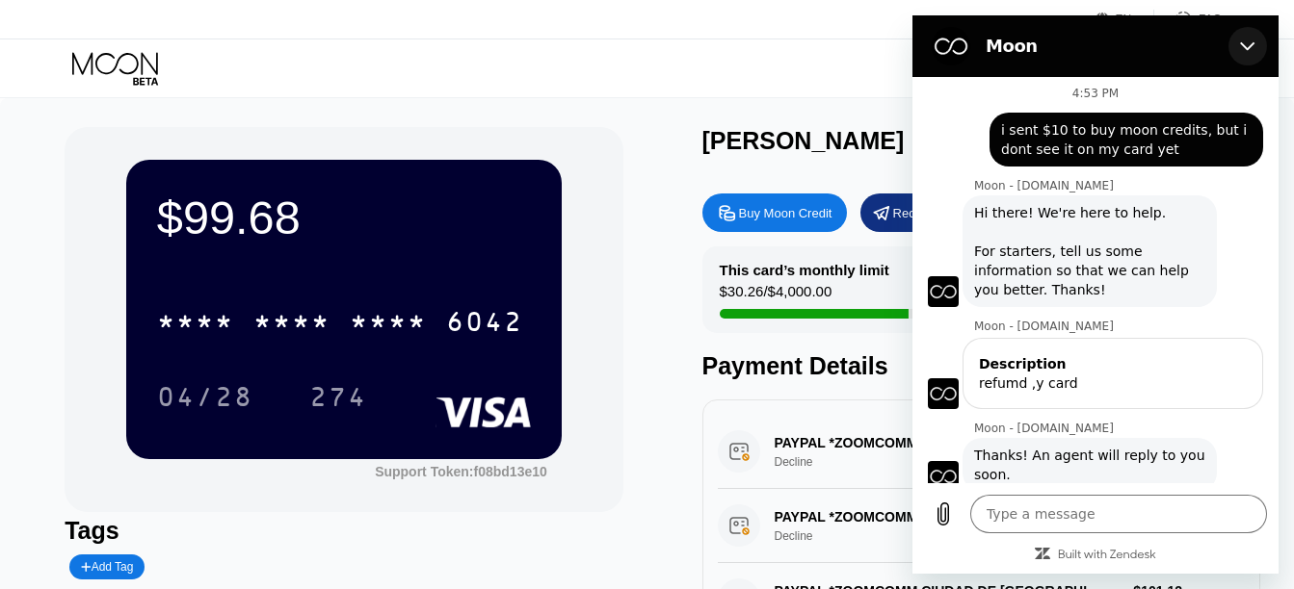
click at [1244, 41] on icon "Close" at bounding box center [1247, 46] width 15 height 15
type textarea "x"
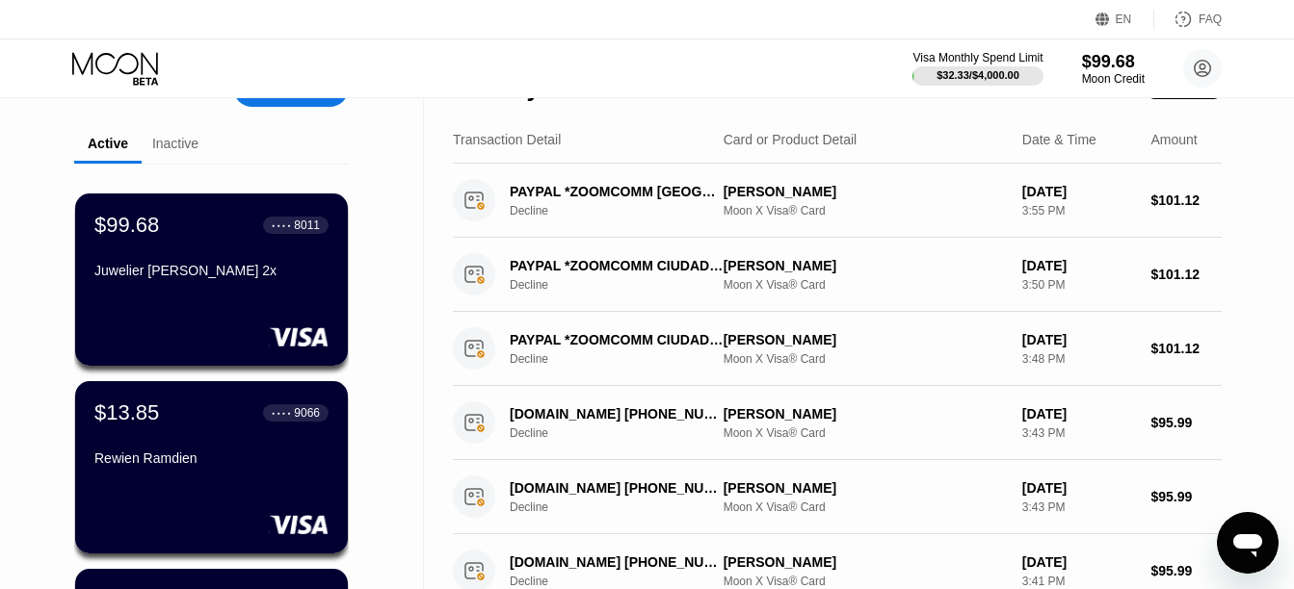
scroll to position [14, 0]
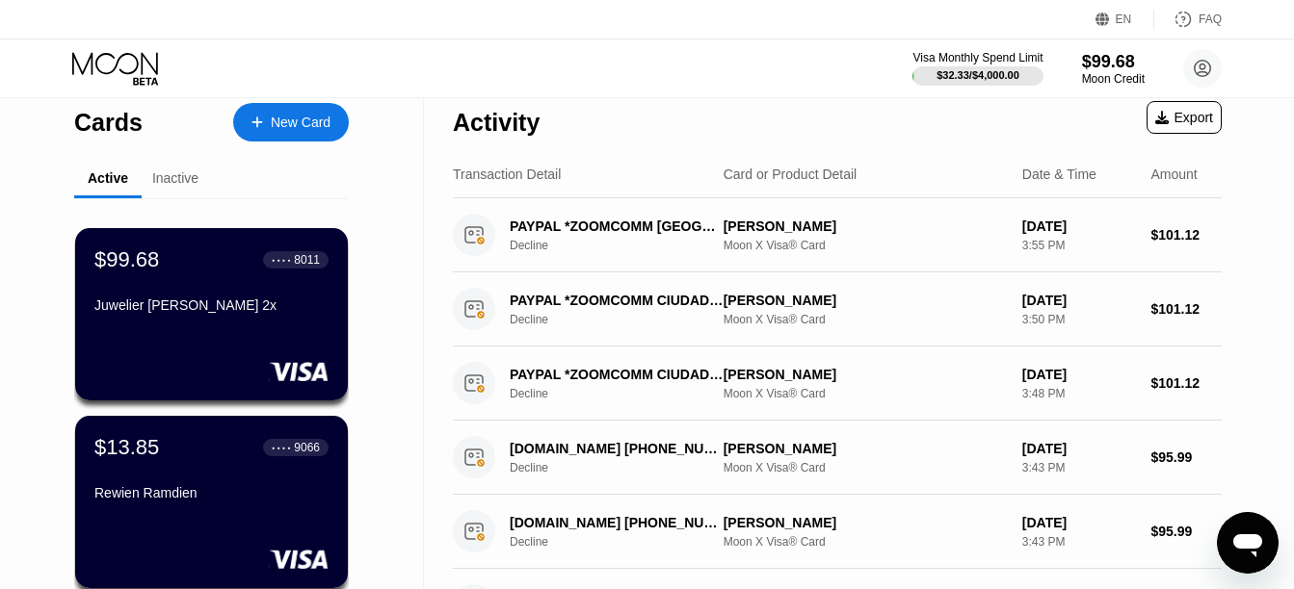
click at [1247, 543] on icon "Open messaging window" at bounding box center [1247, 546] width 29 height 23
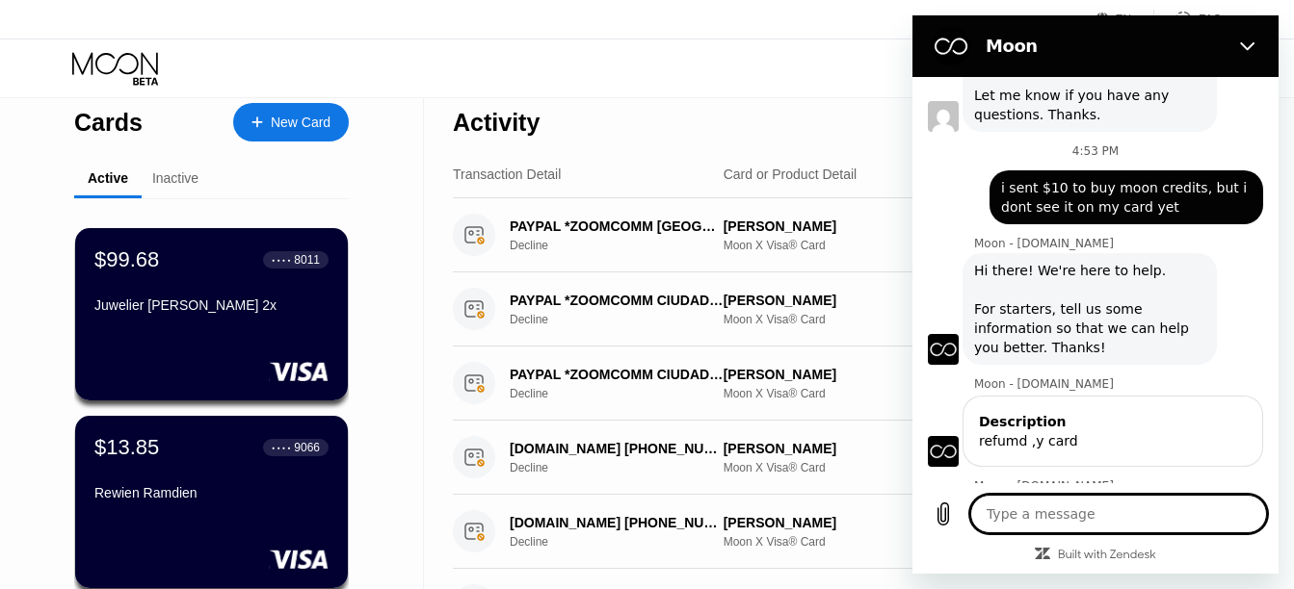
scroll to position [2681, 0]
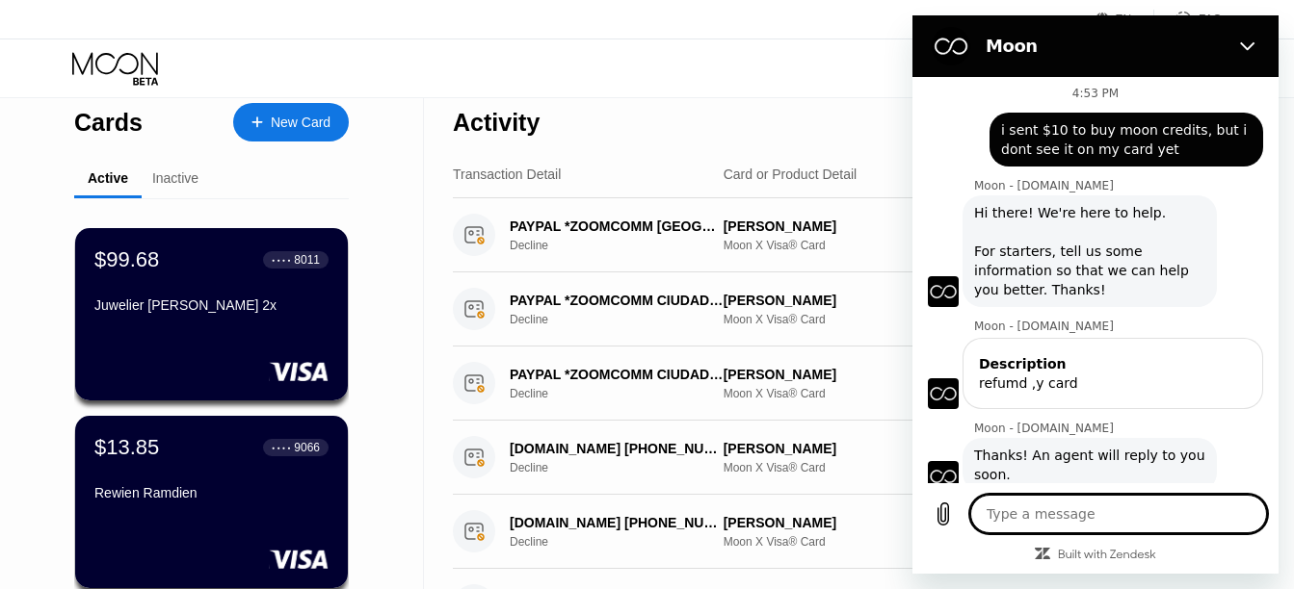
click at [1131, 523] on textarea at bounding box center [1118, 514] width 297 height 39
type textarea "i"
type textarea "x"
type textarea "im"
type textarea "x"
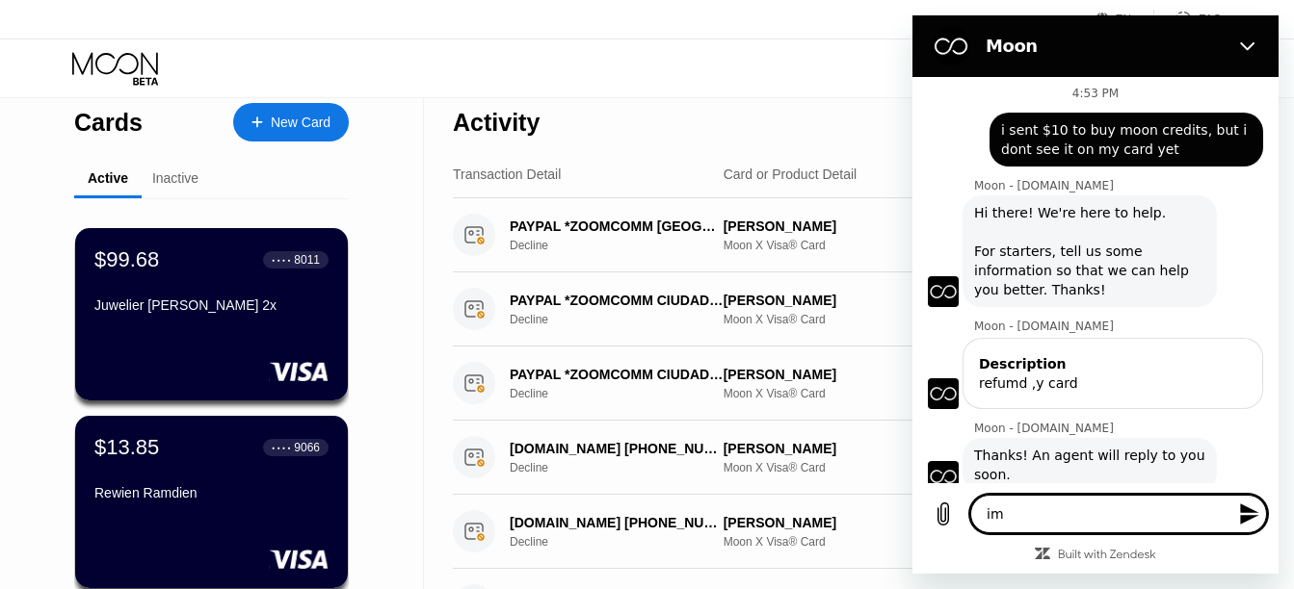
type textarea "im"
type textarea "x"
type textarea "im w"
type textarea "x"
type textarea "im wa"
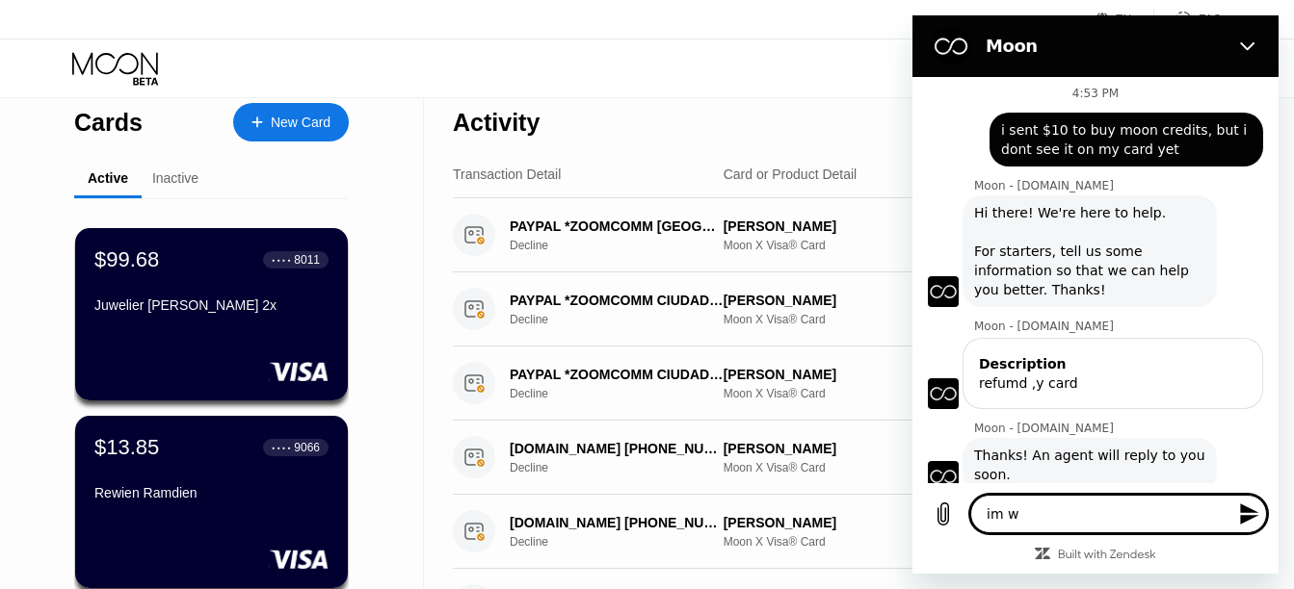
type textarea "x"
type textarea "im wai"
type textarea "x"
type textarea "im wait"
type textarea "x"
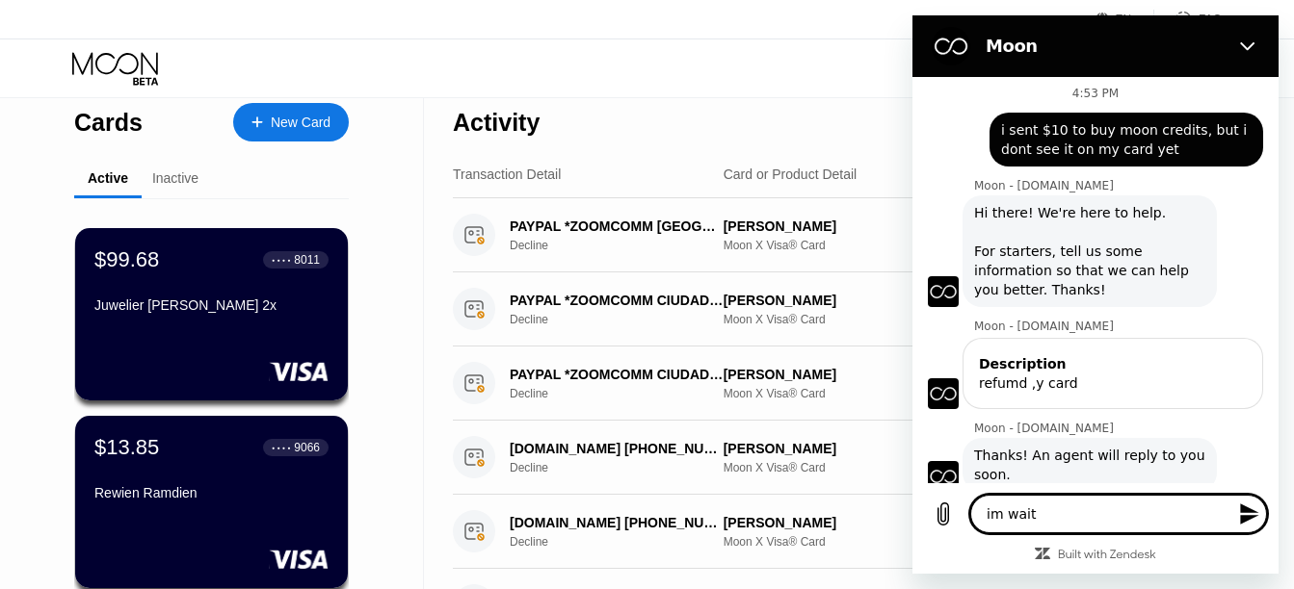
type textarea "im waiti"
type textarea "x"
type textarea "im waitin"
type textarea "x"
type textarea "im waiting"
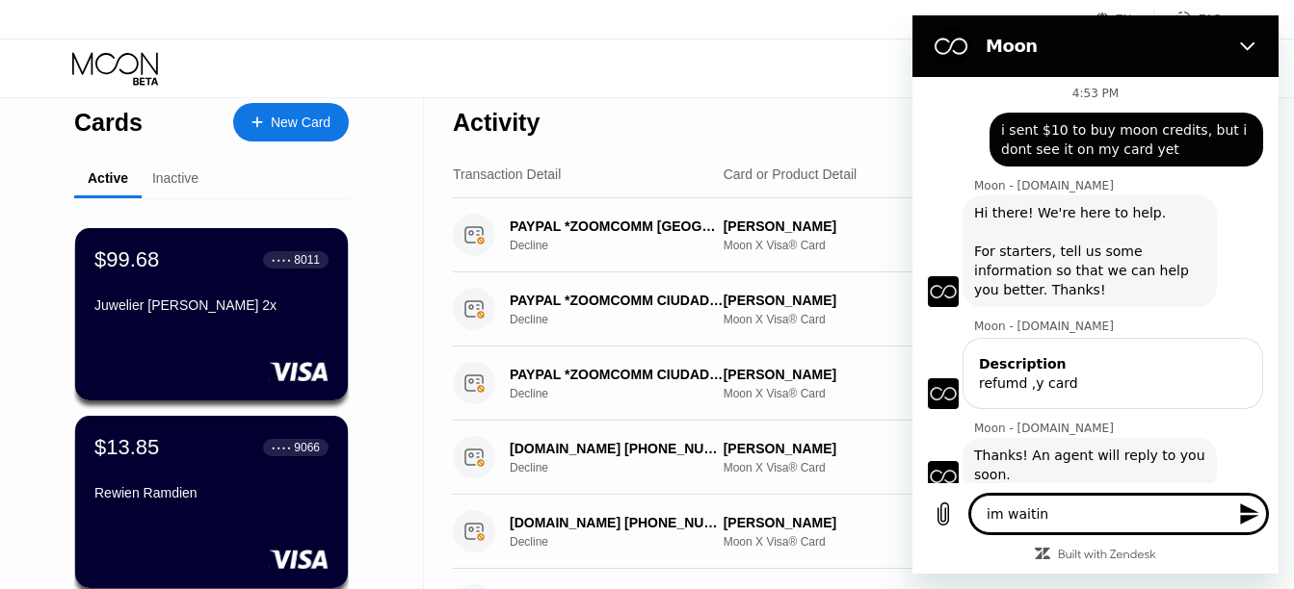
type textarea "x"
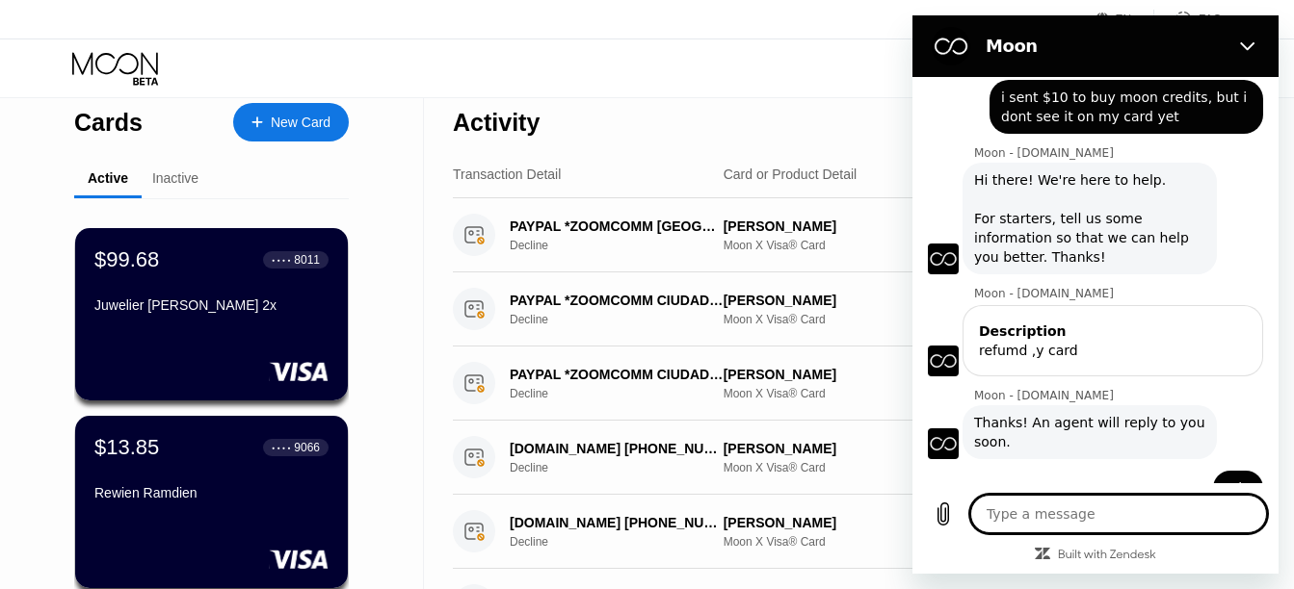
scroll to position [2717, 0]
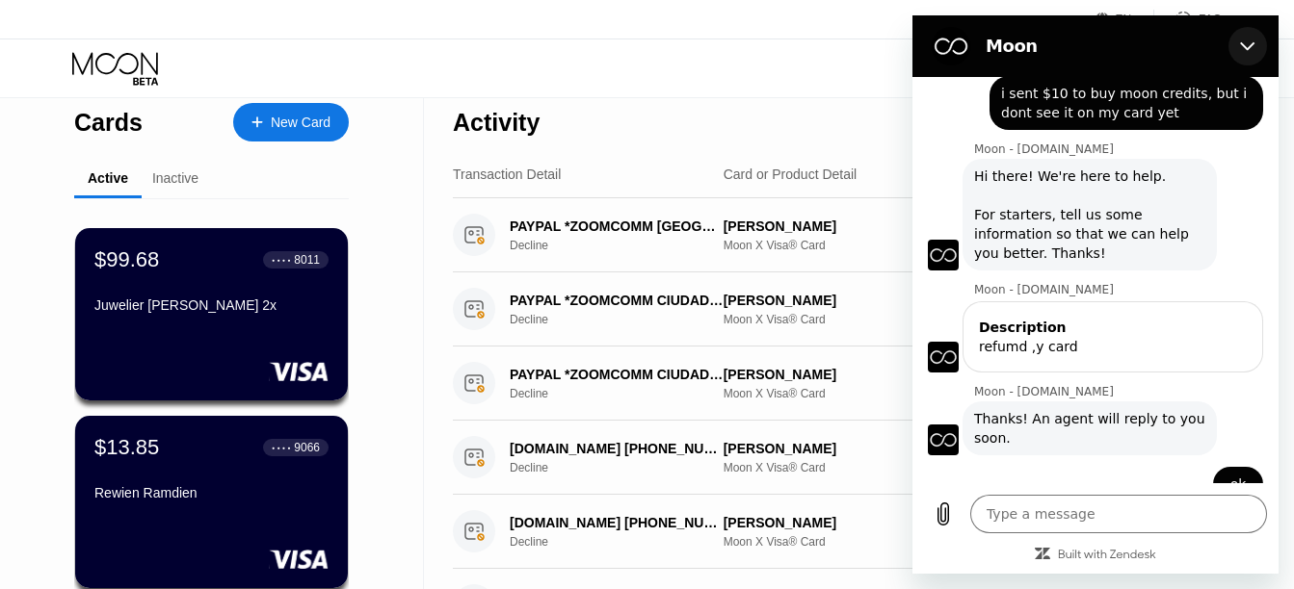
click at [1248, 45] on icon "Close" at bounding box center [1247, 46] width 15 height 15
type textarea "x"
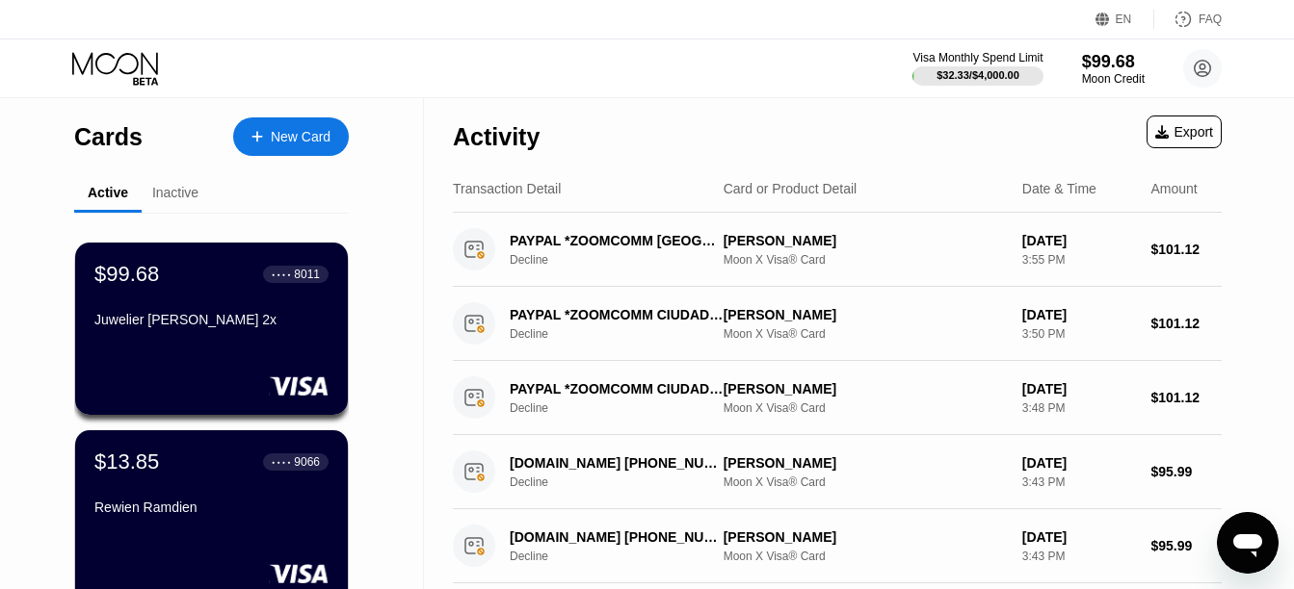
click at [1241, 519] on div "Open messaging window" at bounding box center [1247, 543] width 58 height 58
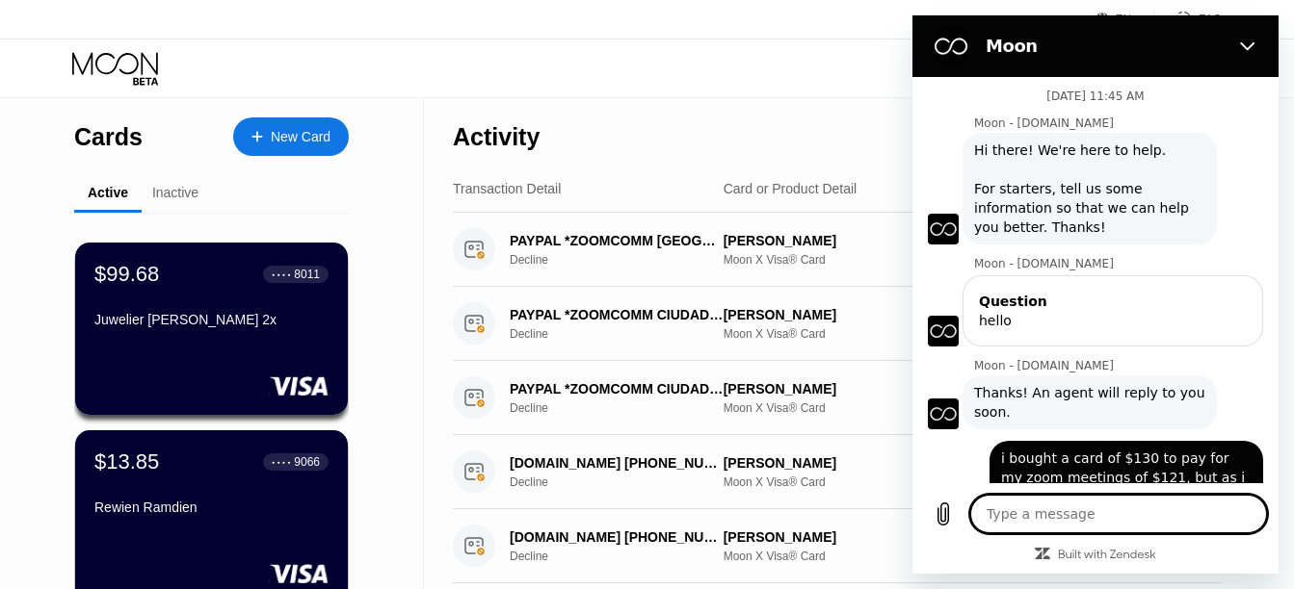
scroll to position [2717, 0]
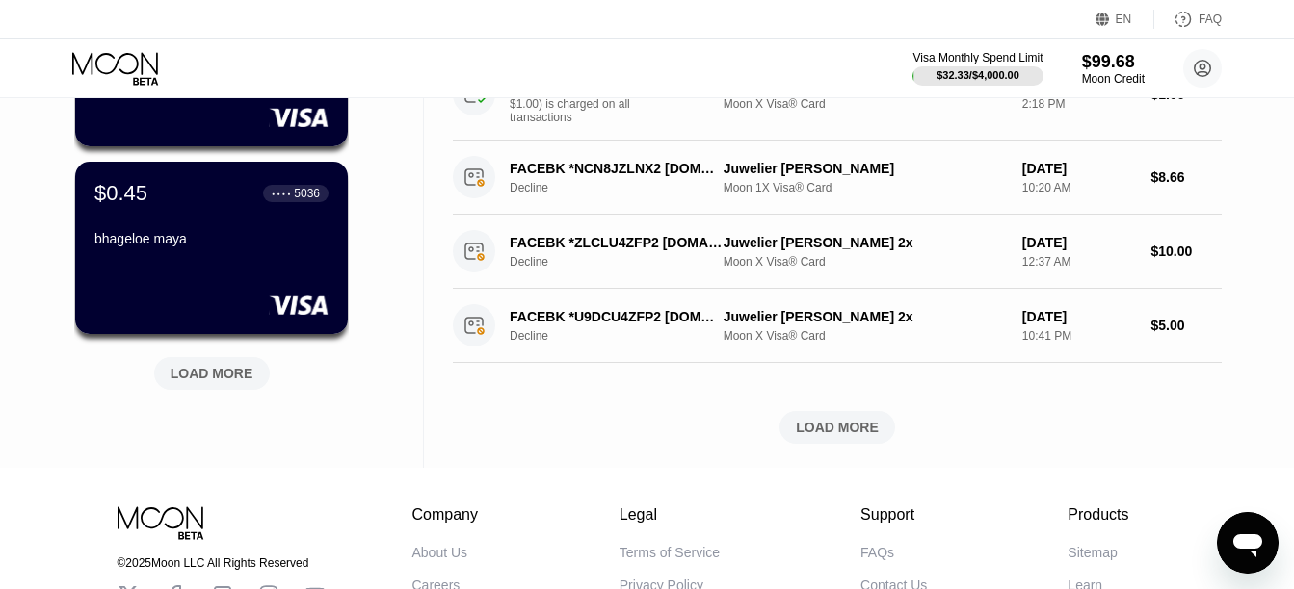
scroll to position [833, 0]
click at [234, 378] on div "LOAD MORE" at bounding box center [211, 372] width 83 height 17
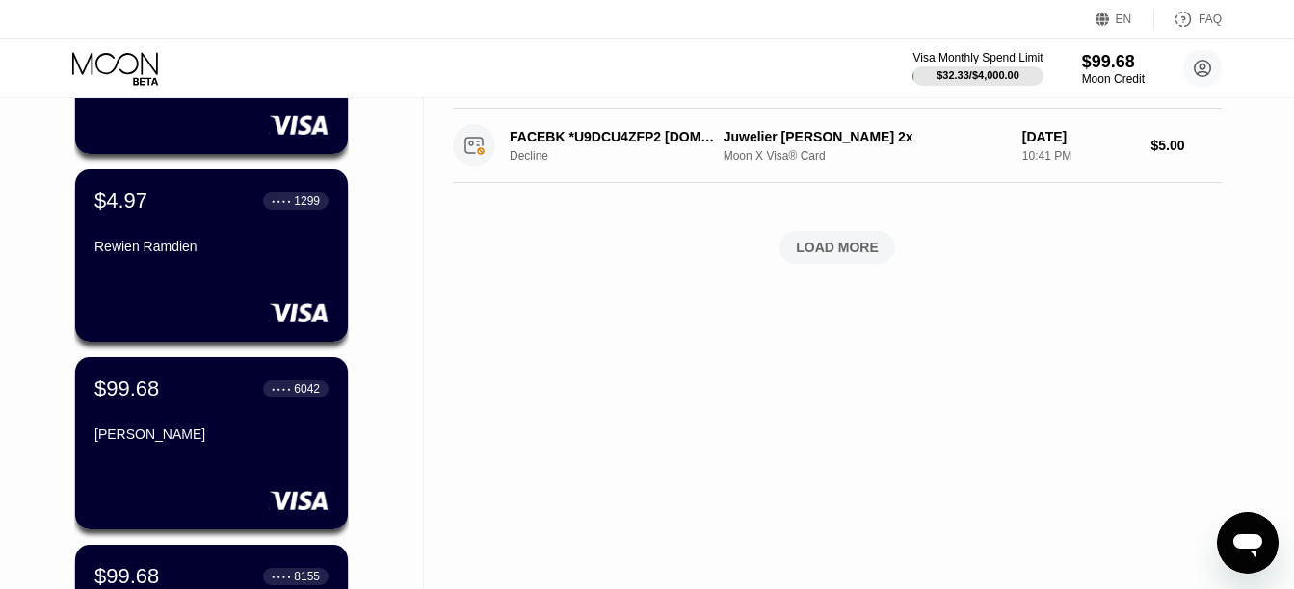
scroll to position [1054, 0]
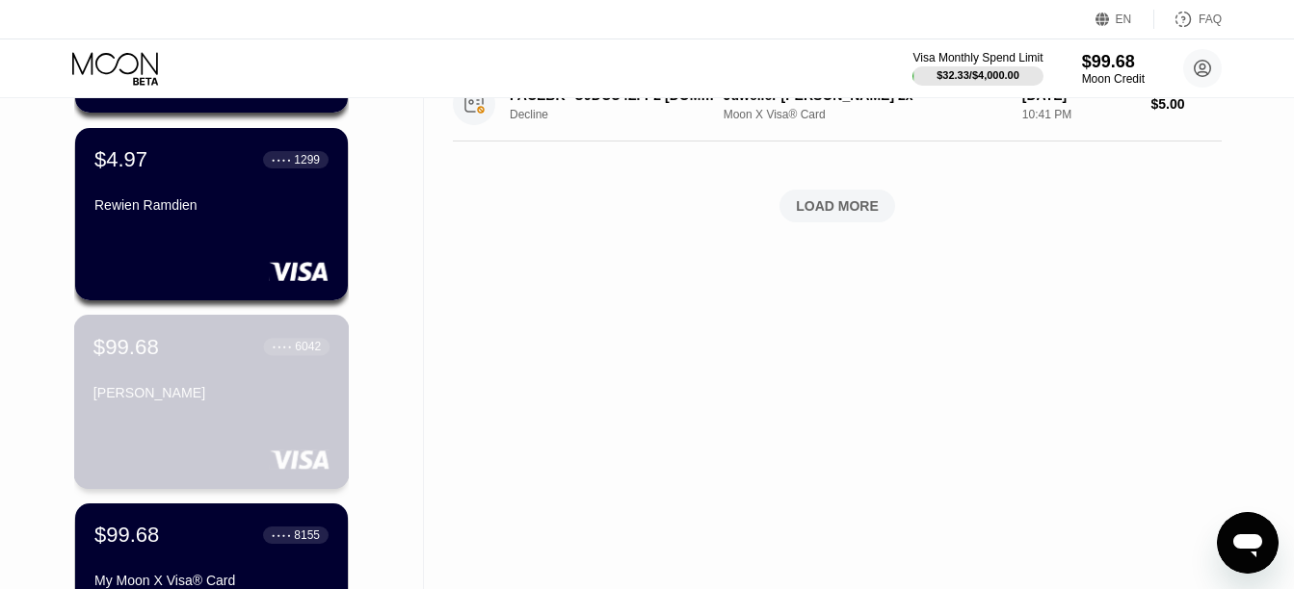
click at [252, 343] on div "$99.68 ● ● ● ● 6042" at bounding box center [211, 346] width 236 height 25
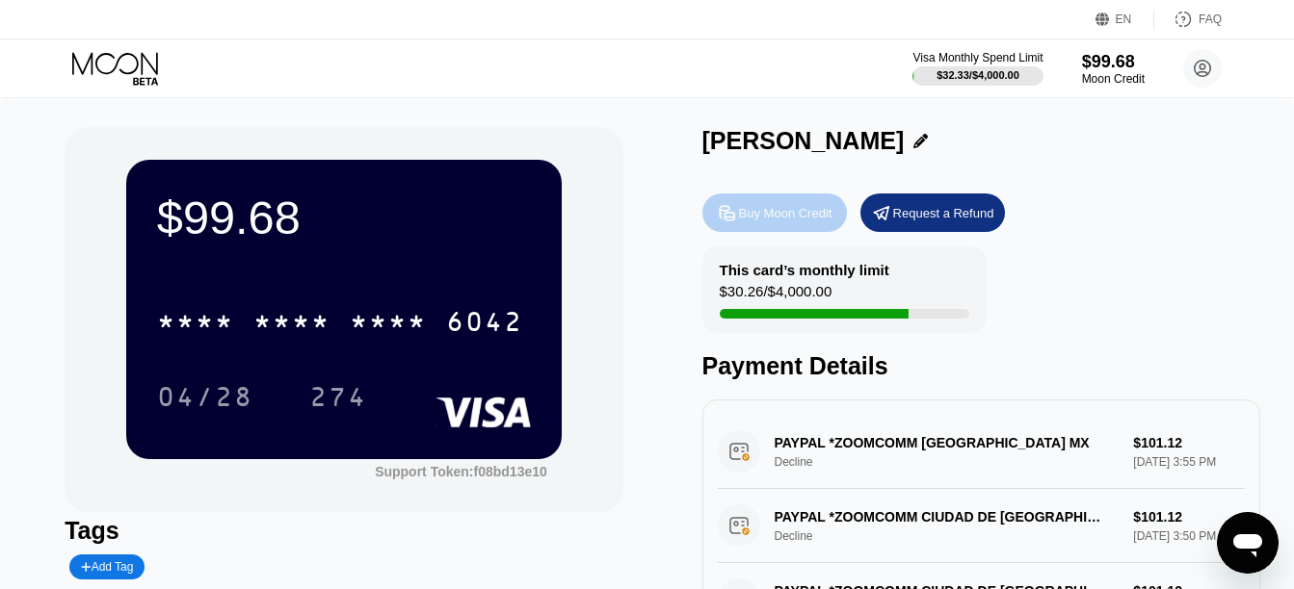
click at [778, 216] on div "Buy Moon Credit" at bounding box center [785, 213] width 93 height 16
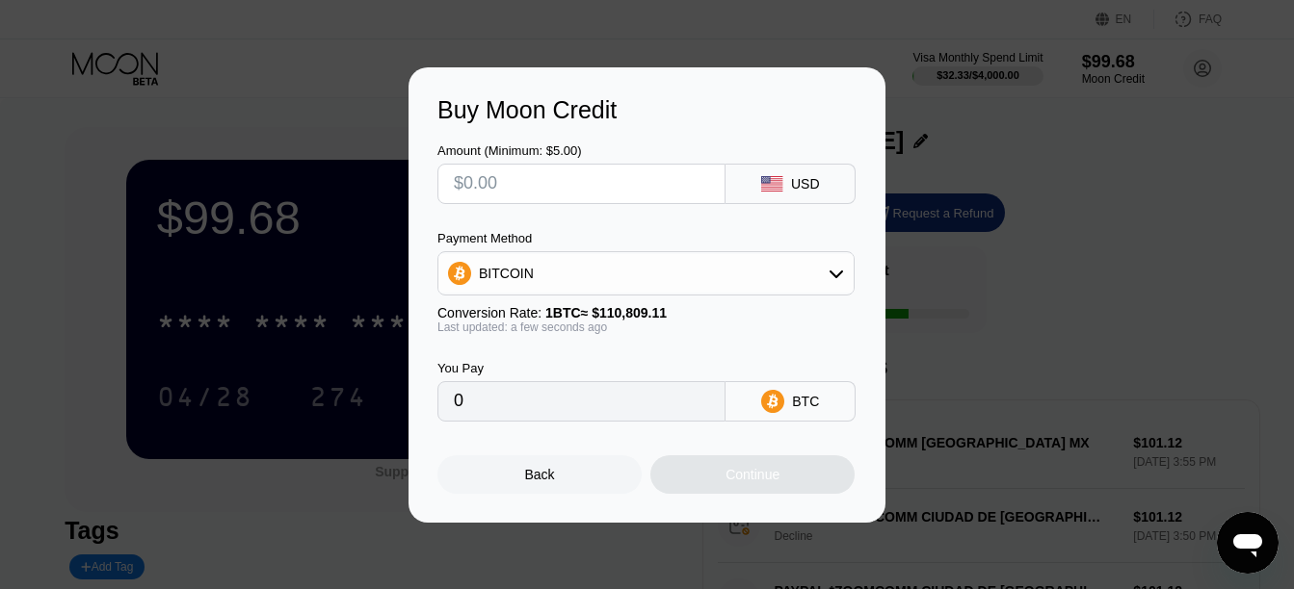
click at [688, 189] on input "text" at bounding box center [581, 184] width 255 height 39
type input "$5"
type input "0.00004513"
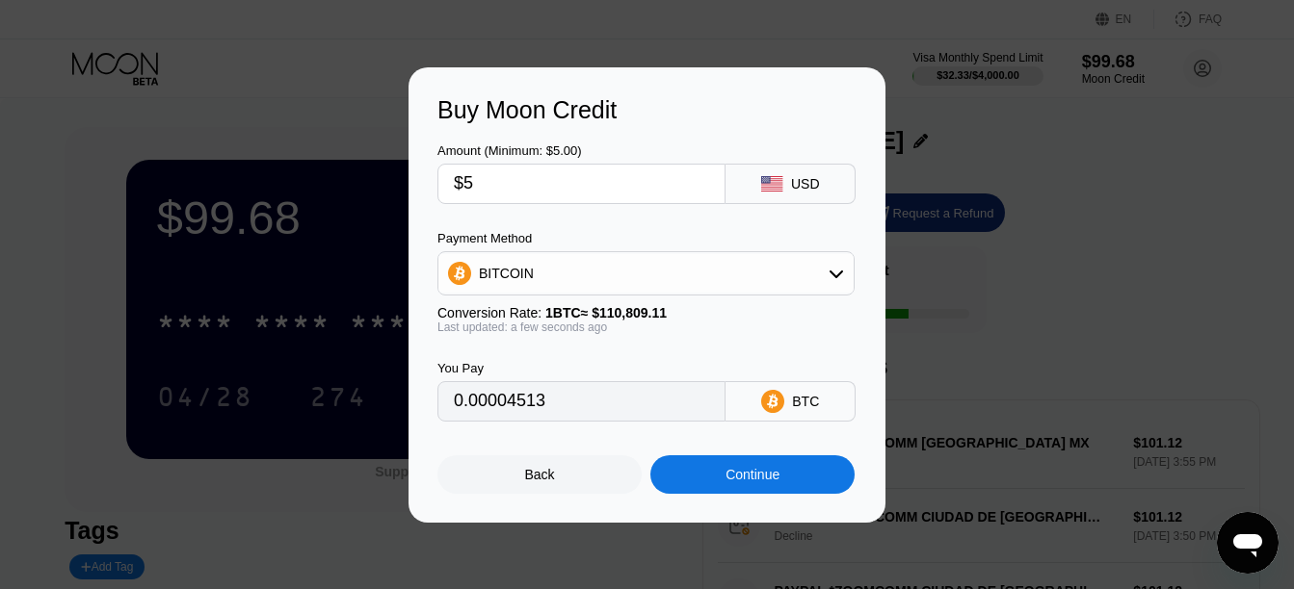
type input "$5"
click at [813, 270] on div "BITCOIN" at bounding box center [645, 273] width 415 height 39
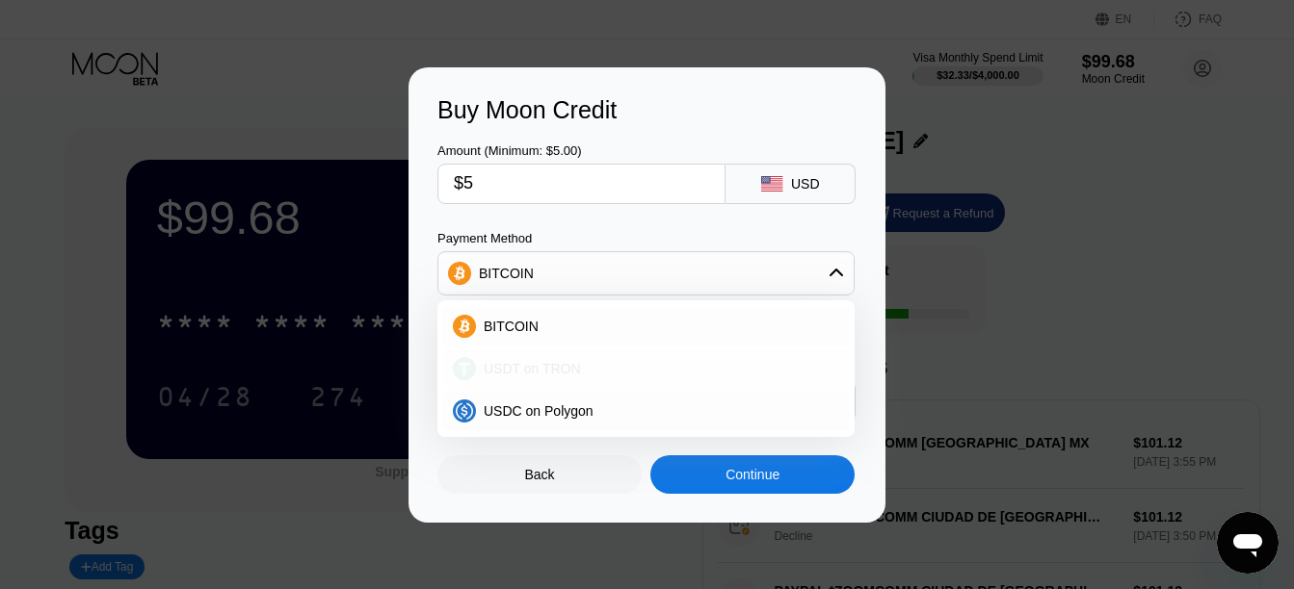
click at [548, 376] on span "USDT on TRON" at bounding box center [532, 368] width 97 height 15
type input "5.05"
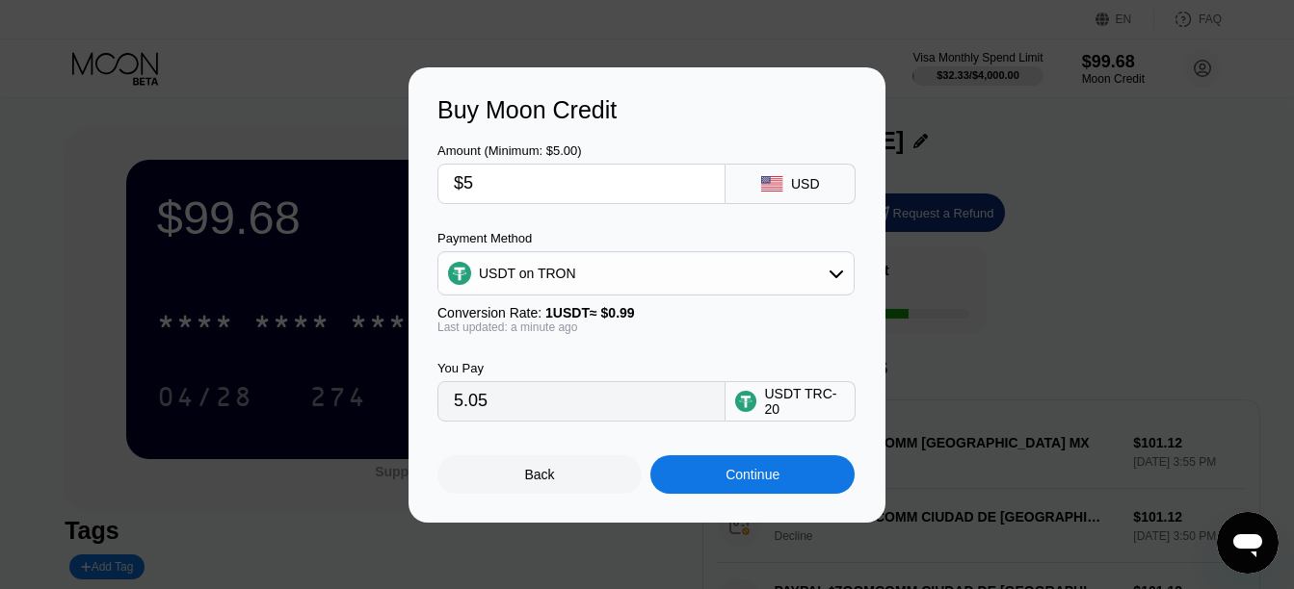
click at [763, 483] on div "Continue" at bounding box center [752, 474] width 54 height 15
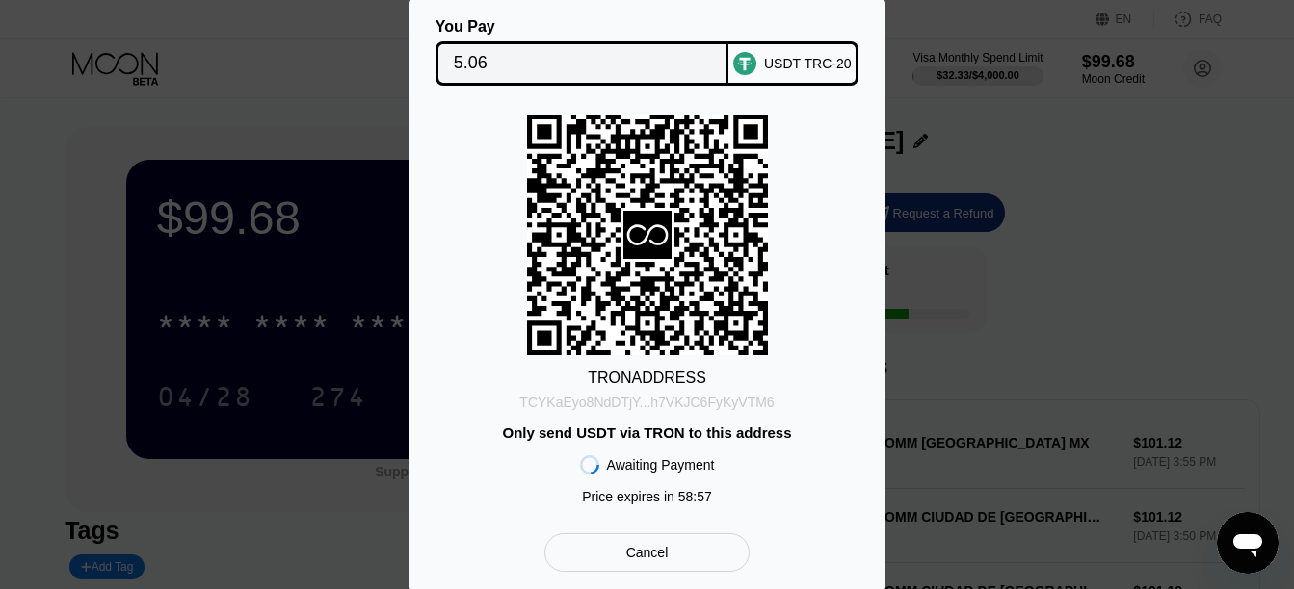
click at [668, 403] on div "TCYKaEyo8NdDTjY...h7VKJC6FyKyVTM6" at bounding box center [646, 402] width 254 height 15
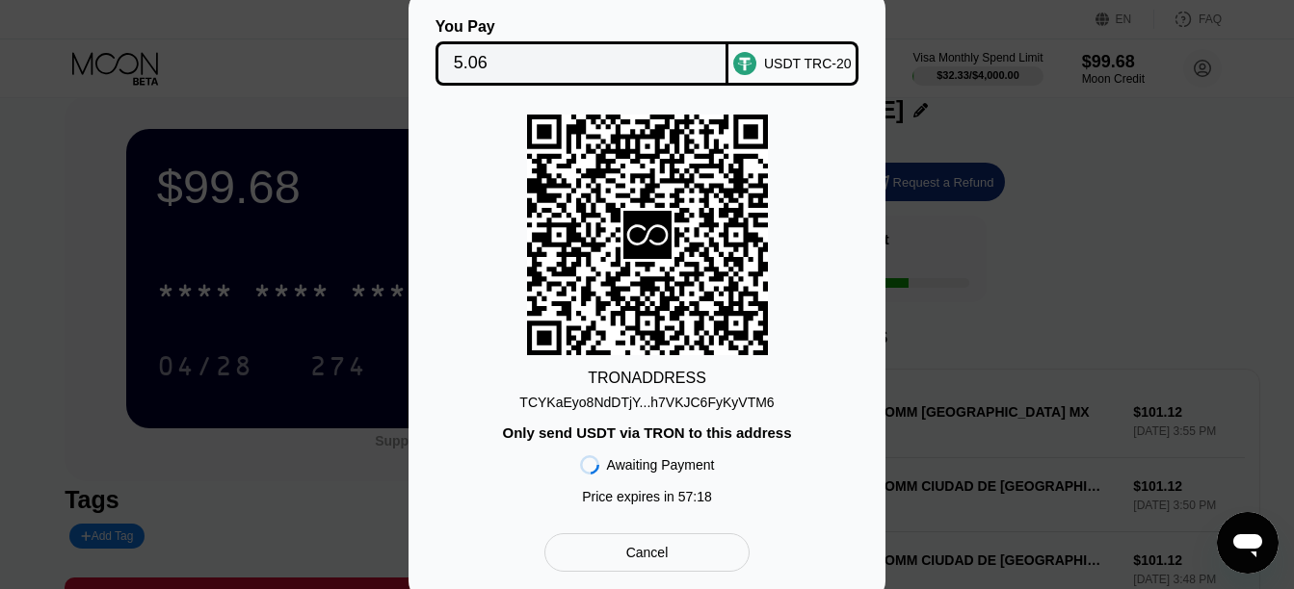
scroll to position [30, 0]
click at [650, 551] on div "Cancel" at bounding box center [647, 552] width 42 height 17
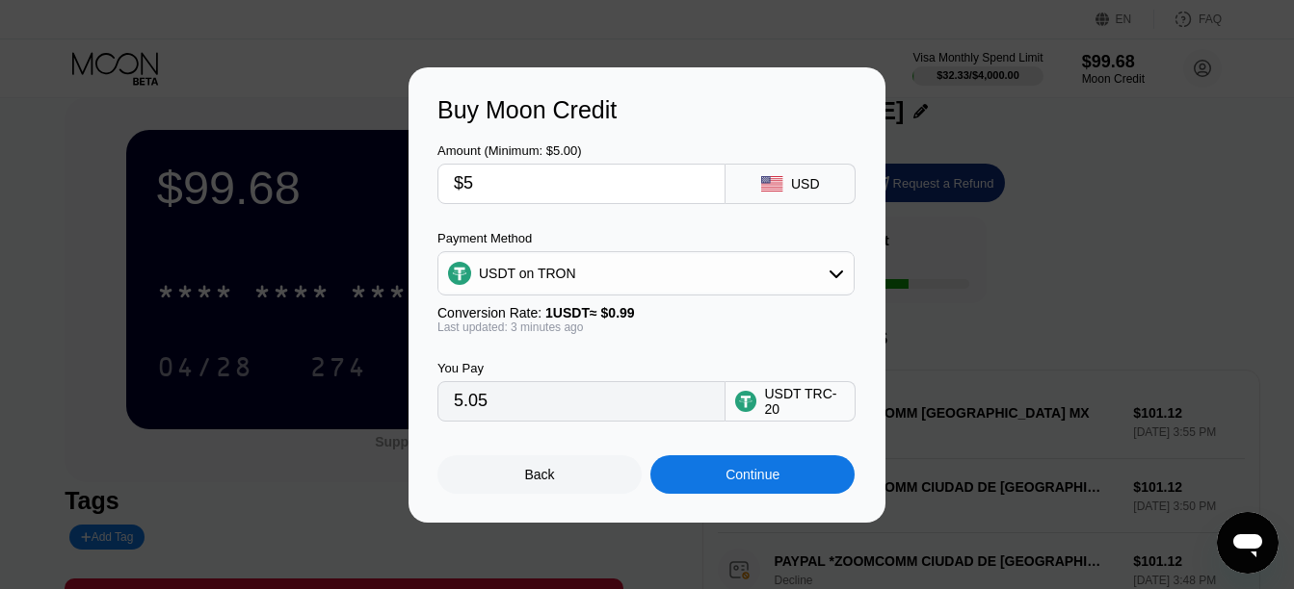
click at [665, 188] on input "$5" at bounding box center [581, 184] width 255 height 39
type input "0.00"
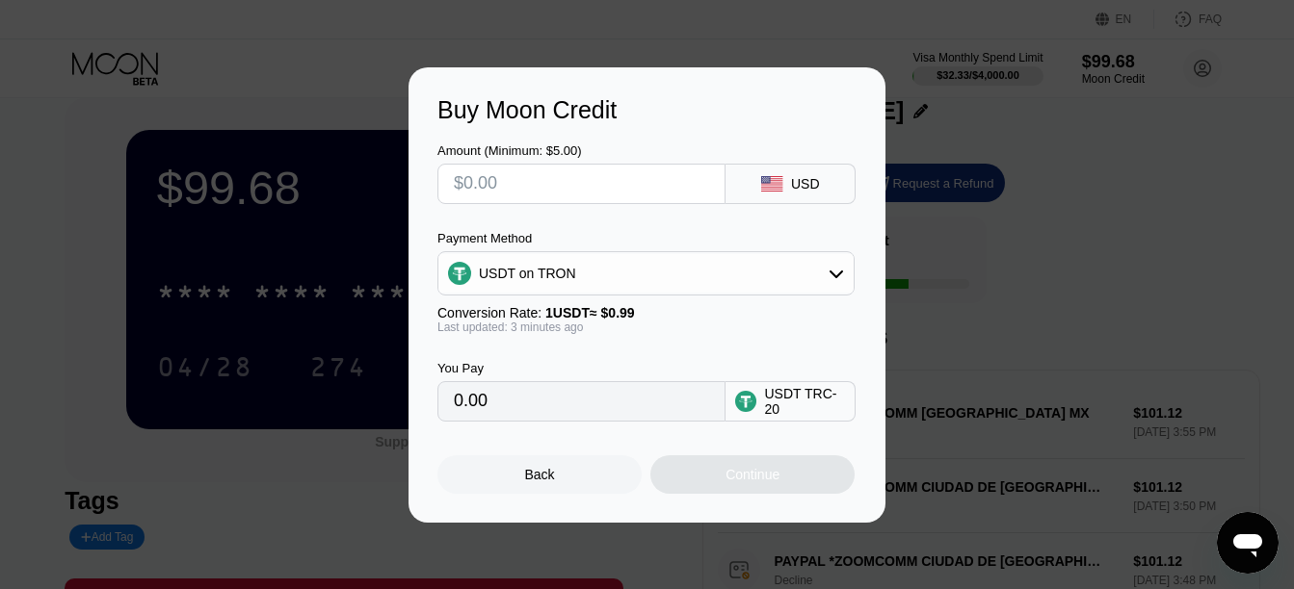
type input "$8"
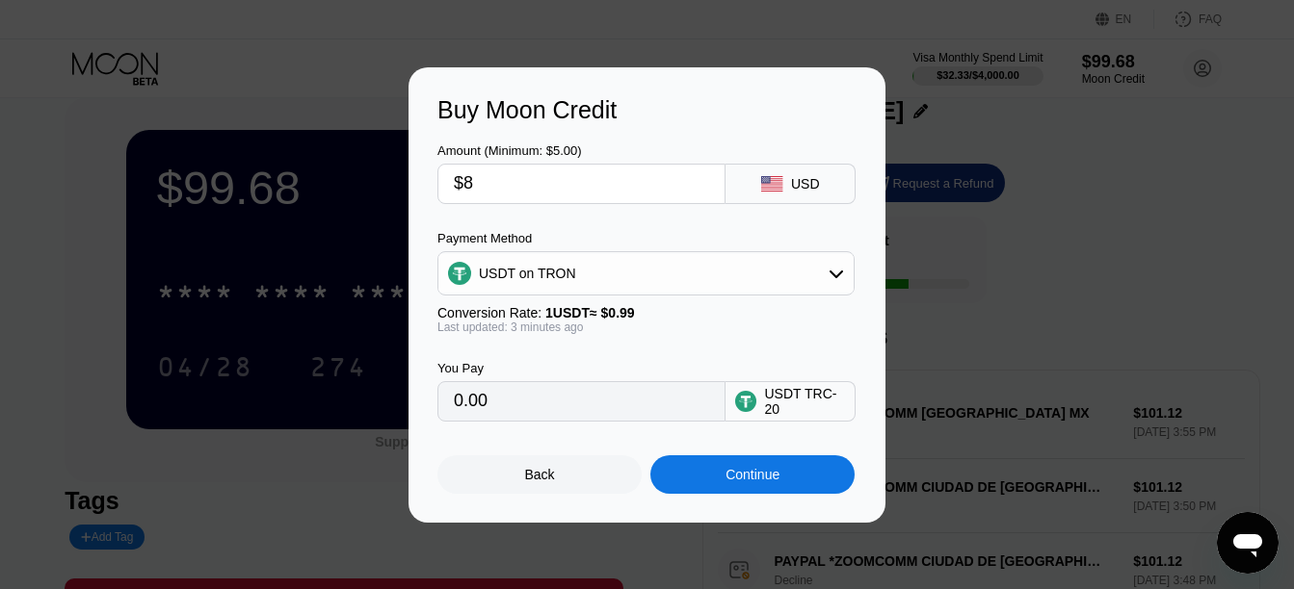
type input "8.08"
type input "$8"
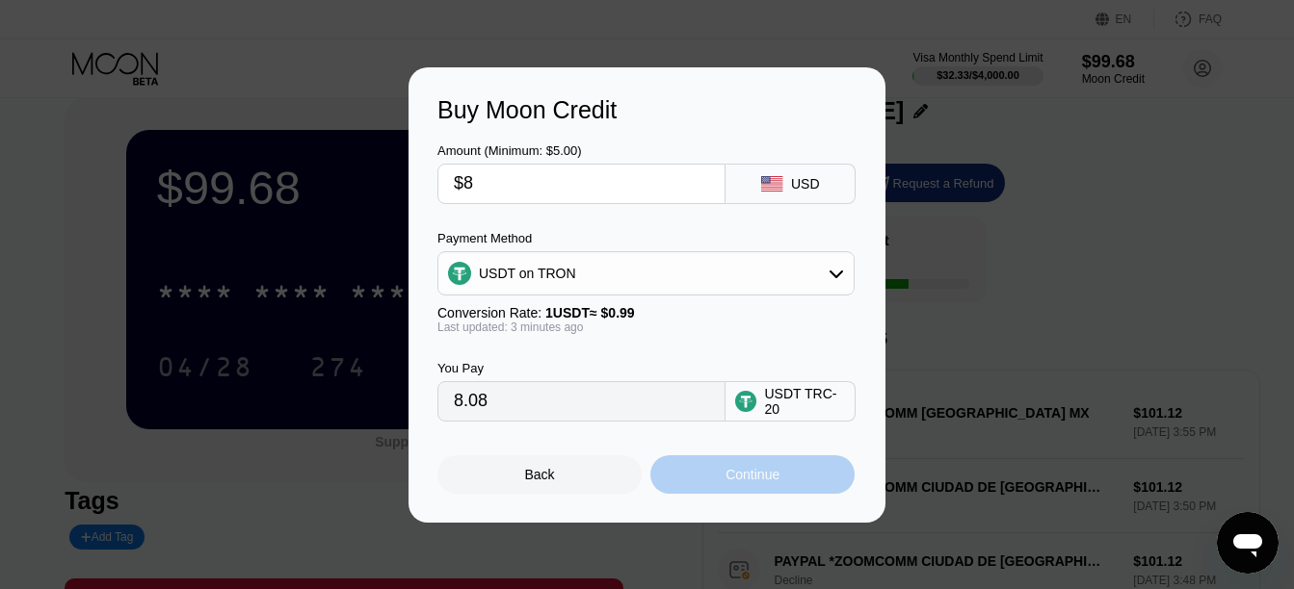
click at [756, 480] on div "Continue" at bounding box center [752, 474] width 54 height 15
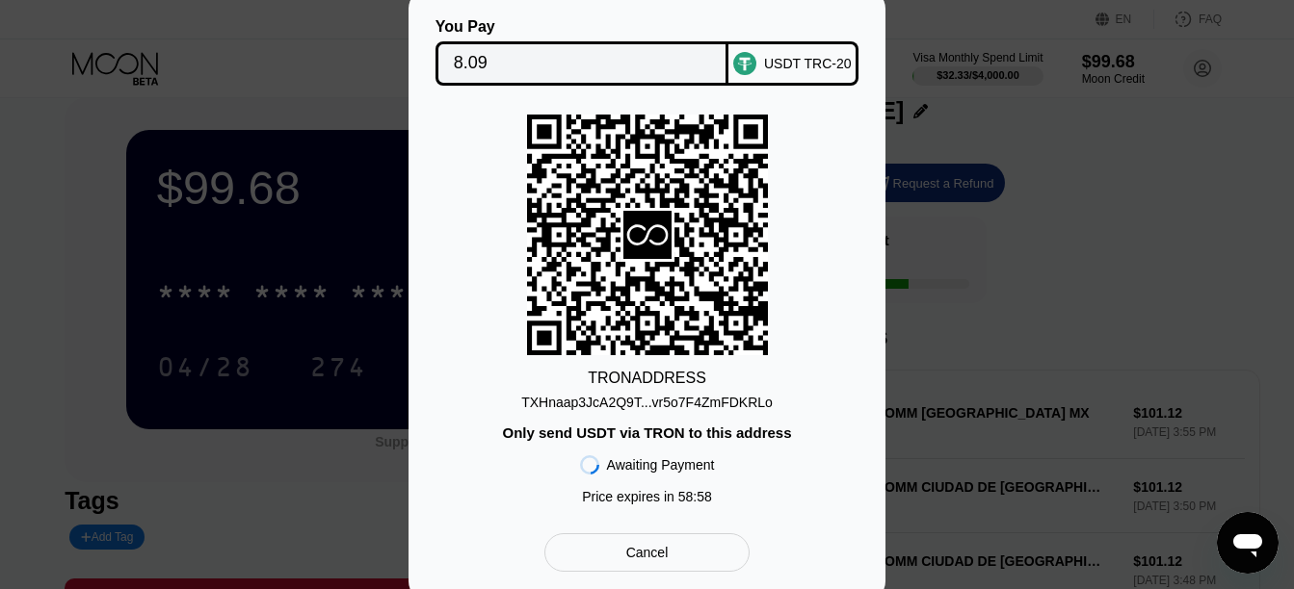
scroll to position [72, 0]
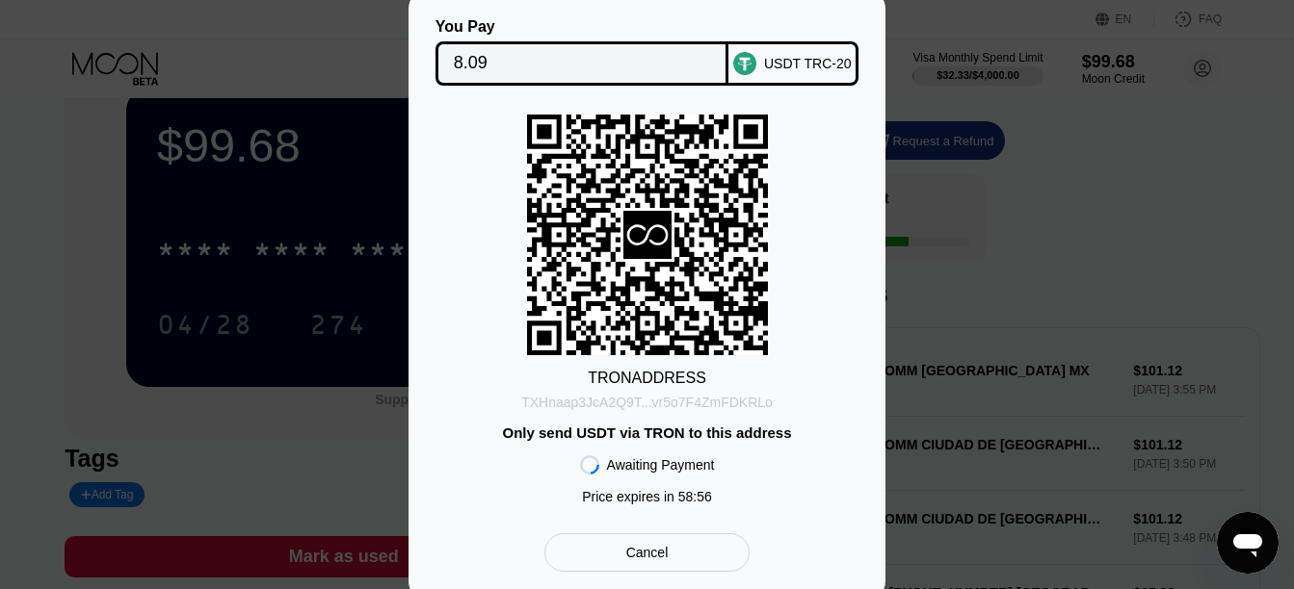
click at [656, 399] on div "TXHnaap3JcA2Q9T...vr5o7F4ZmFDKRLo" at bounding box center [646, 402] width 251 height 15
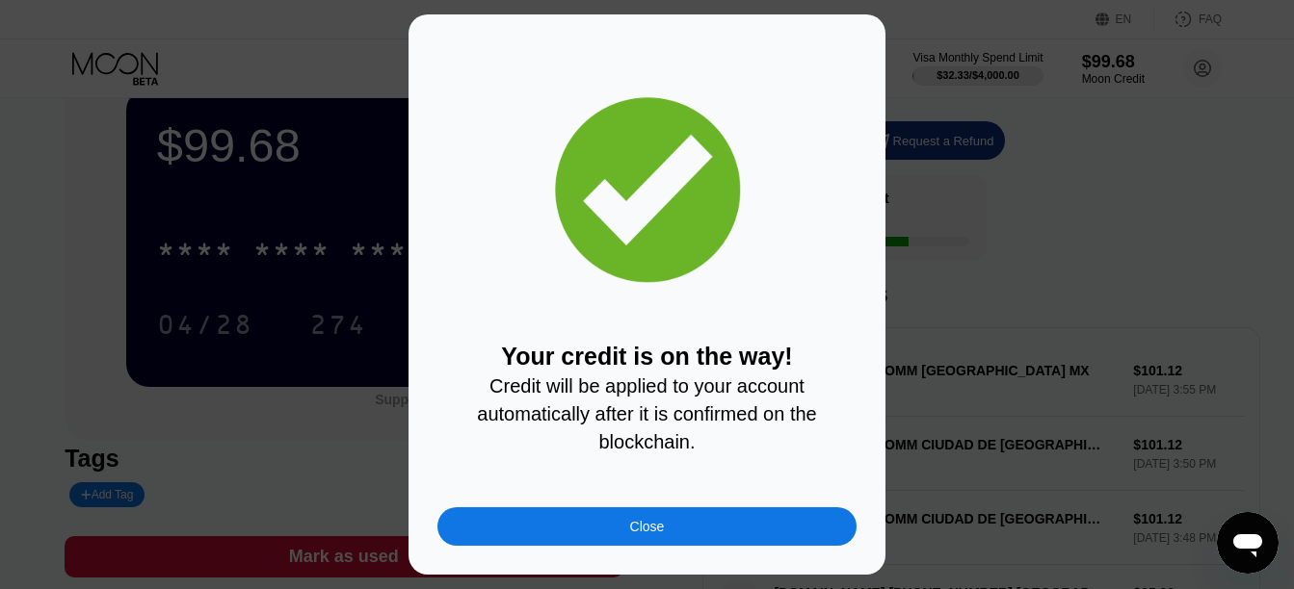
click at [688, 530] on div "Close" at bounding box center [646, 527] width 419 height 39
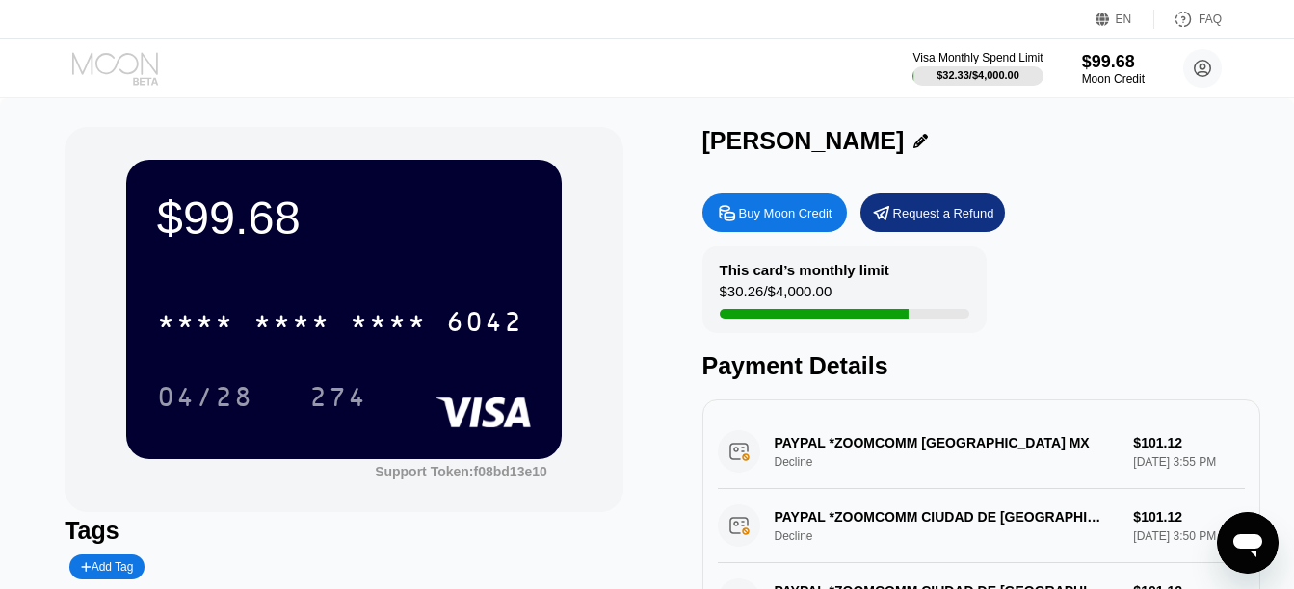
click at [108, 52] on icon at bounding box center [117, 69] width 90 height 34
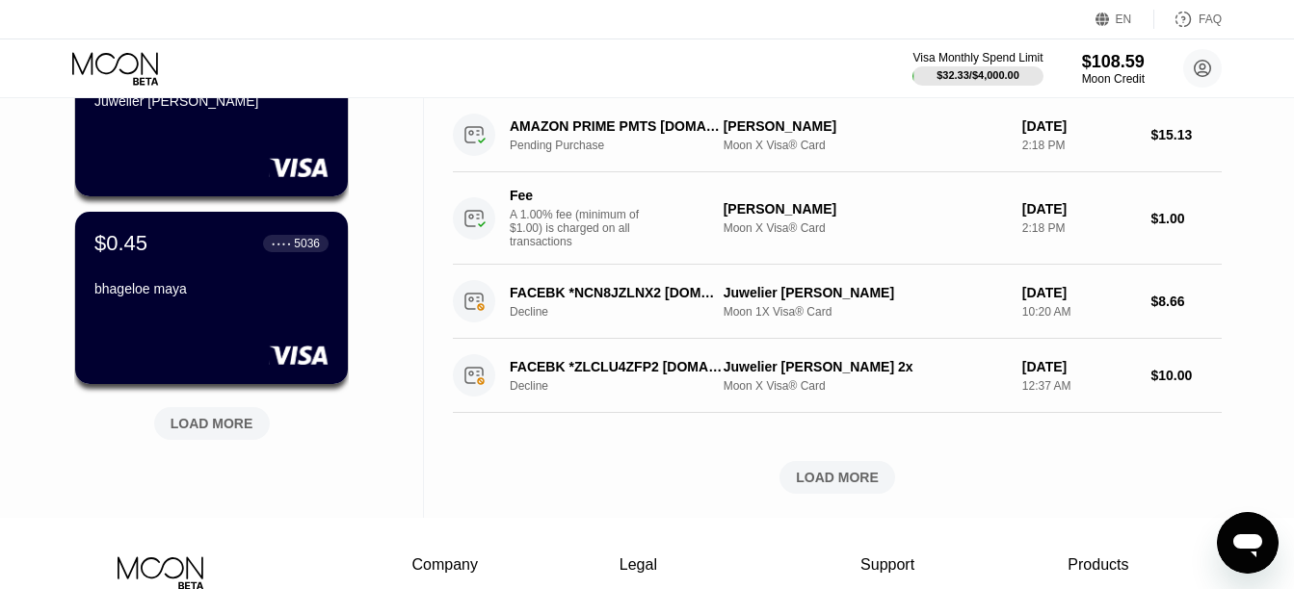
scroll to position [783, 0]
click at [249, 428] on div "LOAD MORE" at bounding box center [211, 422] width 83 height 17
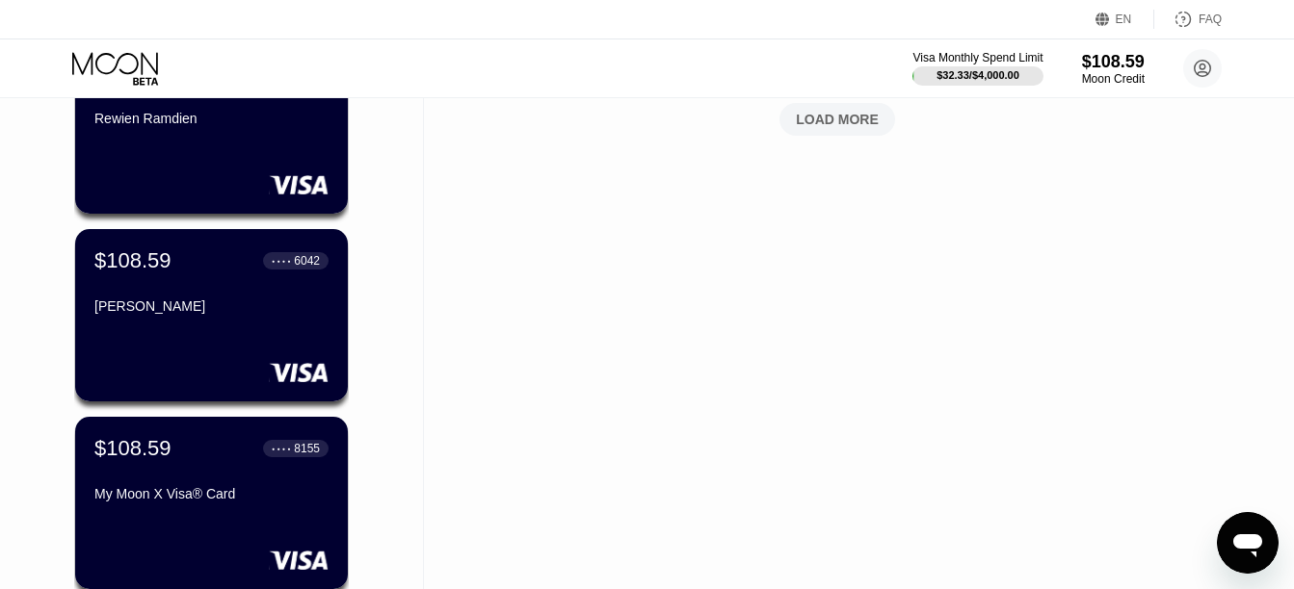
scroll to position [1141, 0]
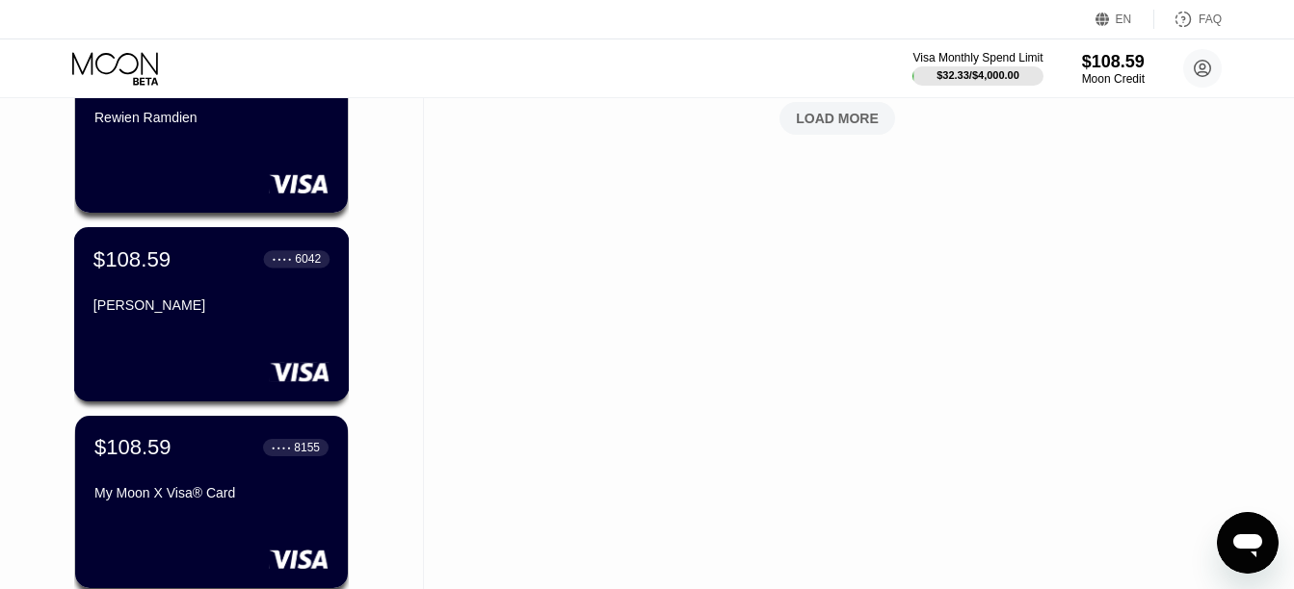
click at [165, 313] on div "[PERSON_NAME]" at bounding box center [211, 305] width 236 height 15
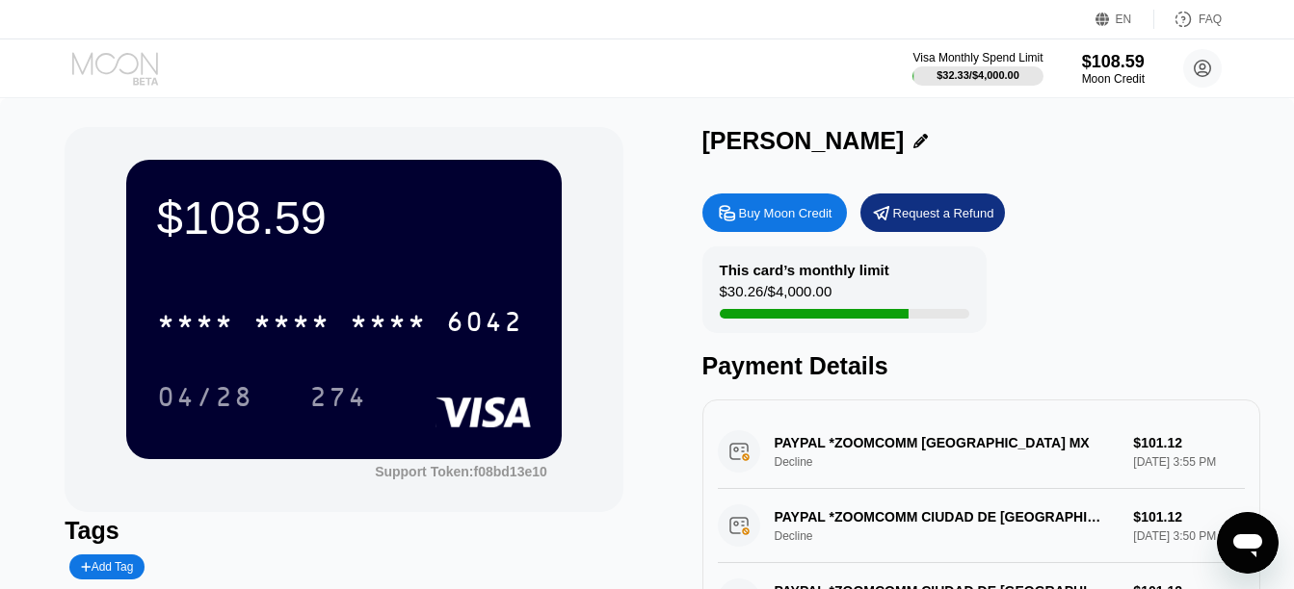
click at [118, 70] on icon at bounding box center [117, 69] width 90 height 34
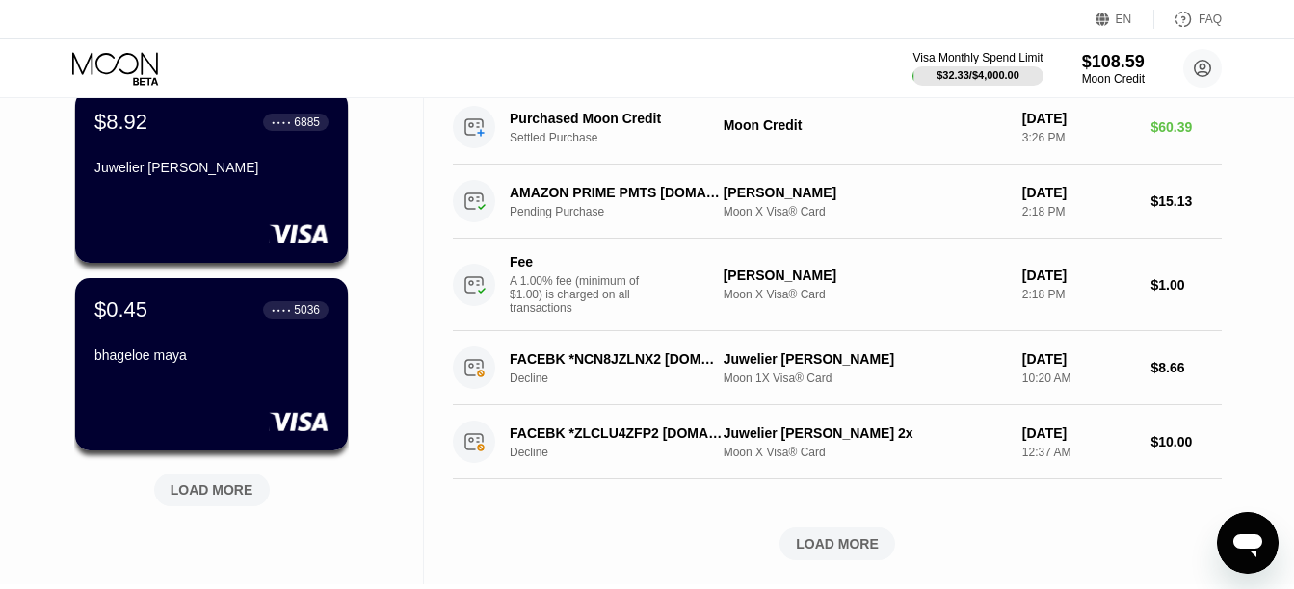
scroll to position [717, 0]
click at [236, 480] on div "LOAD MORE" at bounding box center [212, 489] width 116 height 33
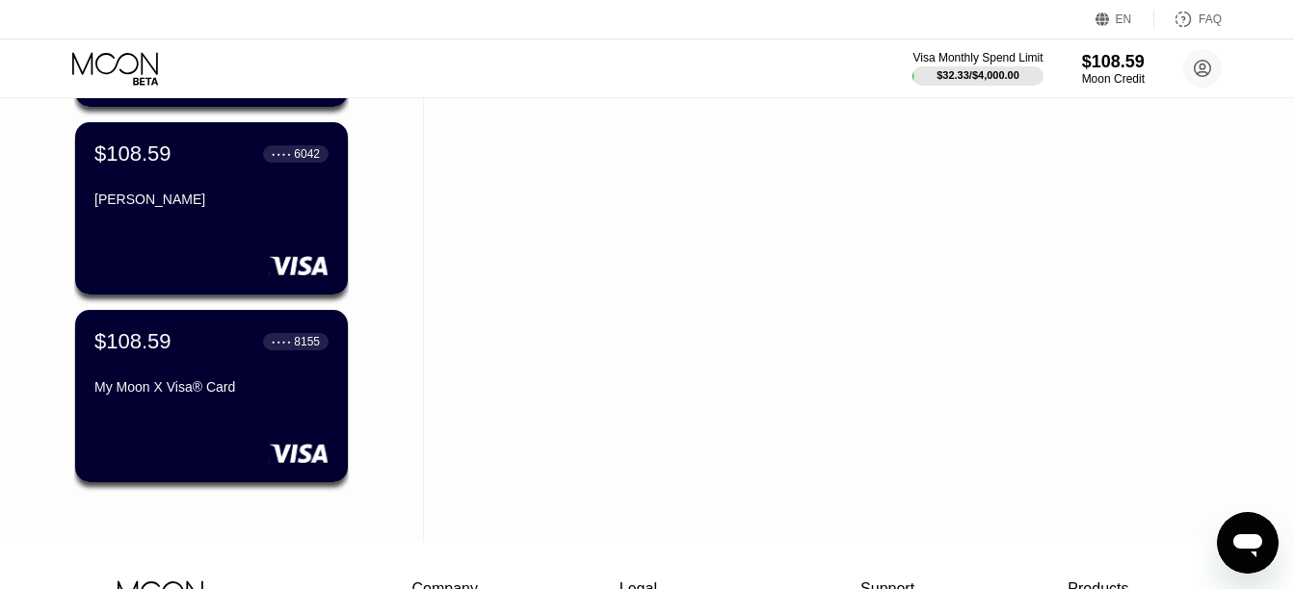
scroll to position [1234, 0]
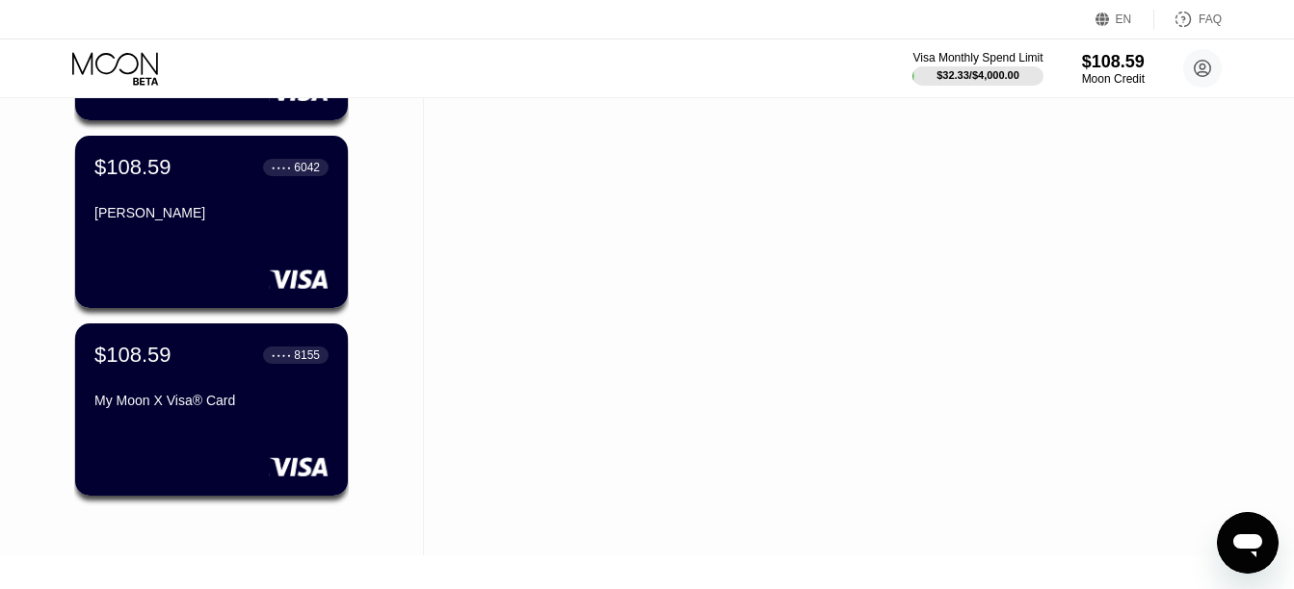
click at [1248, 535] on icon "Open messaging window" at bounding box center [1247, 546] width 29 height 23
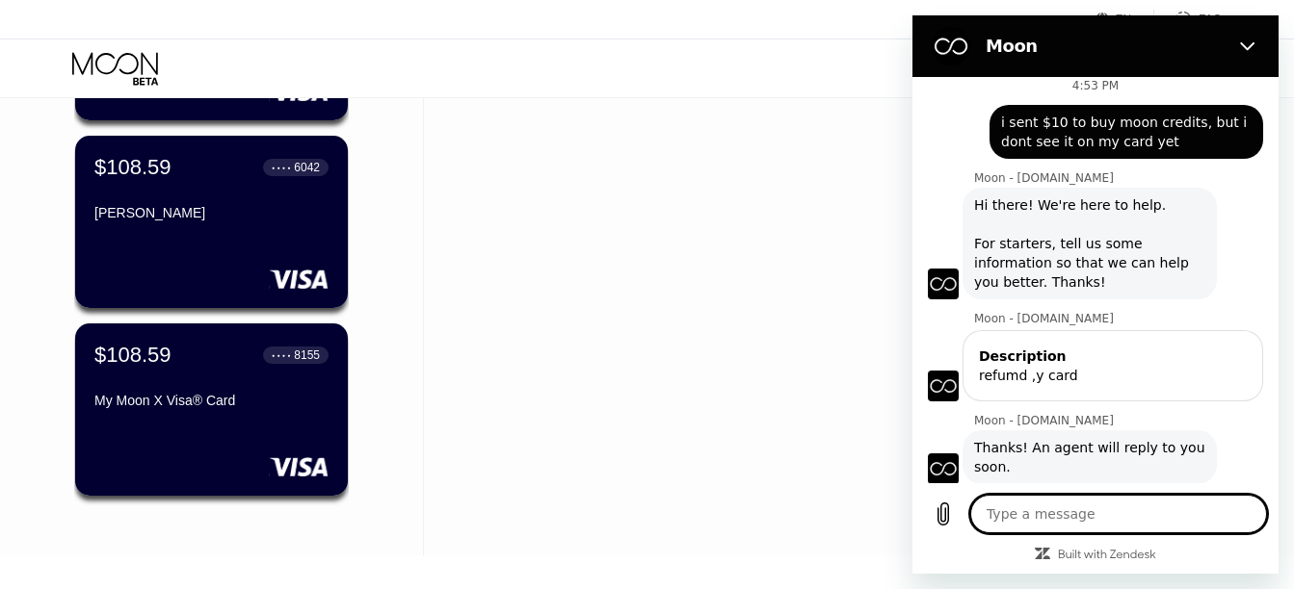
scroll to position [2717, 0]
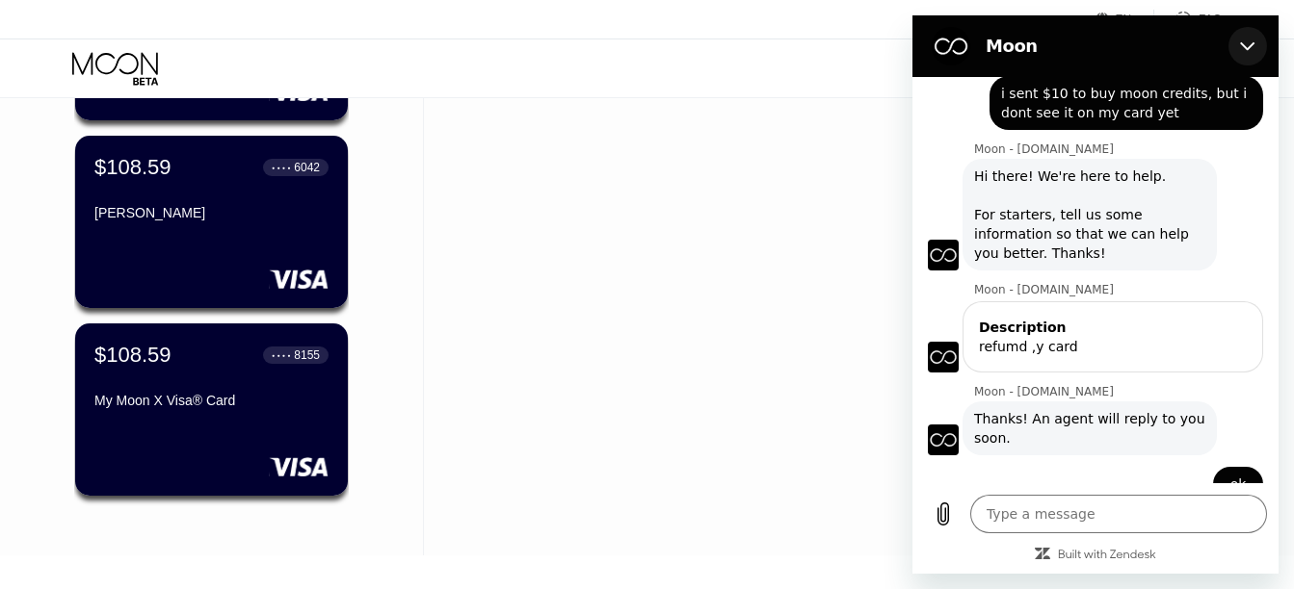
click at [1244, 44] on icon "Close" at bounding box center [1247, 46] width 15 height 15
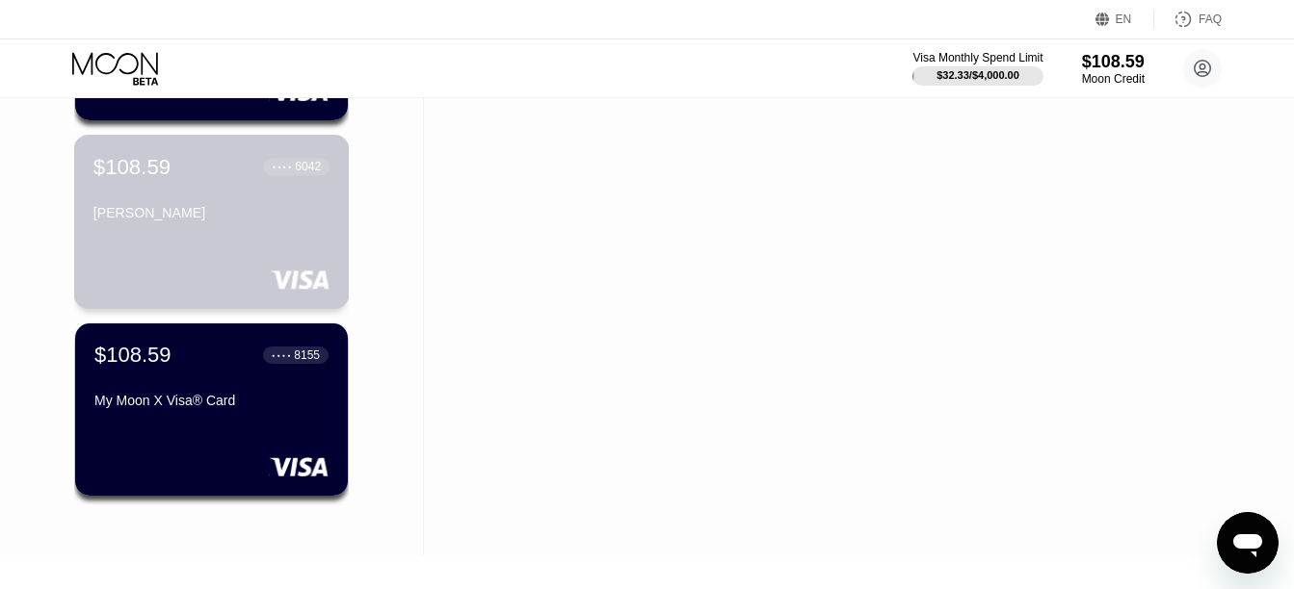
click at [215, 206] on div "$108.59 ● ● ● ● 6042 Raj K Singh" at bounding box center [211, 191] width 236 height 74
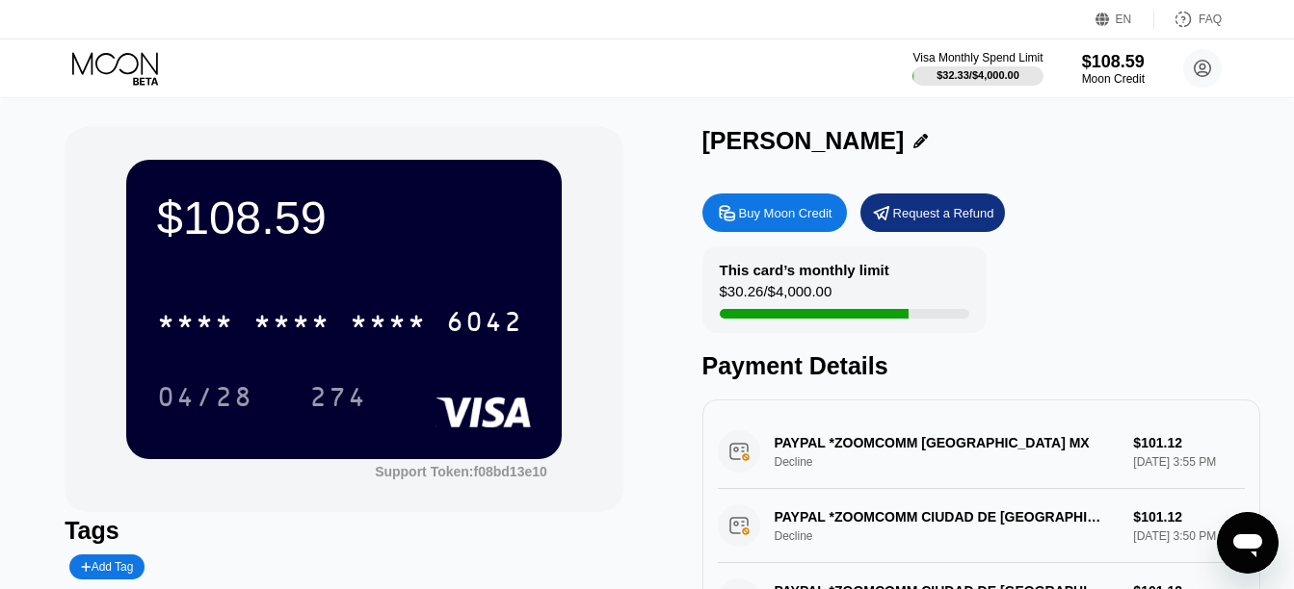
type textarea "x"
